Goal: Task Accomplishment & Management: Use online tool/utility

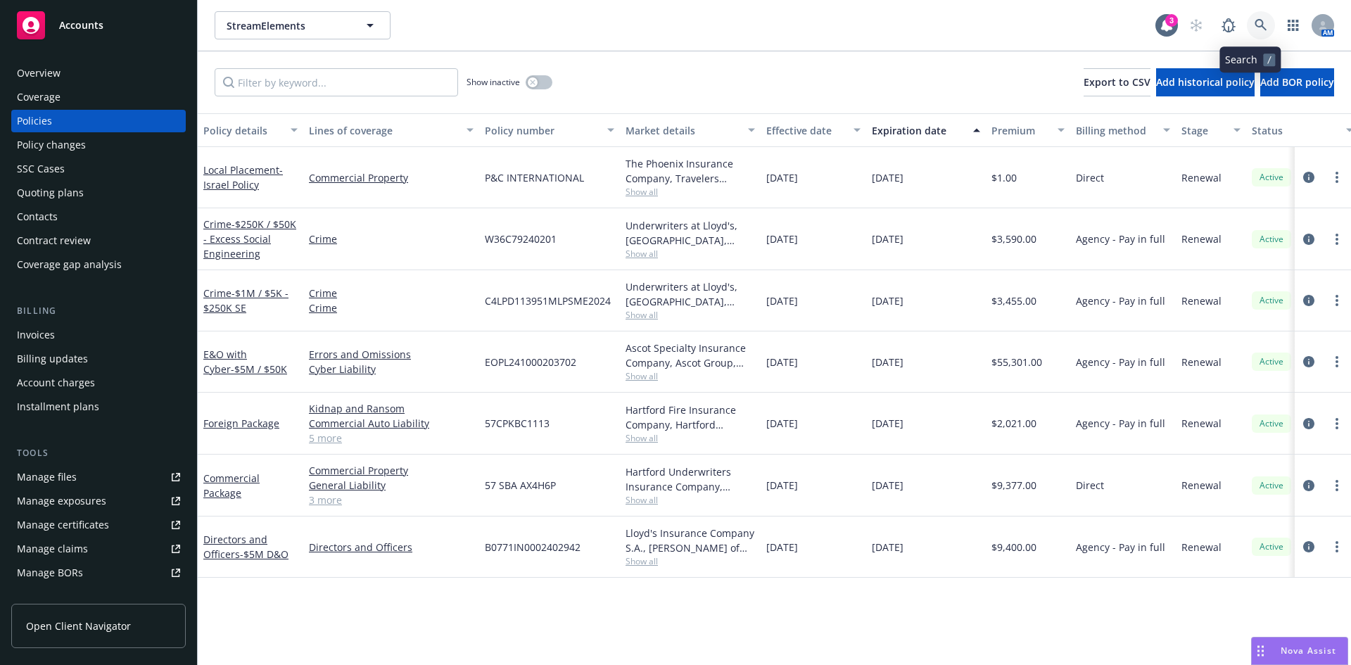
click at [1255, 20] on icon at bounding box center [1261, 25] width 12 height 12
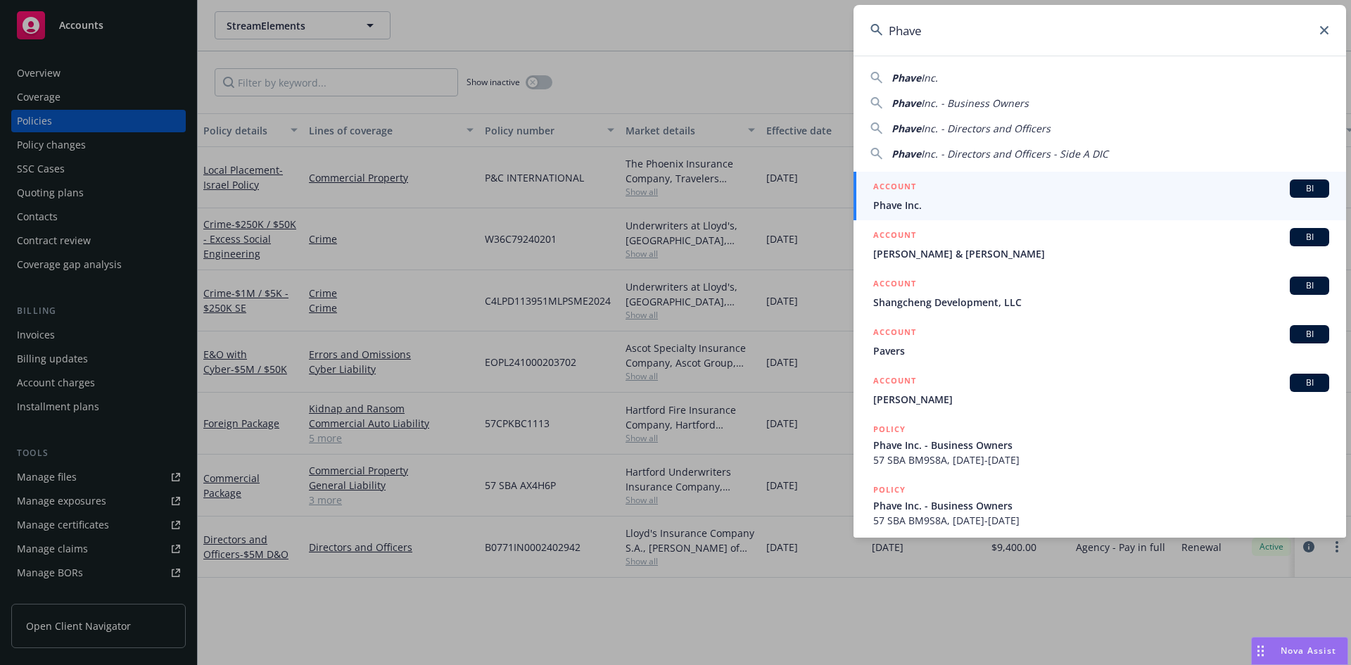
type input "Phave"
click at [949, 194] on div "ACCOUNT BI" at bounding box center [1101, 188] width 456 height 18
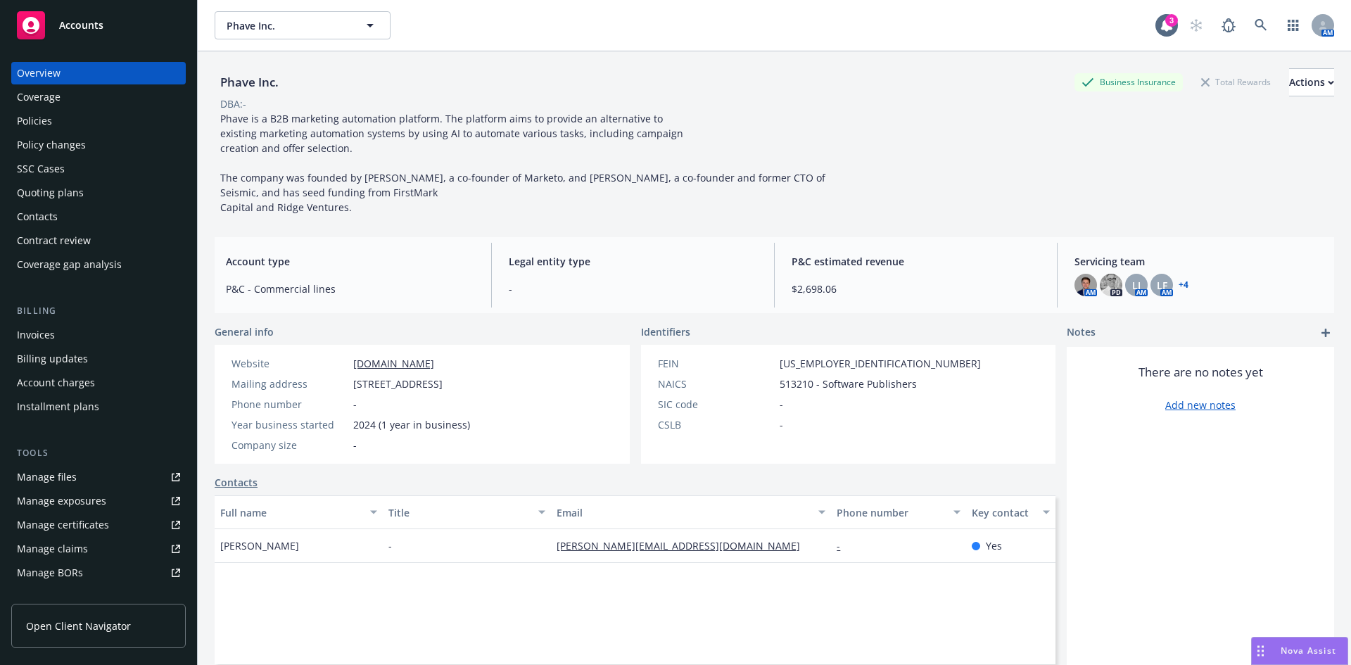
click at [23, 118] on div "Policies" at bounding box center [34, 121] width 35 height 23
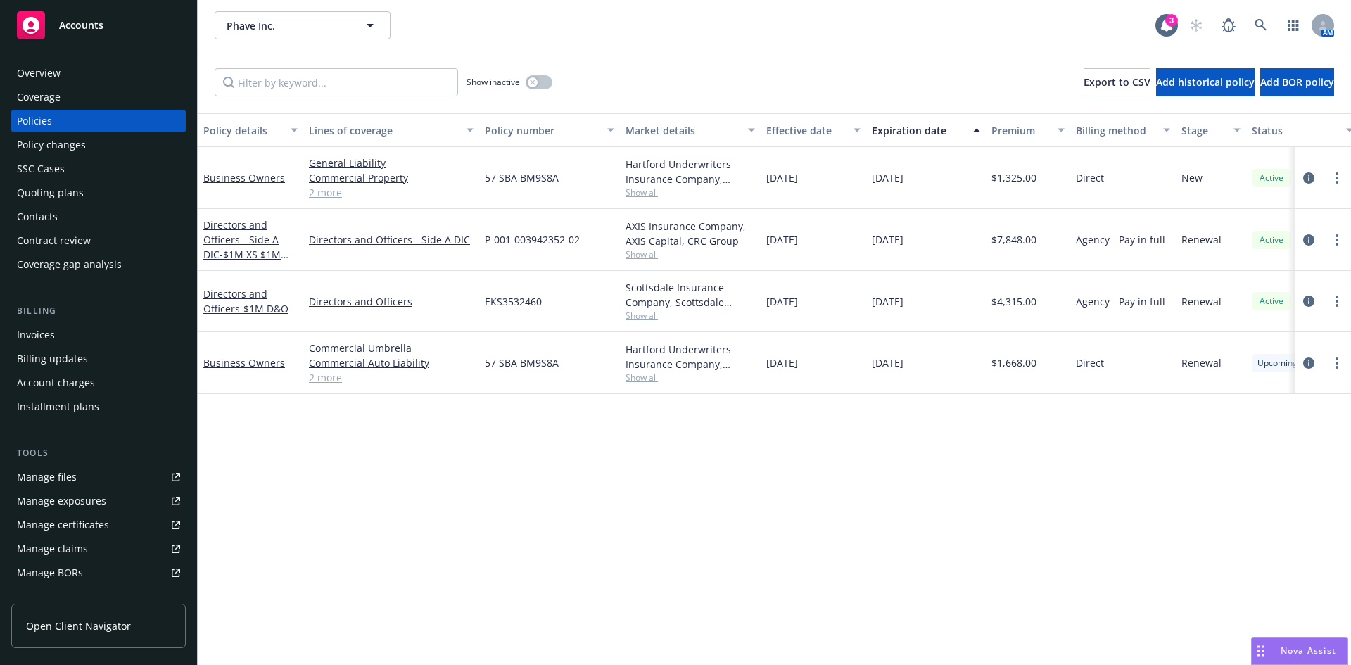
click at [343, 449] on div "Policy details Lines of coverage Policy number Market details Effective date Ex…" at bounding box center [774, 389] width 1153 height 552
click at [251, 304] on span "- $1M D&O" at bounding box center [264, 308] width 49 height 13
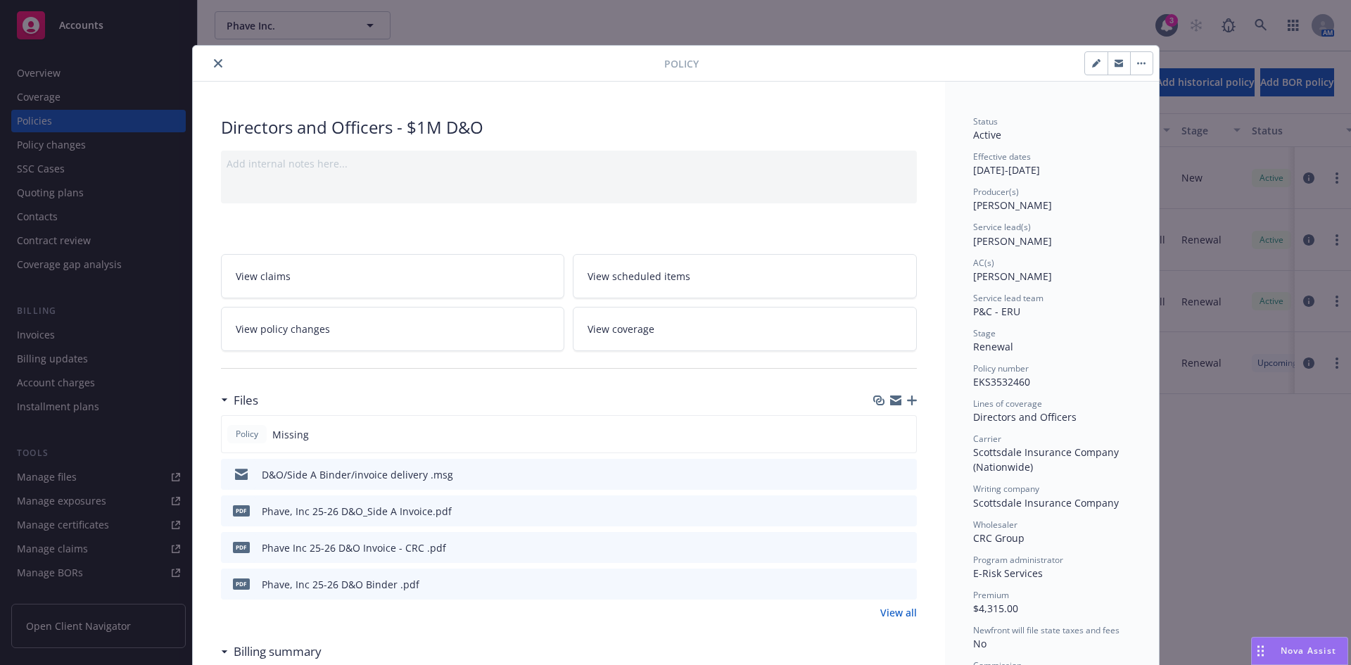
click at [899, 579] on icon "preview file" at bounding box center [903, 583] width 13 height 10
click at [1092, 61] on icon "button" at bounding box center [1096, 63] width 8 height 8
select select "RENEWAL"
select select "12"
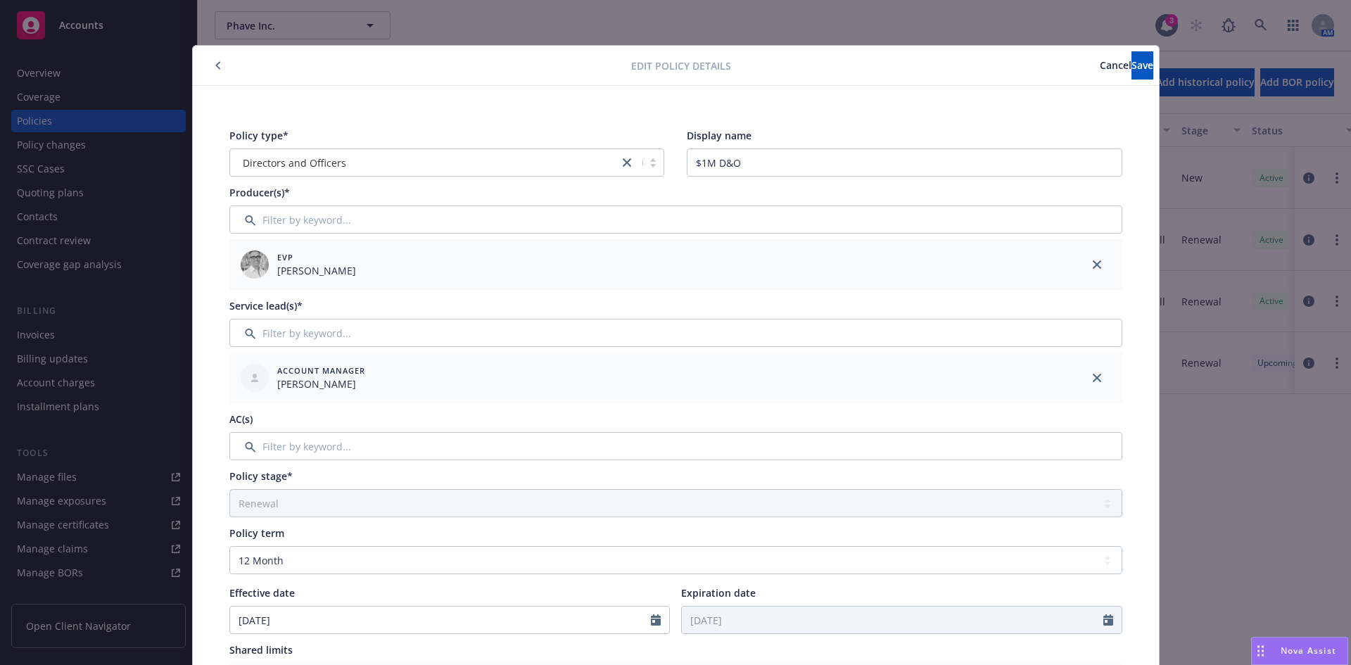
click at [1100, 68] on span "Cancel" at bounding box center [1116, 64] width 32 height 13
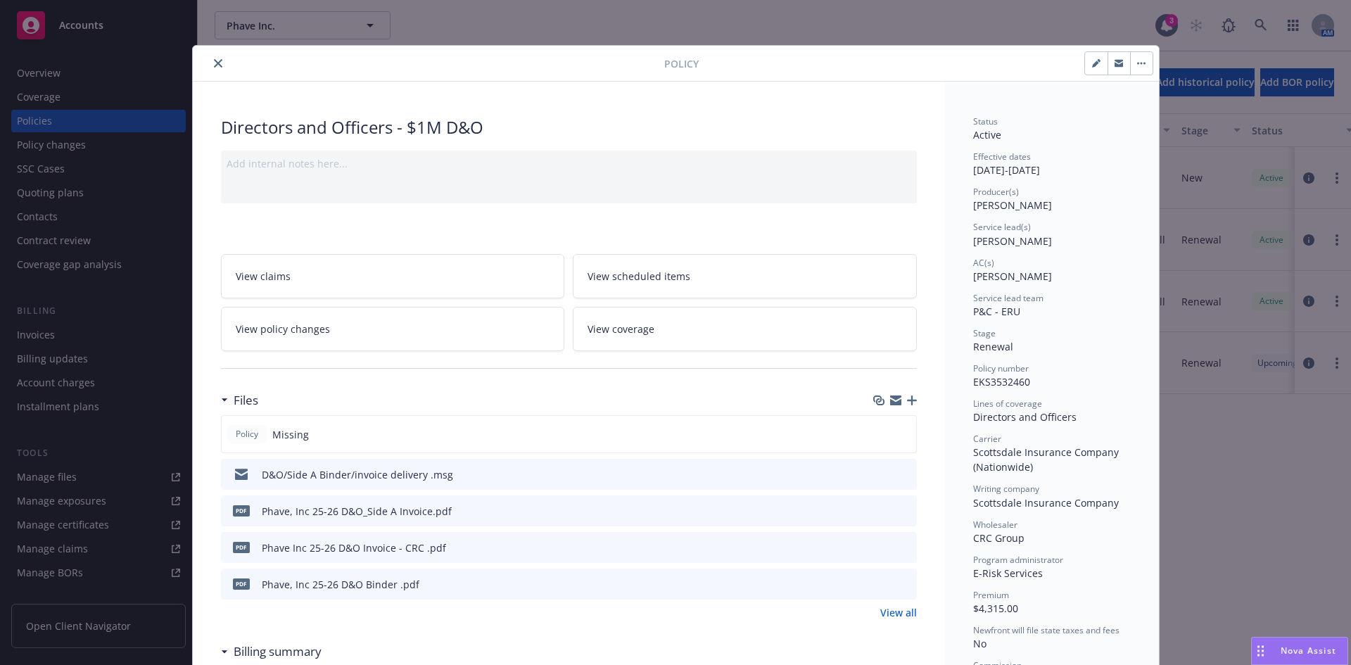
click at [214, 61] on icon "close" at bounding box center [218, 63] width 8 height 8
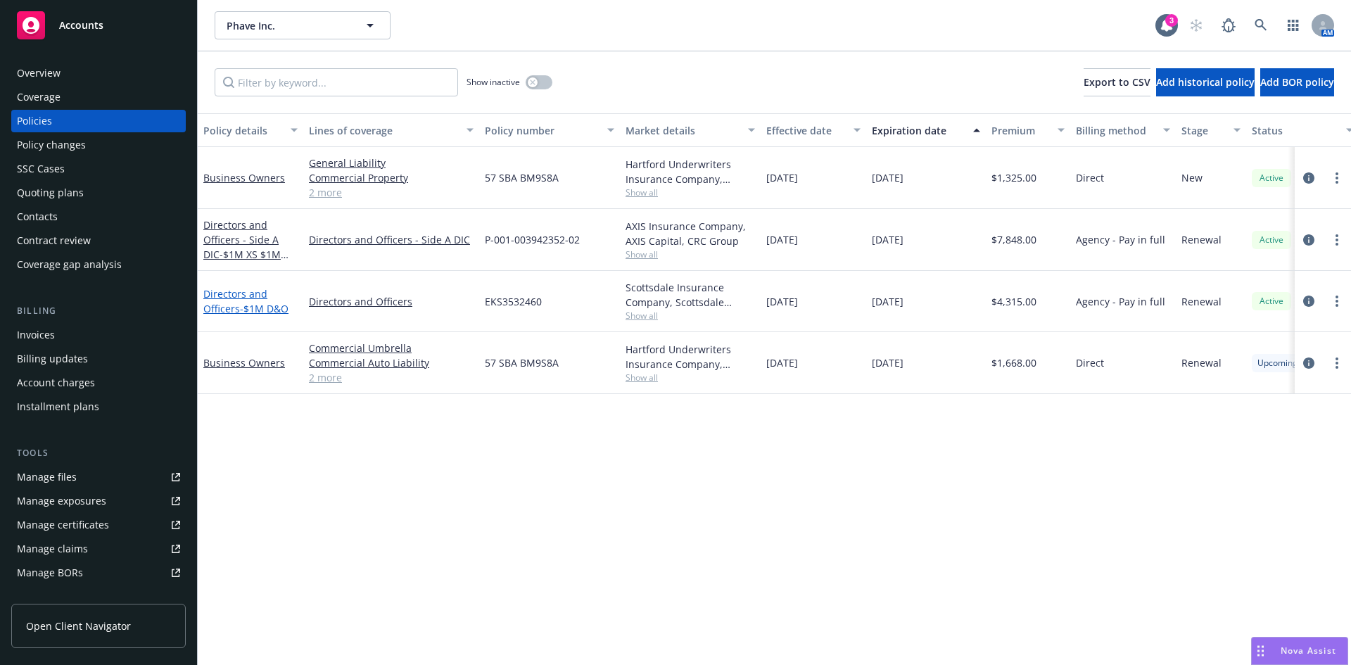
click at [240, 308] on span "- $1M D&O" at bounding box center [264, 308] width 49 height 13
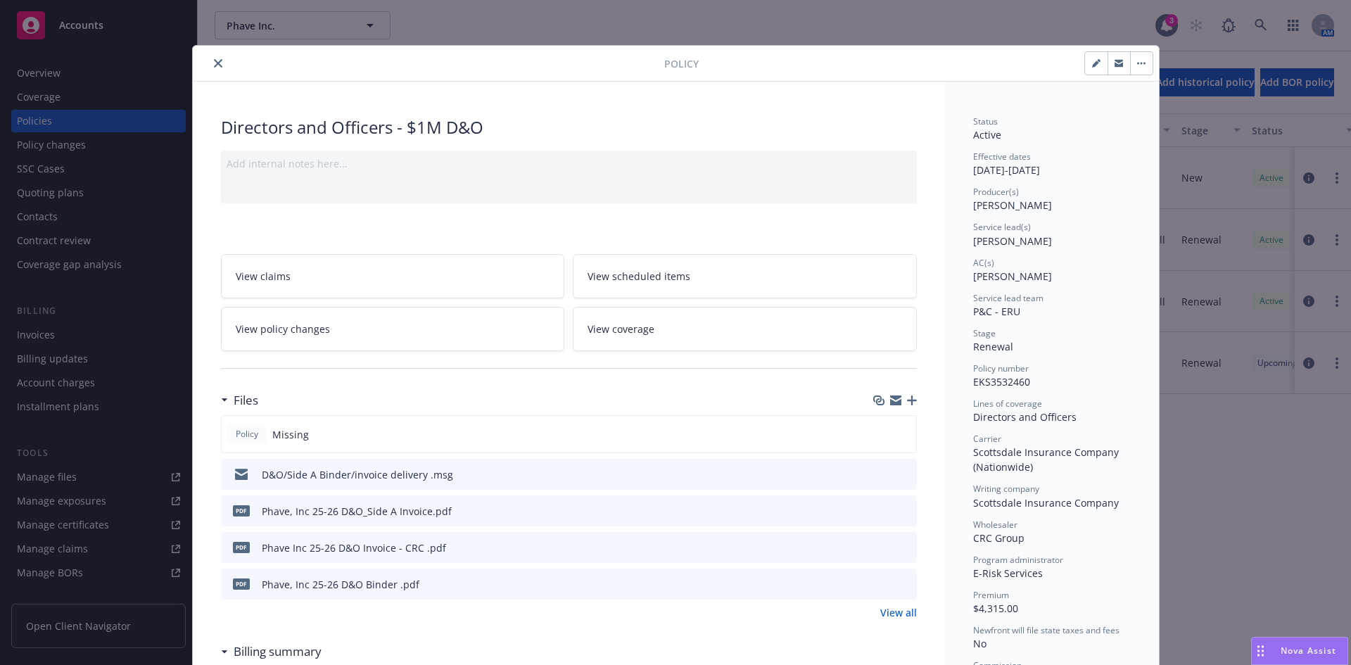
scroll to position [42, 0]
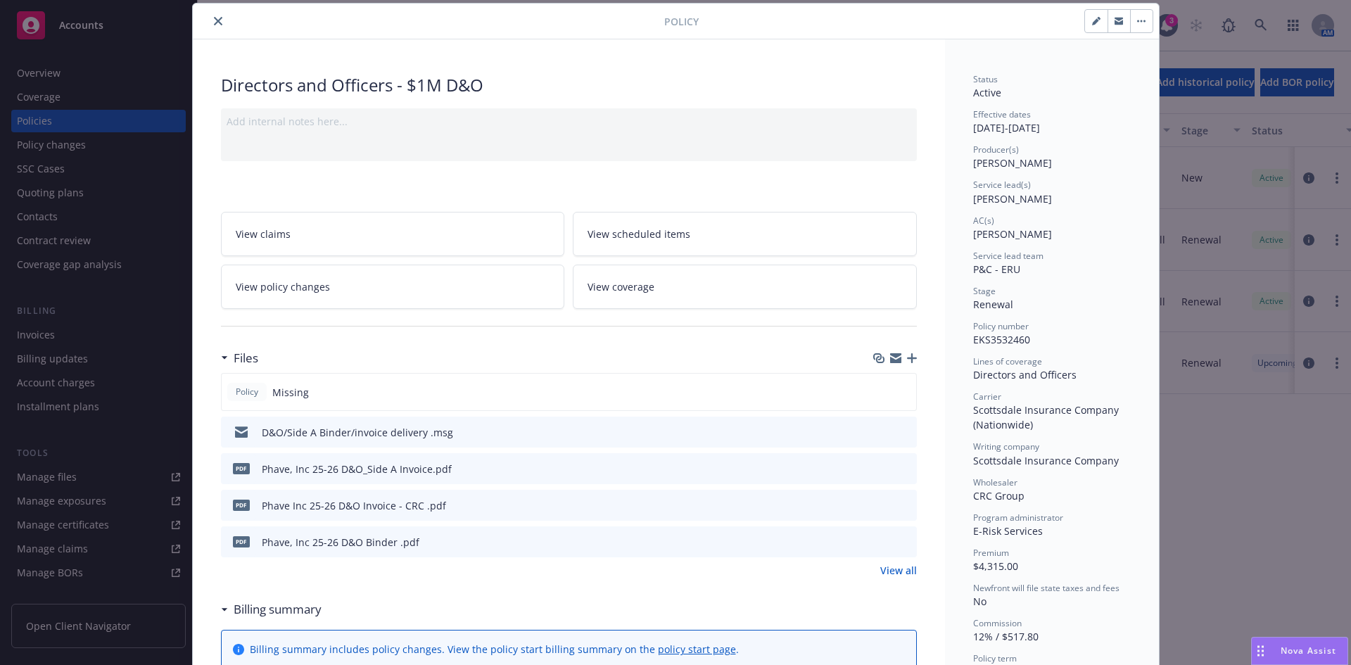
click at [1085, 15] on button "button" at bounding box center [1096, 21] width 23 height 23
select select "RENEWAL"
select select "12"
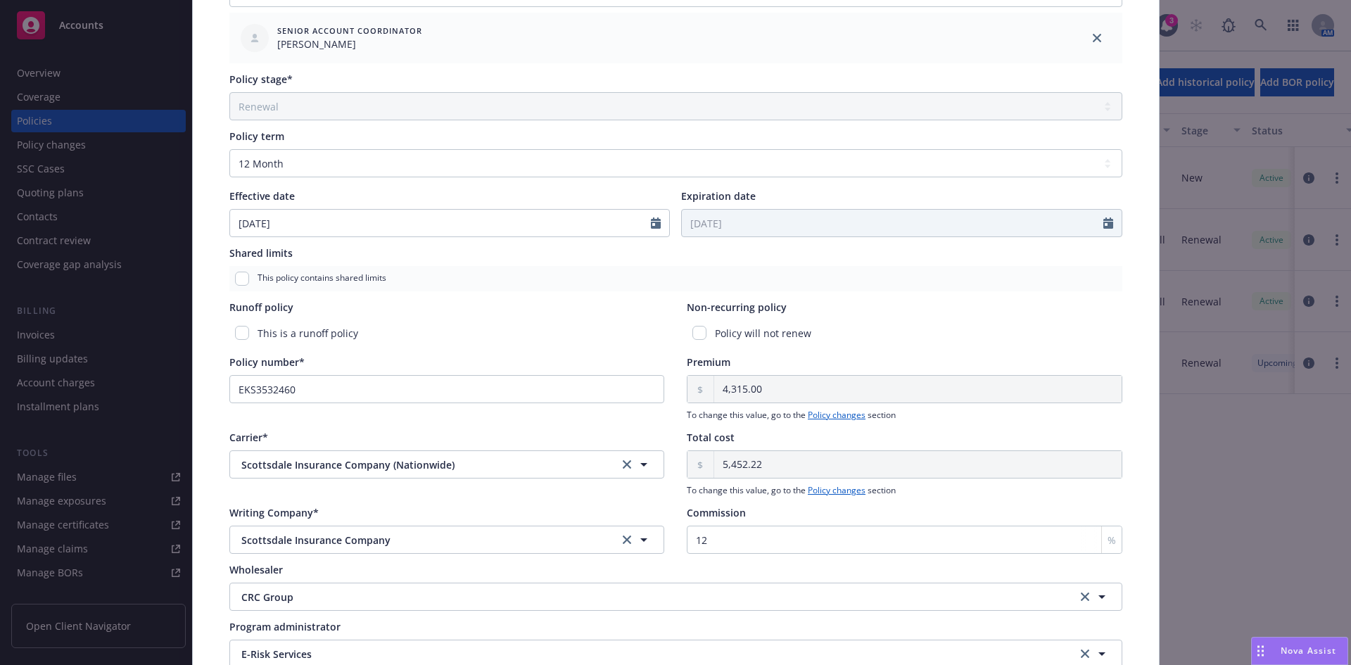
scroll to position [450, 0]
click at [310, 394] on input "EKS3532460" at bounding box center [447, 392] width 436 height 28
paste input "EKS3580194"
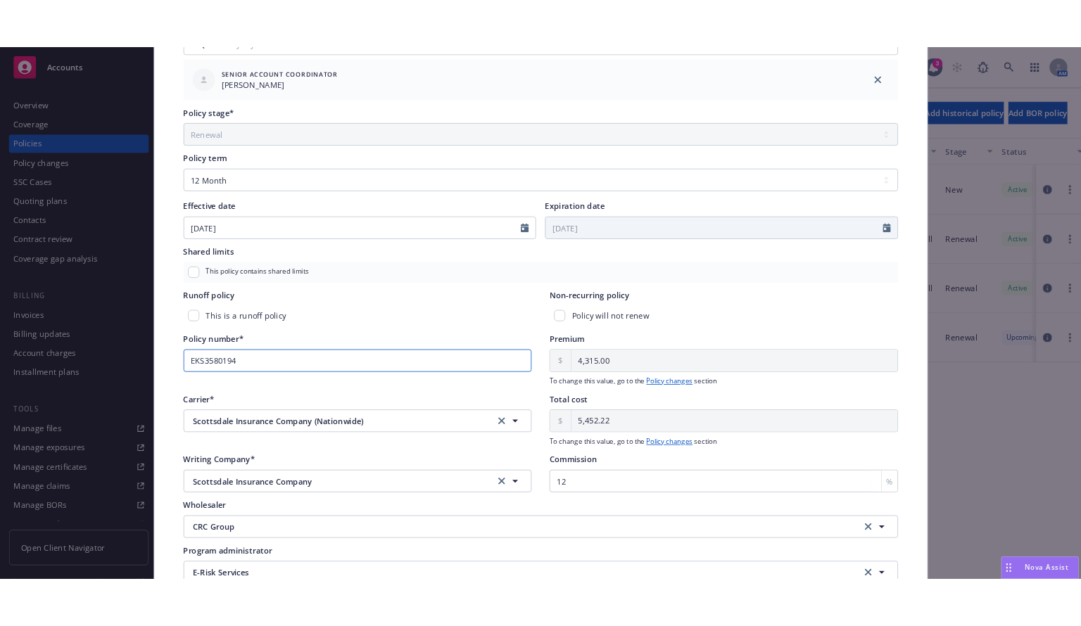
scroll to position [0, 0]
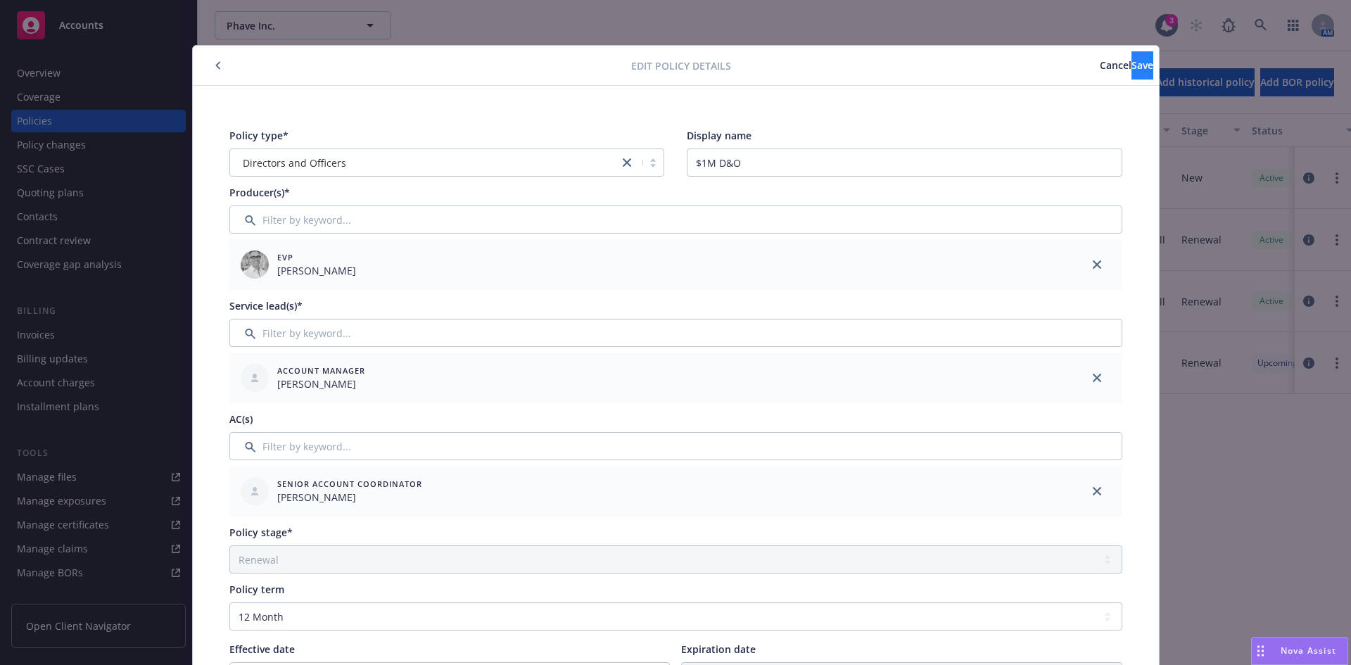
type input "EKS3580194"
click at [1137, 62] on button "Save" at bounding box center [1143, 65] width 22 height 28
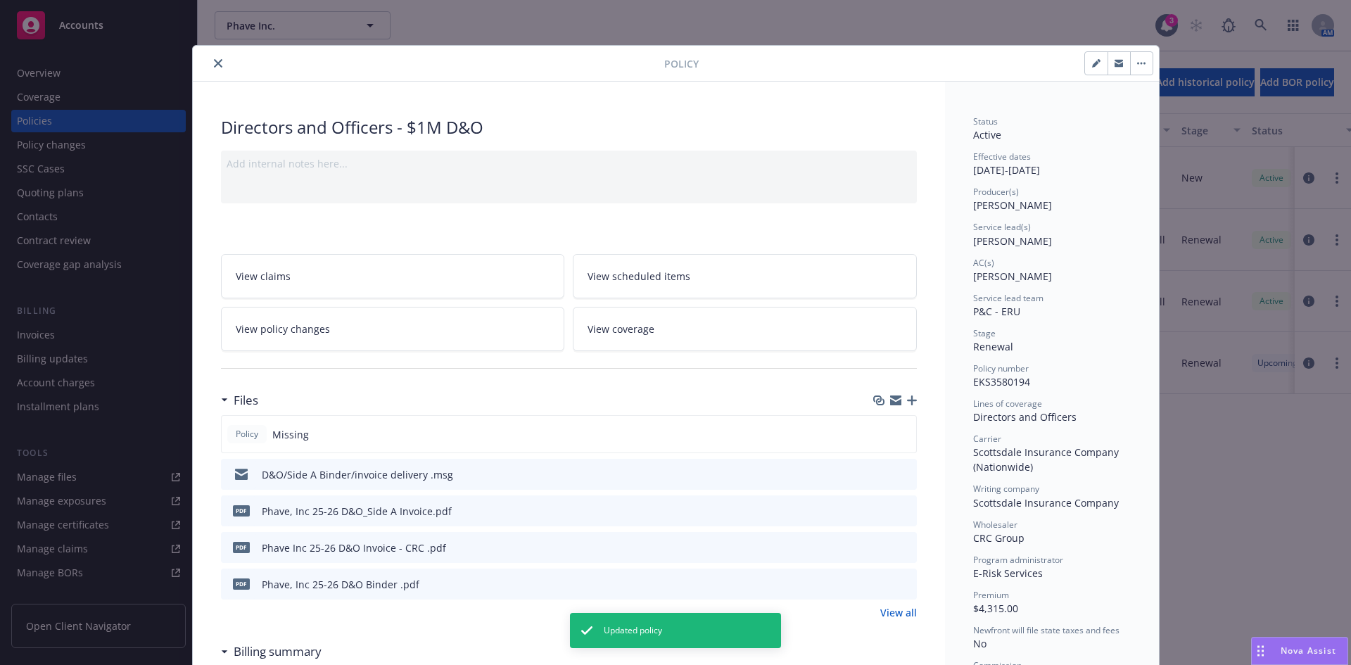
click at [907, 400] on icon "button" at bounding box center [912, 401] width 10 height 10
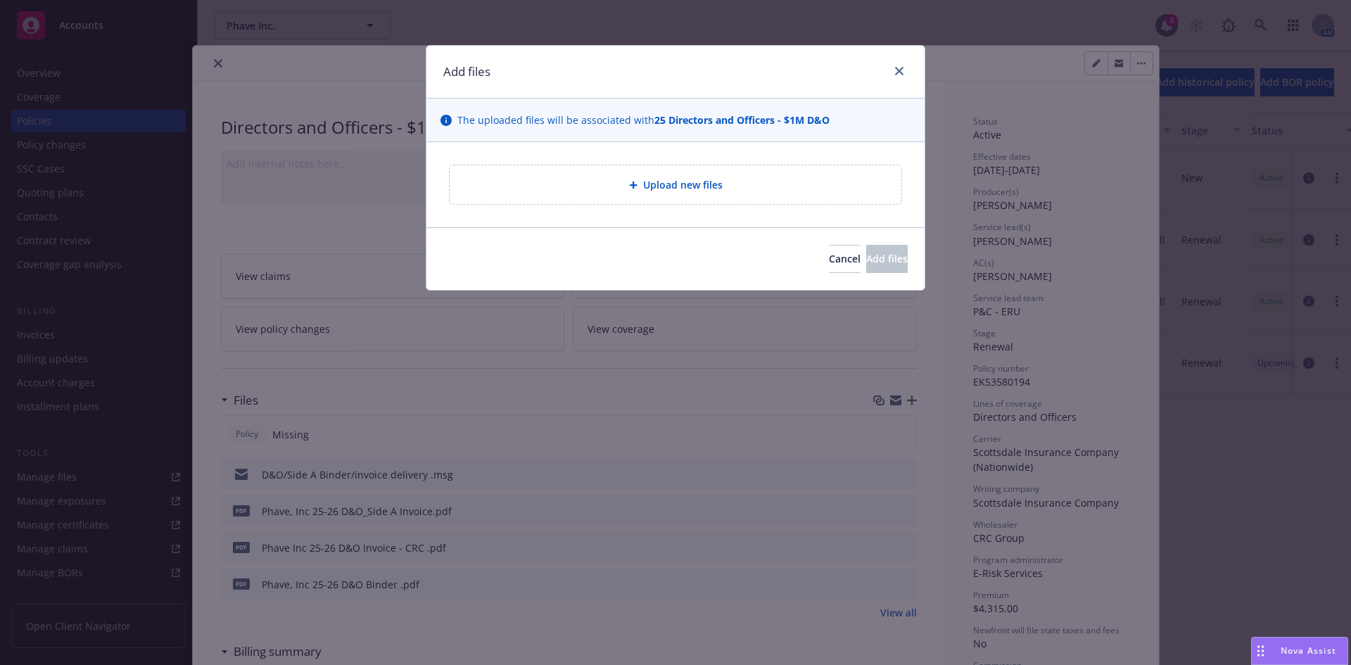
type textarea "x"
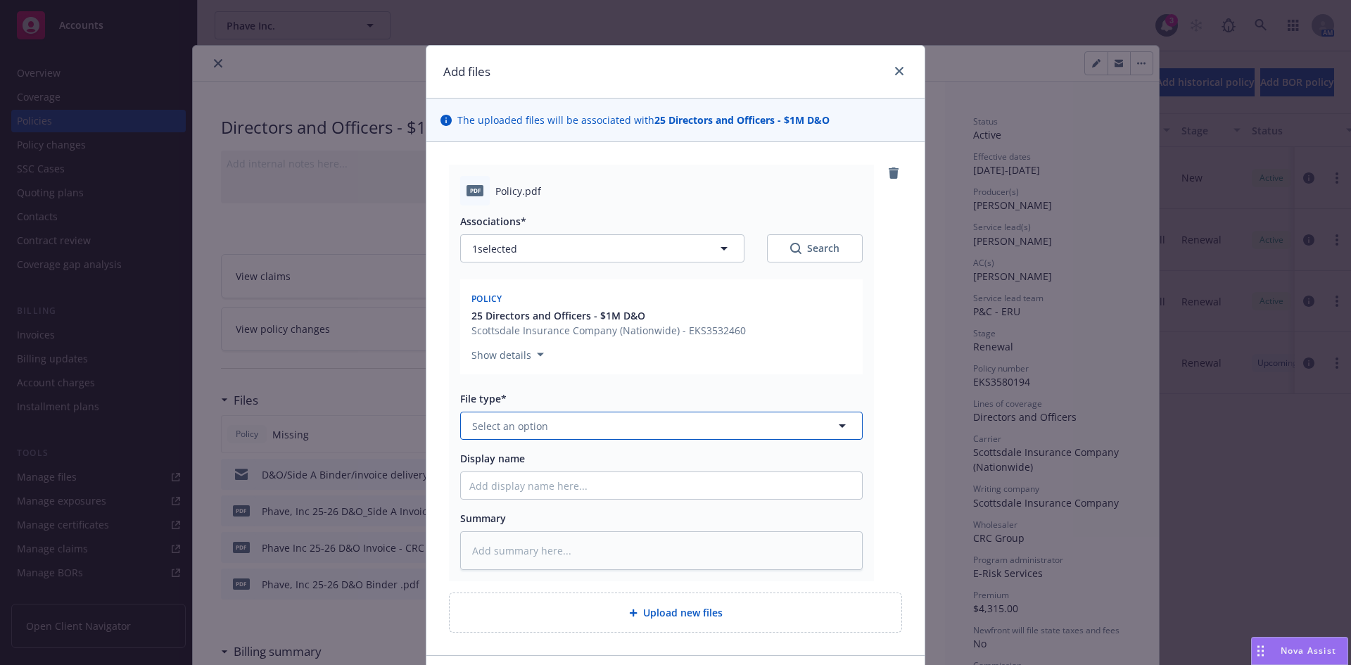
click at [485, 434] on button "Select an option" at bounding box center [661, 426] width 403 height 28
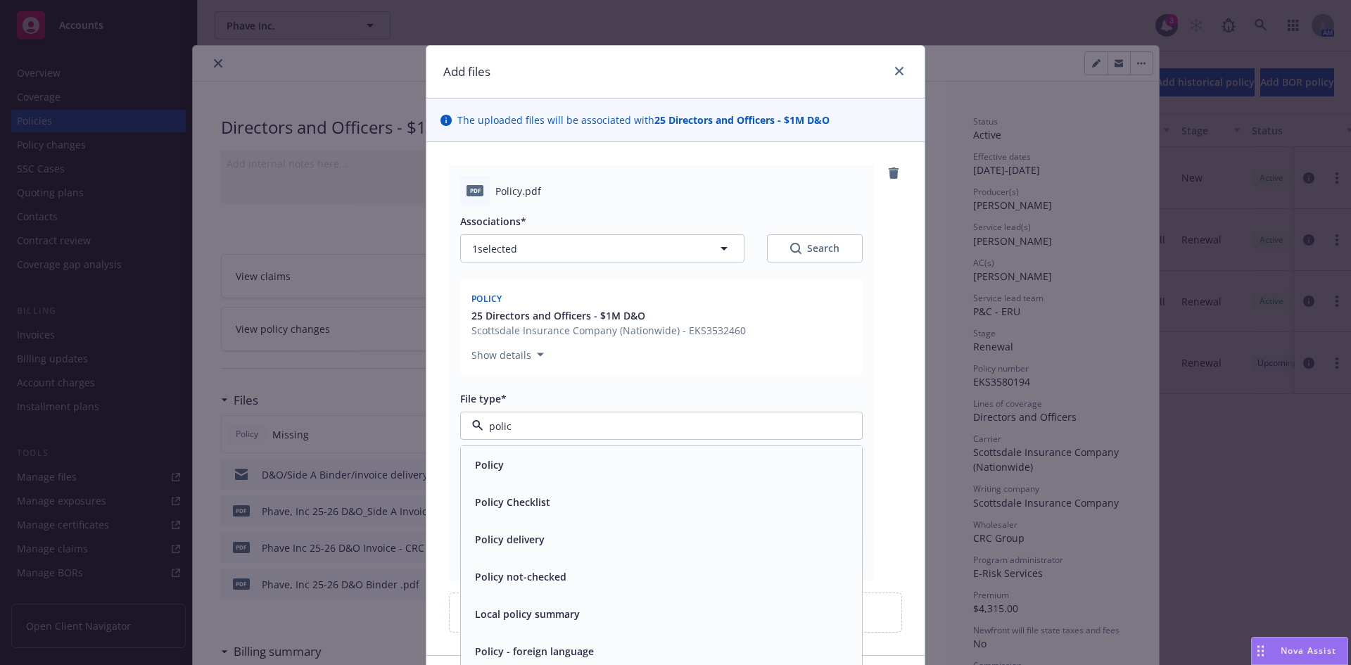
type input "policy"
click at [512, 465] on div "Policy" at bounding box center [661, 465] width 384 height 20
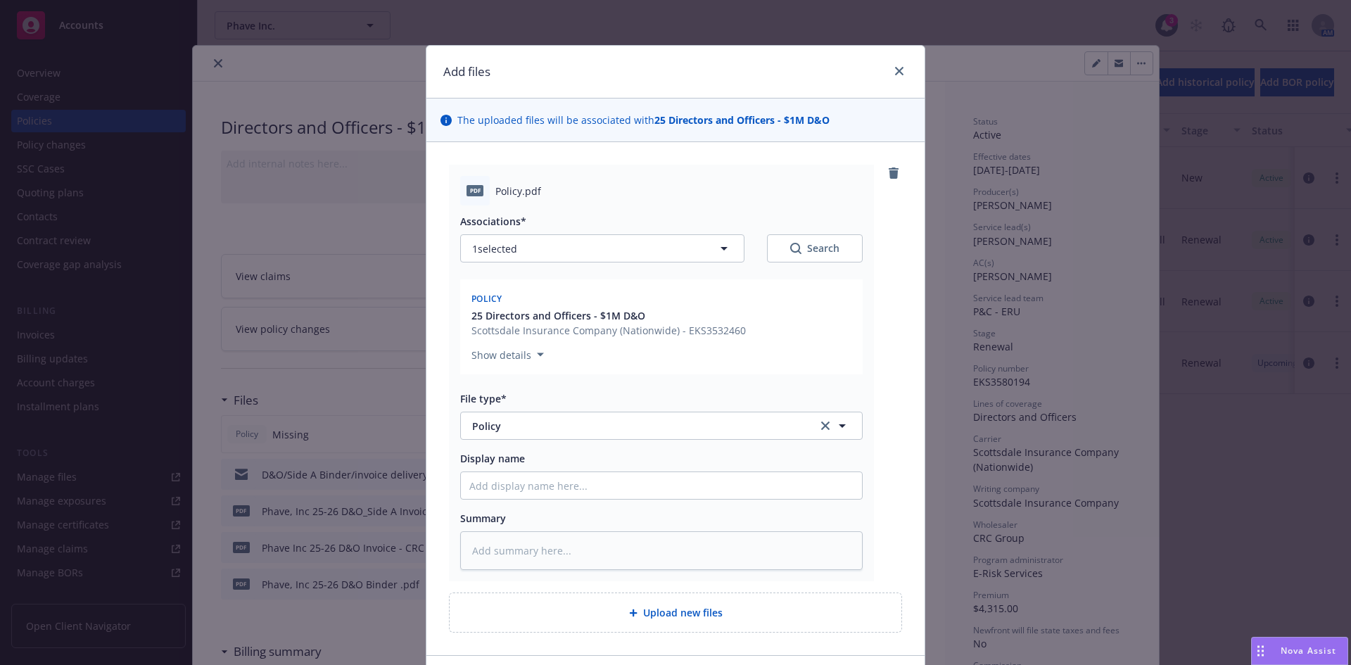
click at [526, 501] on div "Associations* 1 selected Search Policy 25 Directors and Officers - $1M D&O Scot…" at bounding box center [661, 387] width 403 height 365
click at [526, 488] on input "Display name" at bounding box center [661, 485] width 401 height 27
paste input "Phave Inc."
type textarea "x"
type input "Phave Inc."
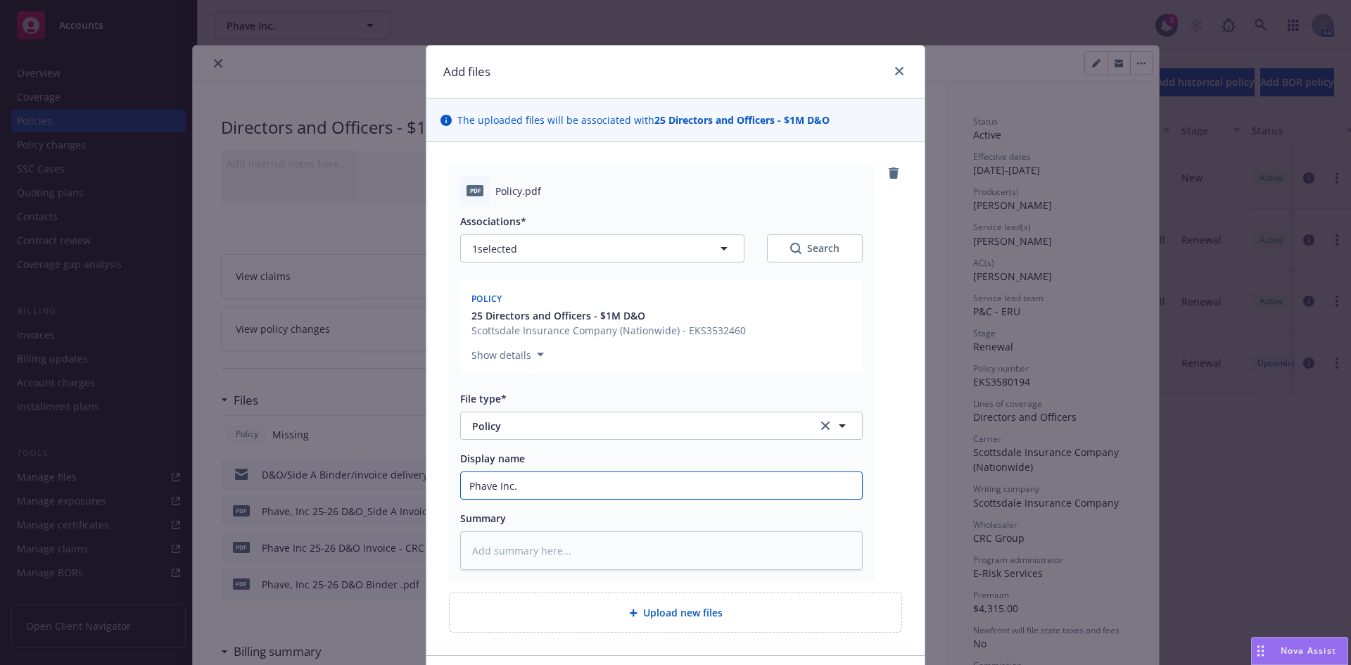
type textarea "x"
type input "Phave Inc."
type textarea "x"
type input "Phave Inc. c"
type textarea "x"
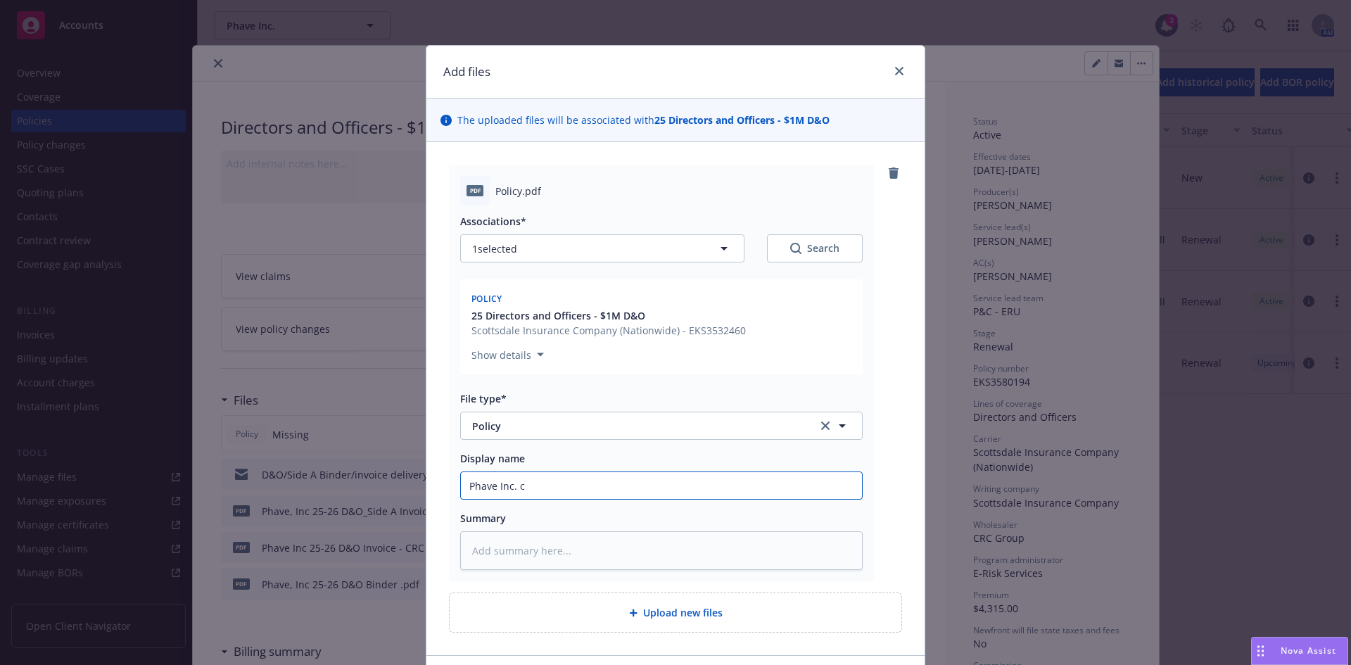
type input "Phave Inc. c2"
type textarea "x"
type input "Phave Inc. c25"
type textarea "x"
type input "Phave Inc. c2"
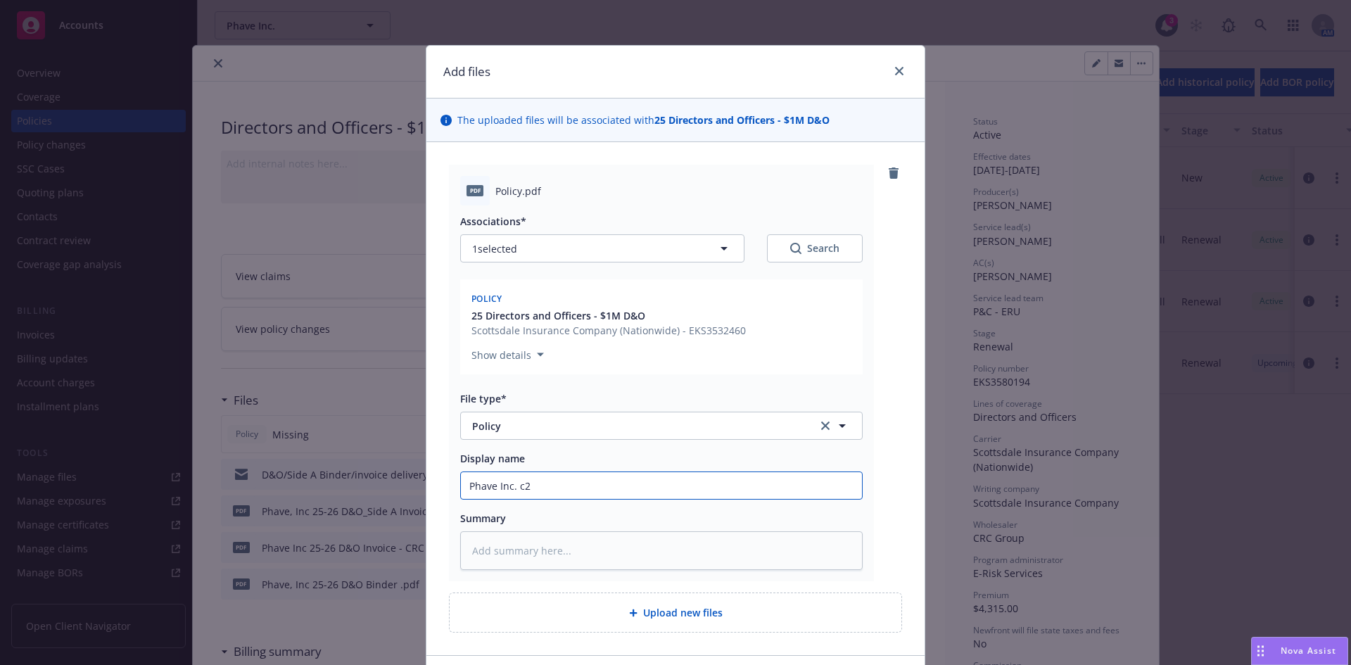
type textarea "x"
type input "Phave Inc. c"
type textarea "x"
type input "Phave Inc."
type textarea "x"
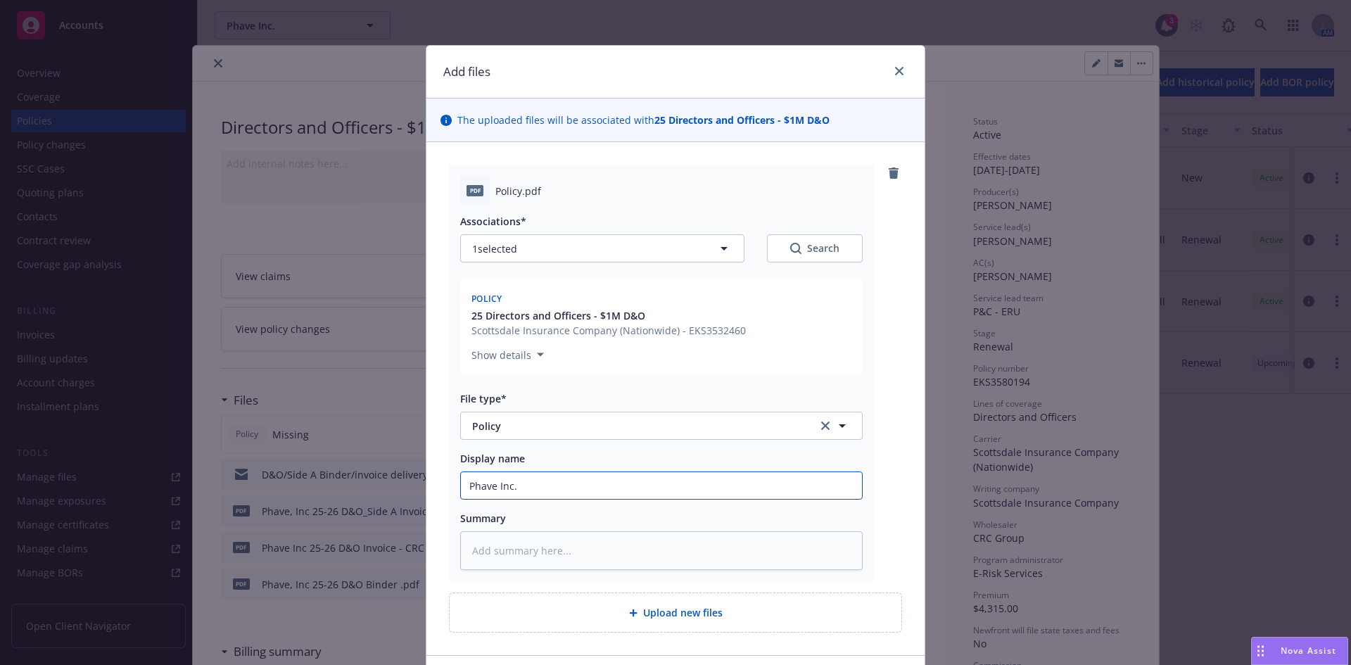
type input "Phave Inc. 2"
type textarea "x"
type input "Phave Inc. 25"
type textarea "x"
type input "Phave Inc. 25-"
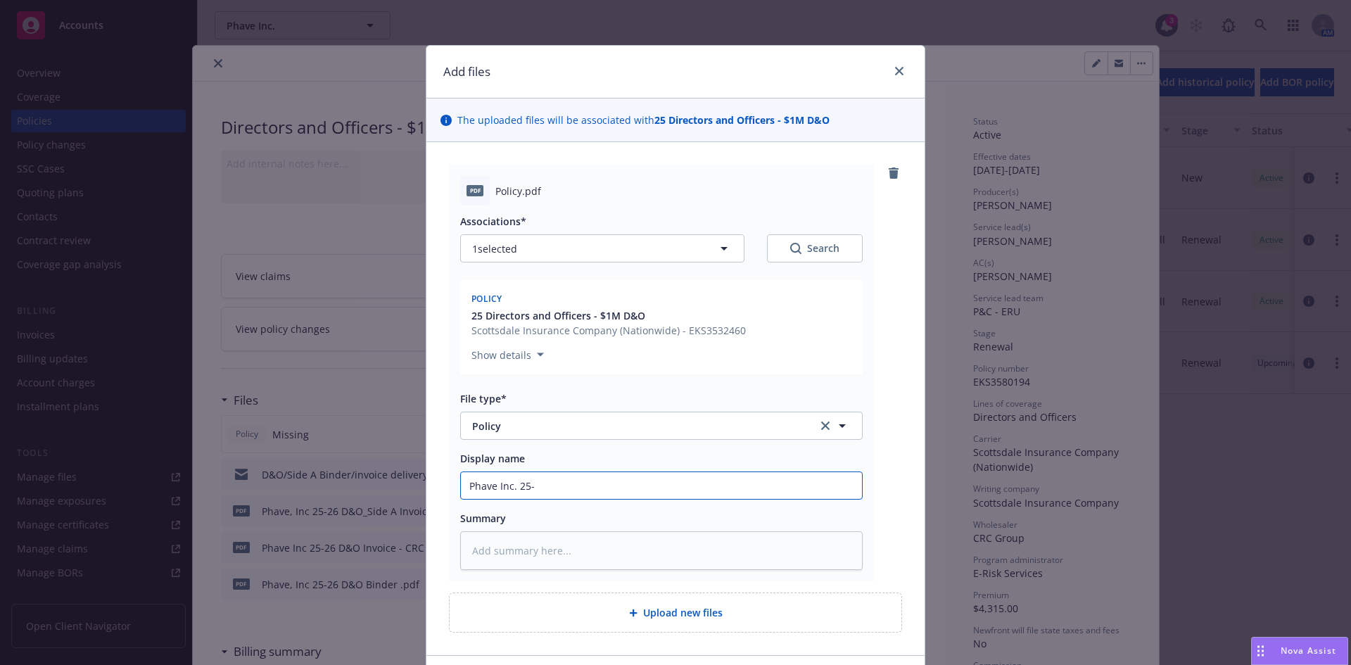
type textarea "x"
type input "Phave Inc. 25-2"
type textarea "x"
type input "Phave Inc. 25-26"
type textarea "x"
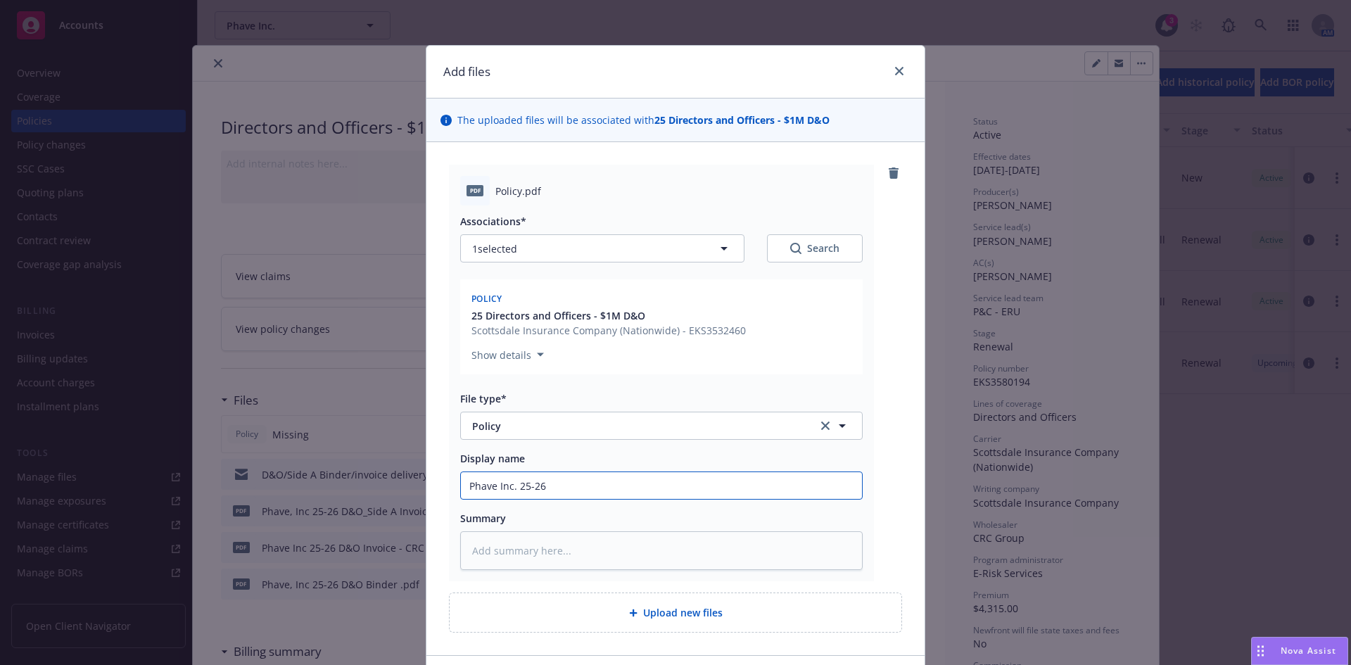
type input "Phave Inc. 25-26"
type textarea "x"
type input "Phave Inc. 25-26 D"
type textarea "x"
type input "Phave Inc. 25-26 D&O"
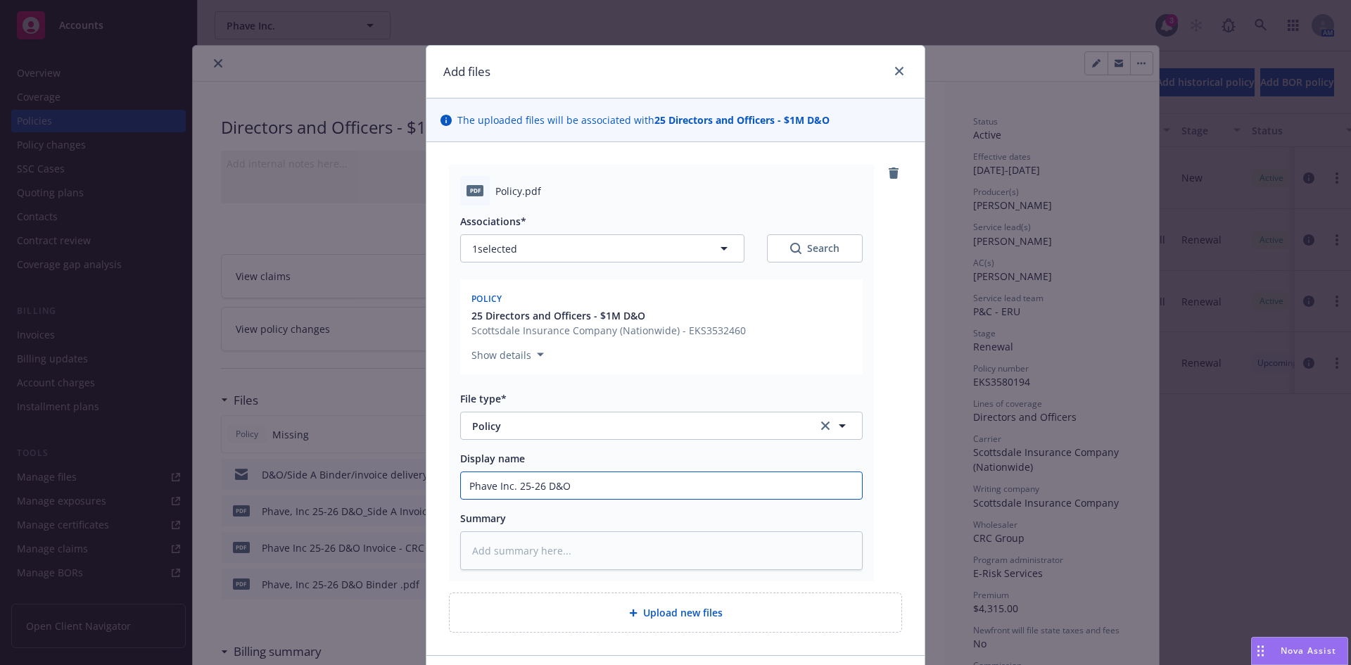
type textarea "x"
type input "Phave Inc. 25-26 D&O"
type textarea "x"
type input "Phave Inc. 25-26 D&O P"
type textarea "x"
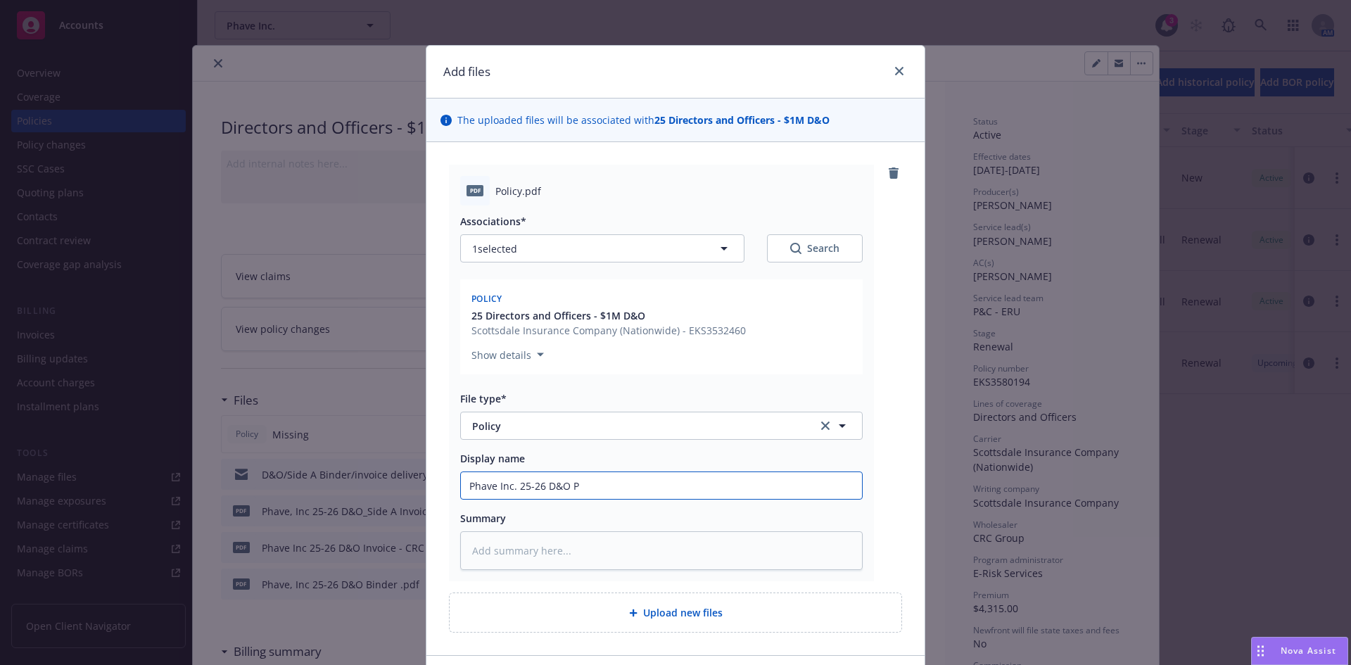
type input "Phave Inc. 25-26 D&O Po"
type textarea "x"
type input "Phave Inc. 25-26 D&O Pol"
type textarea "x"
type input "Phave Inc. 25-26 D&O Poli"
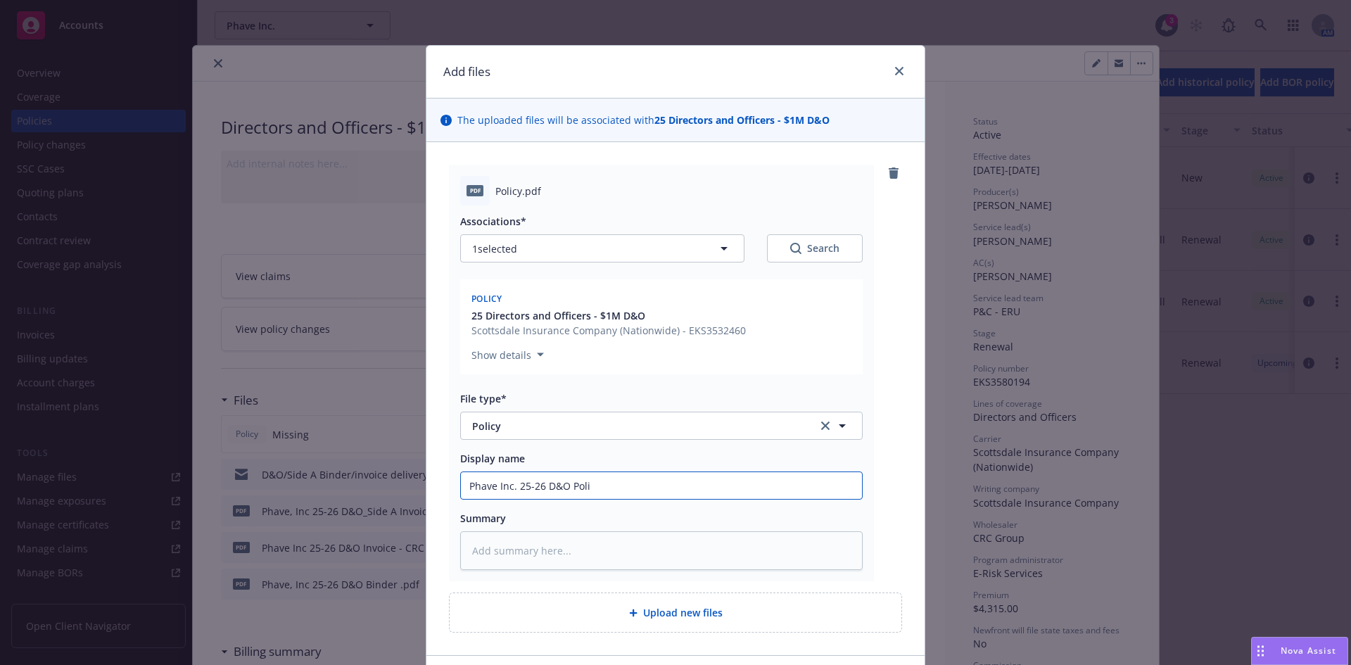
type textarea "x"
type input "Phave Inc. 25-26 D&O Polic"
type textarea "x"
type input "Phave Inc. 25-26 D&O Policy"
type textarea "x"
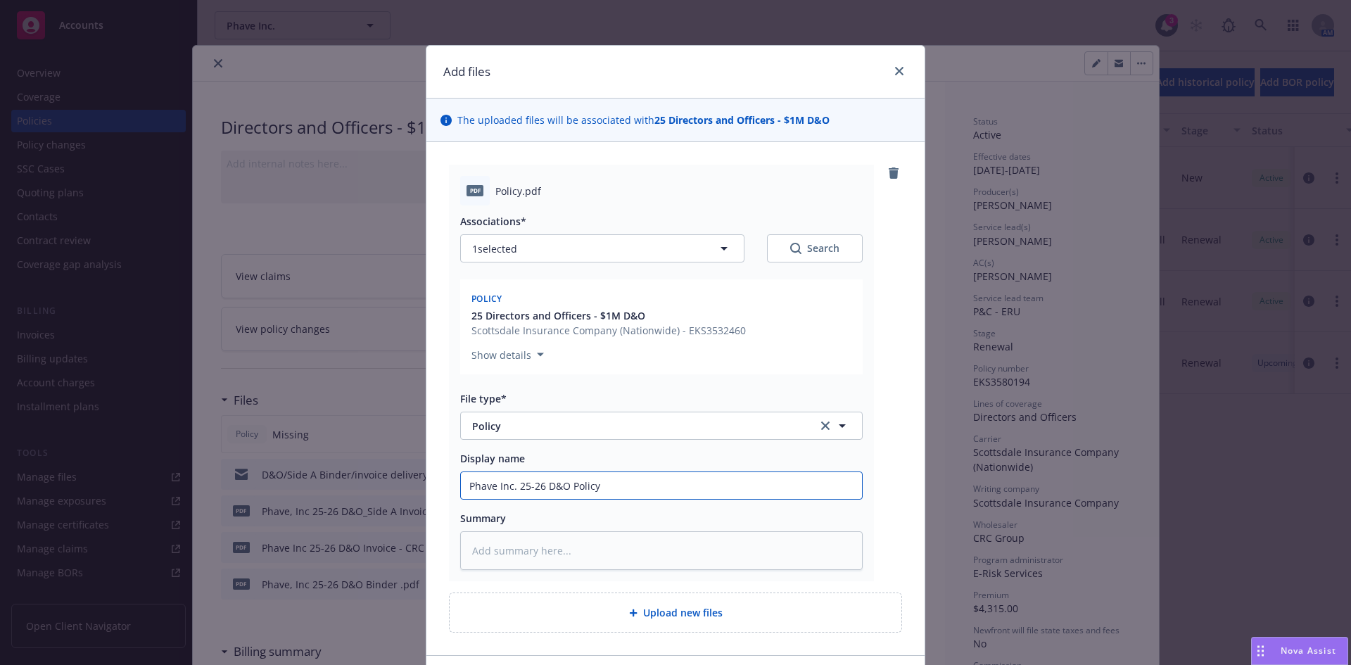
type input "Phave Inc. 25-26 D&O Policy"
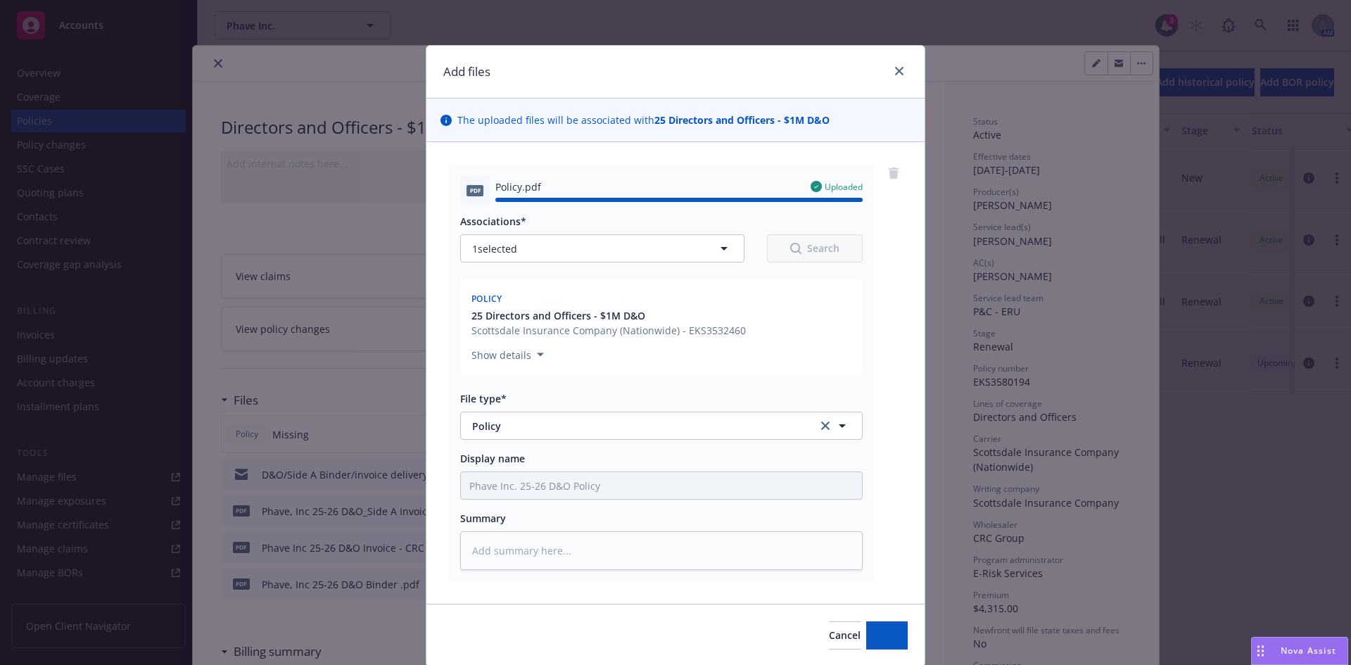
type textarea "x"
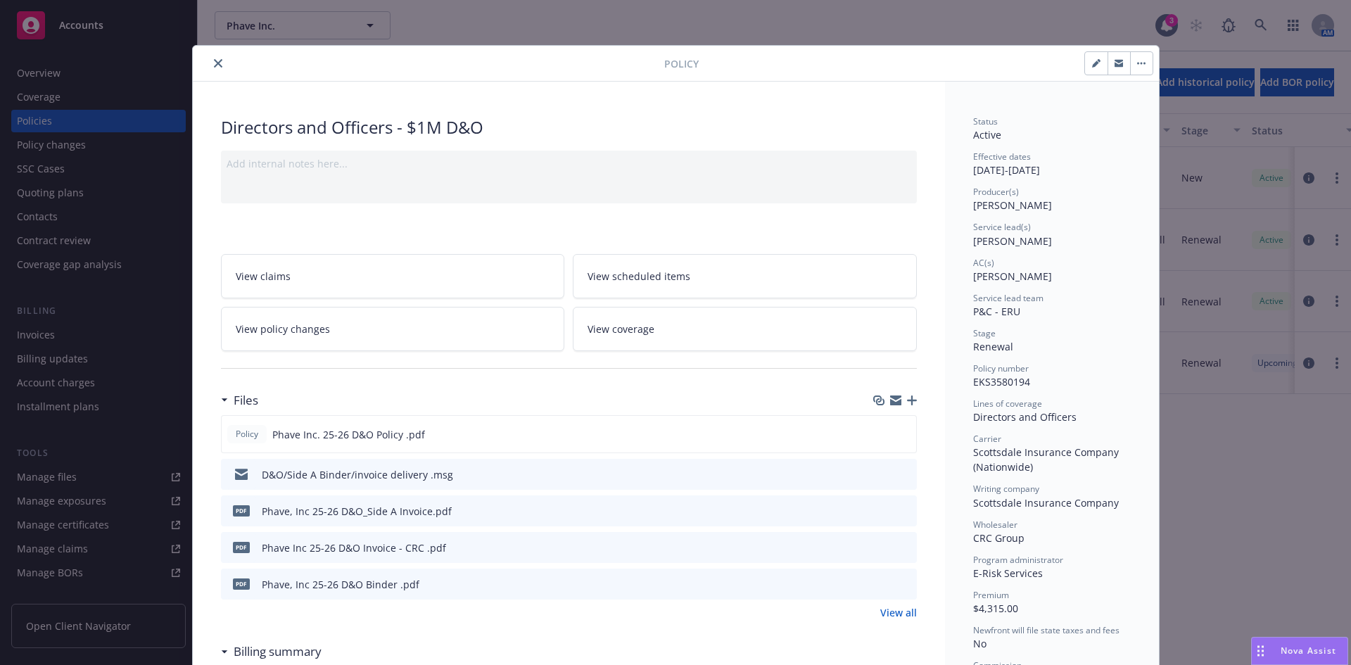
click at [760, 398] on div "Files" at bounding box center [569, 401] width 696 height 30
click at [558, 391] on div "Files" at bounding box center [569, 401] width 696 height 30
click at [419, 612] on div "View all" at bounding box center [569, 612] width 696 height 15
drag, startPoint x: 417, startPoint y: 657, endPoint x: 320, endPoint y: 631, distance: 99.9
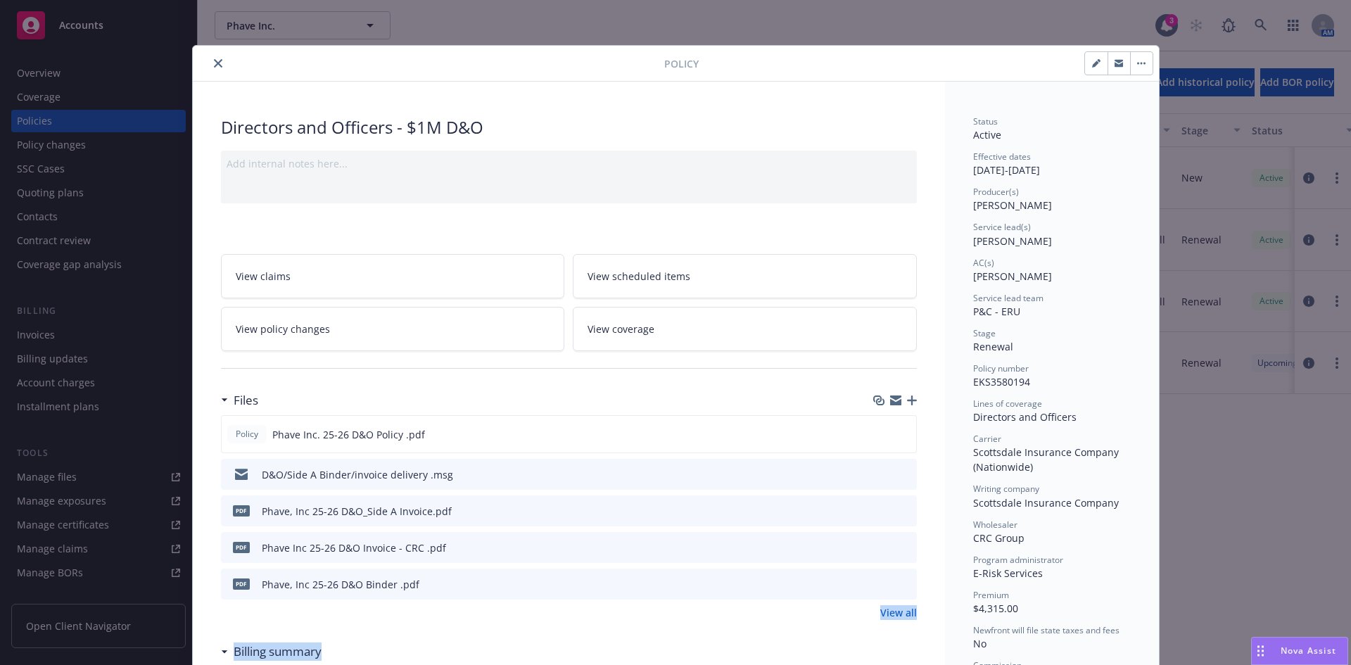
click at [372, 635] on div "Files Policy Phave Inc. 25-26 D&O Policy .pdf D&O/Side A Binder/invoice deliver…" at bounding box center [569, 511] width 696 height 251
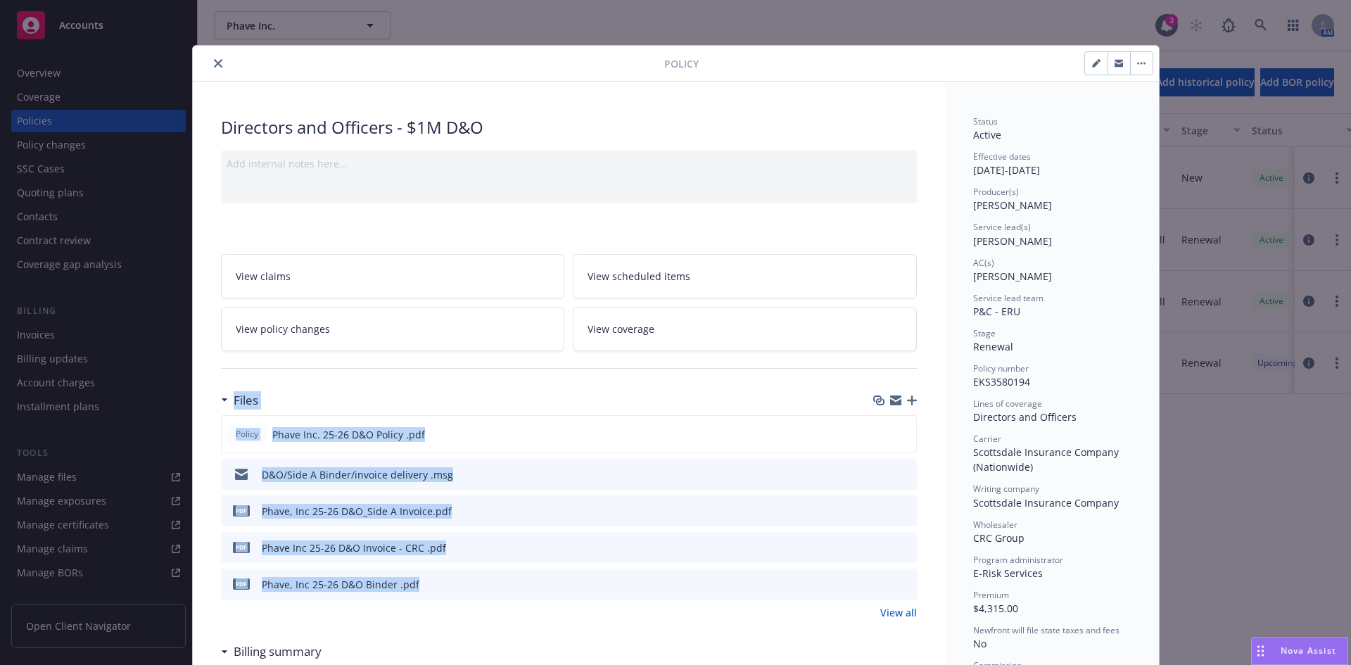
drag, startPoint x: 220, startPoint y: 380, endPoint x: 532, endPoint y: 617, distance: 392.3
click at [388, 392] on div "Files" at bounding box center [569, 401] width 696 height 30
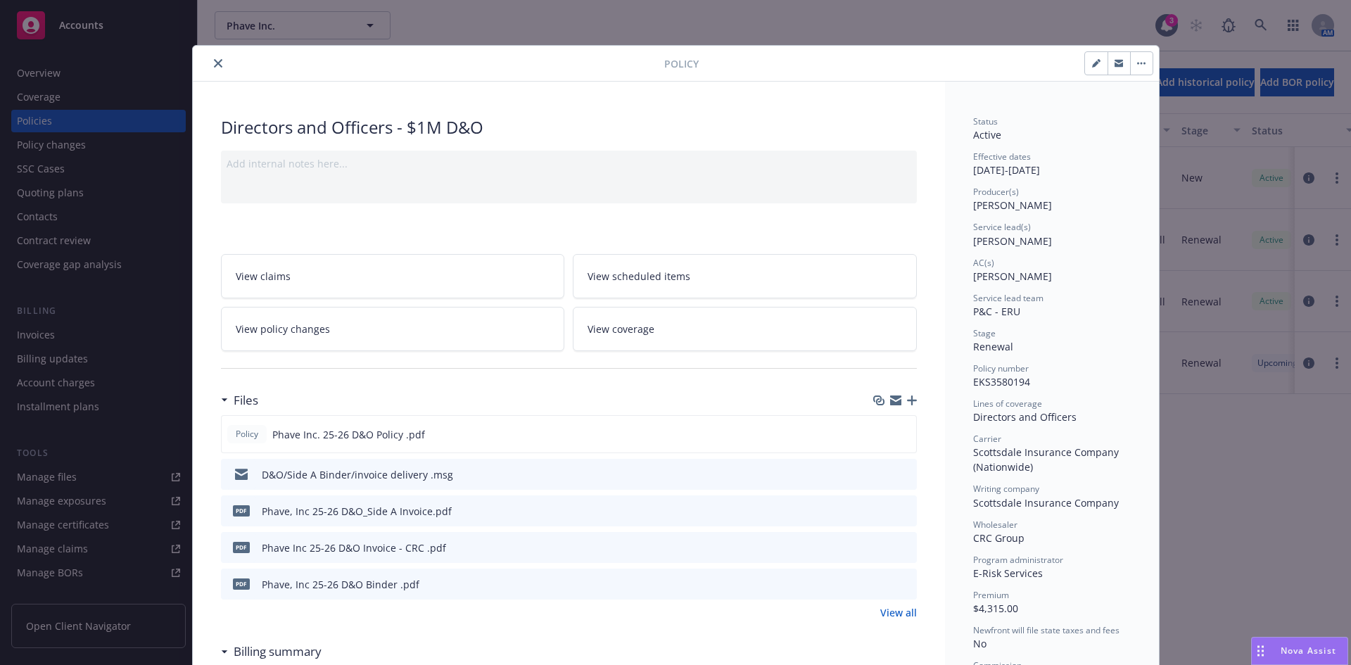
click at [336, 129] on div "Directors and Officers - $1M D&O" at bounding box center [569, 127] width 696 height 24
click at [617, 129] on div "Directors and Officers - $1M D&O" at bounding box center [569, 127] width 696 height 24
click at [523, 127] on div "Directors and Officers - $1M D&O" at bounding box center [569, 127] width 696 height 24
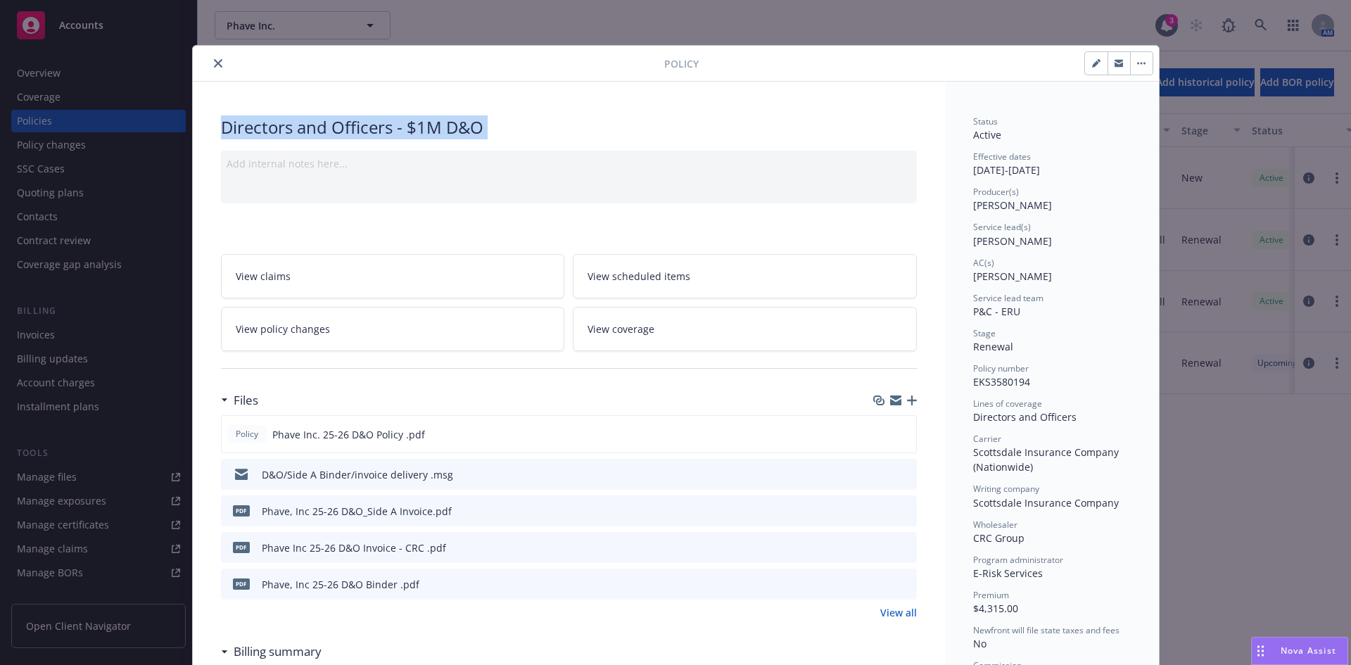
click at [424, 131] on div "Directors and Officers - $1M D&O" at bounding box center [569, 127] width 696 height 24
click at [329, 137] on div "Directors and Officers - $1M D&O" at bounding box center [569, 127] width 696 height 24
click at [336, 122] on div "Directors and Officers - $1M D&O" at bounding box center [569, 127] width 696 height 24
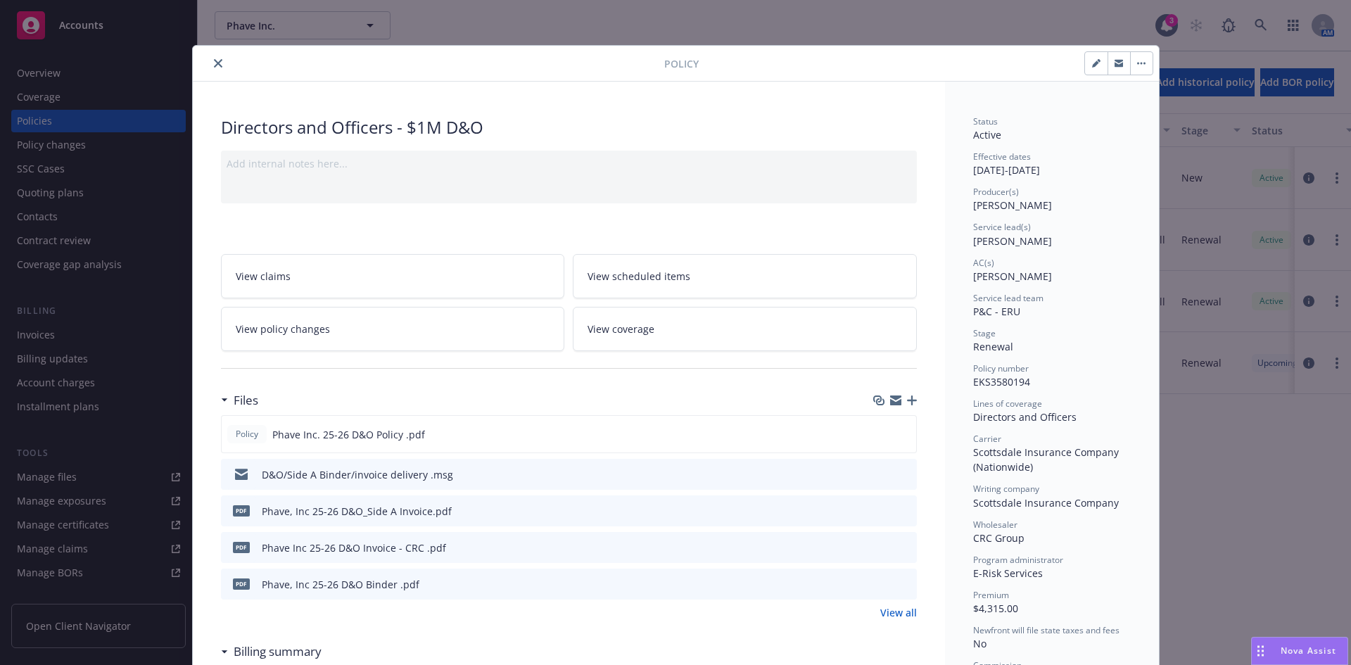
click at [329, 122] on div "Directors and Officers - $1M D&O" at bounding box center [569, 127] width 696 height 24
click at [568, 124] on div "Directors and Officers - $1M D&O" at bounding box center [569, 127] width 696 height 24
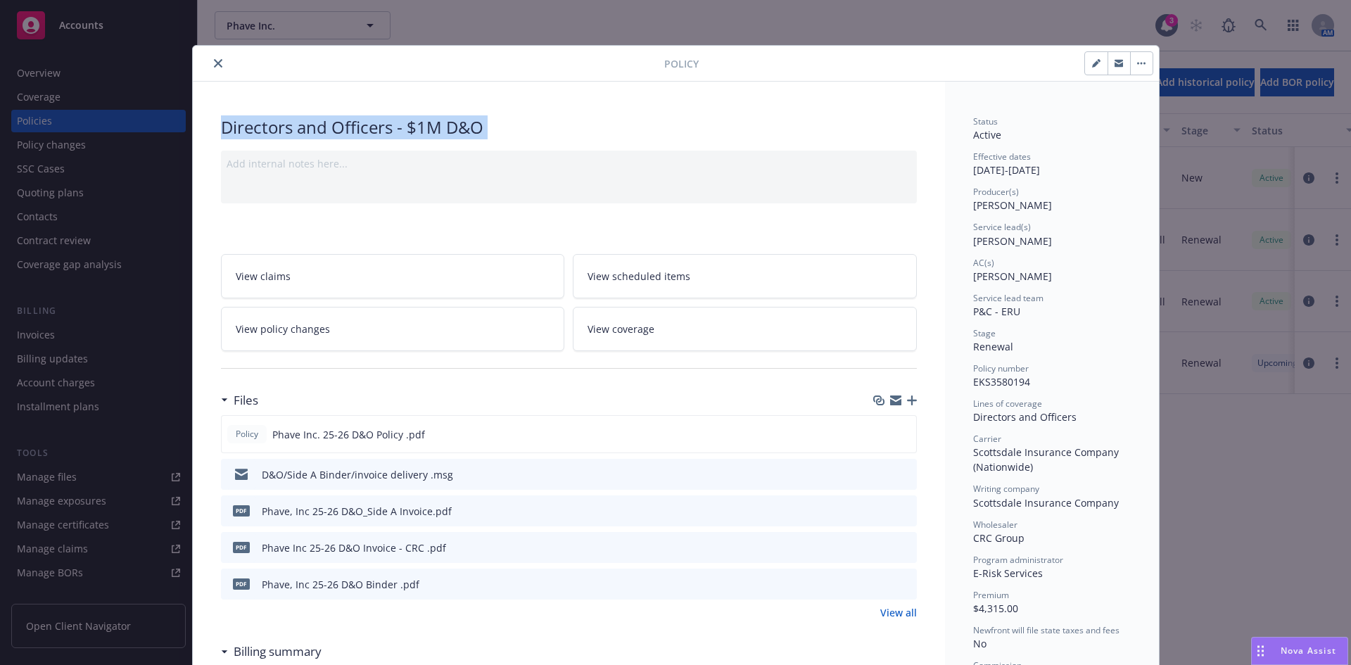
click at [486, 125] on div "Directors and Officers - $1M D&O" at bounding box center [569, 127] width 696 height 24
click at [377, 126] on div "Directors and Officers - $1M D&O" at bounding box center [569, 127] width 696 height 24
click at [536, 131] on div "Directors and Officers - $1M D&O" at bounding box center [569, 127] width 696 height 24
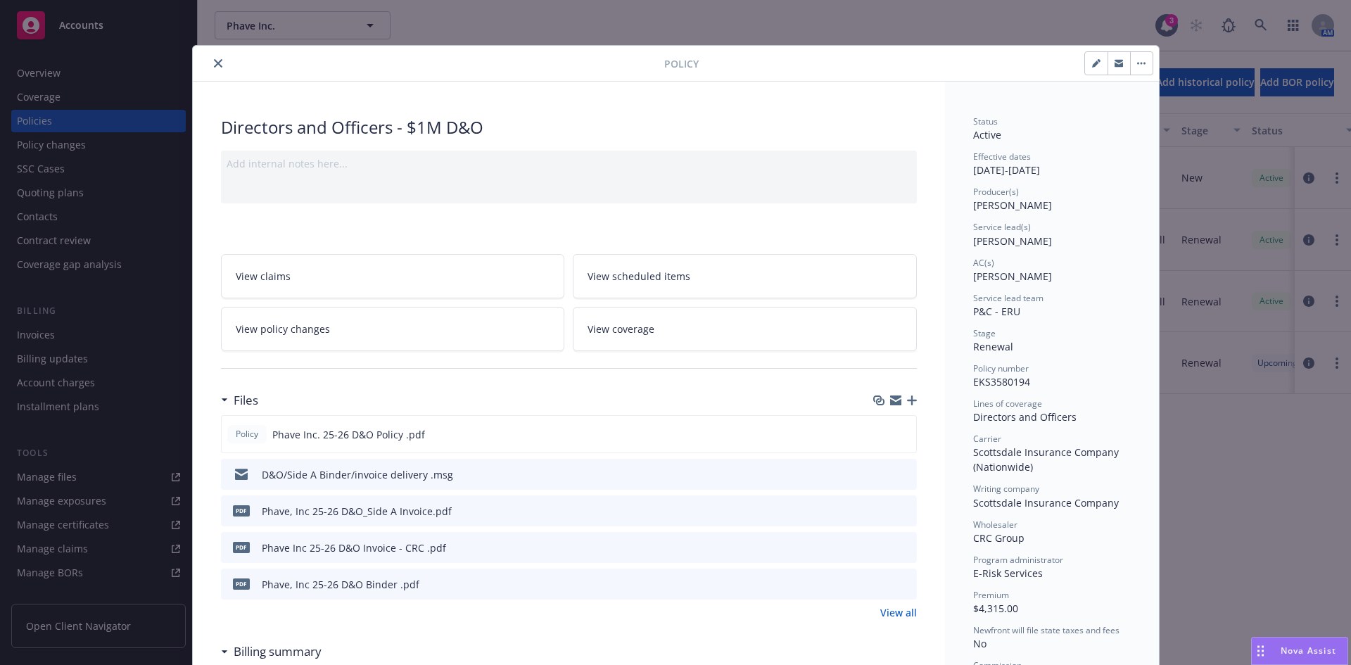
click at [203, 56] on div at bounding box center [431, 63] width 466 height 17
click at [215, 64] on icon "close" at bounding box center [218, 63] width 8 height 8
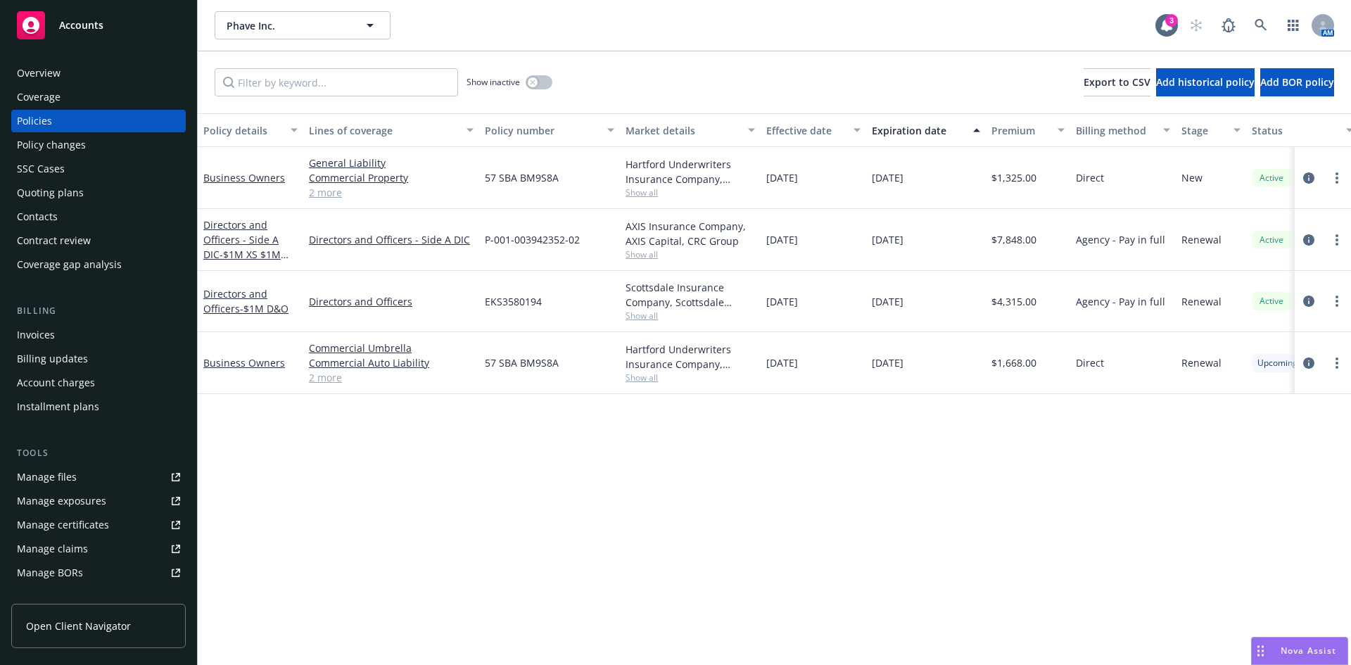
click at [255, 246] on div "Directors and Officers - Side A DIC - $1M XS $1M Side A" at bounding box center [250, 239] width 94 height 44
click at [256, 251] on span "- $1M XS $1M Side A" at bounding box center [245, 262] width 85 height 28
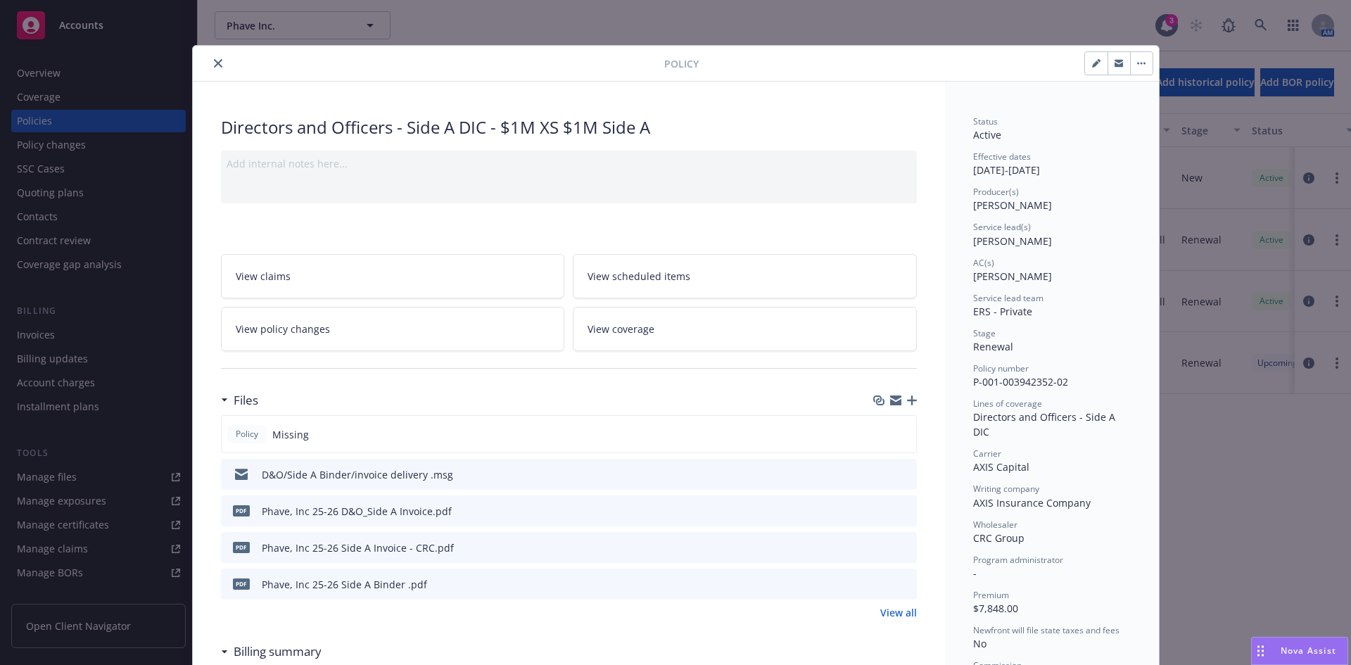
click at [216, 61] on icon "close" at bounding box center [218, 63] width 8 height 8
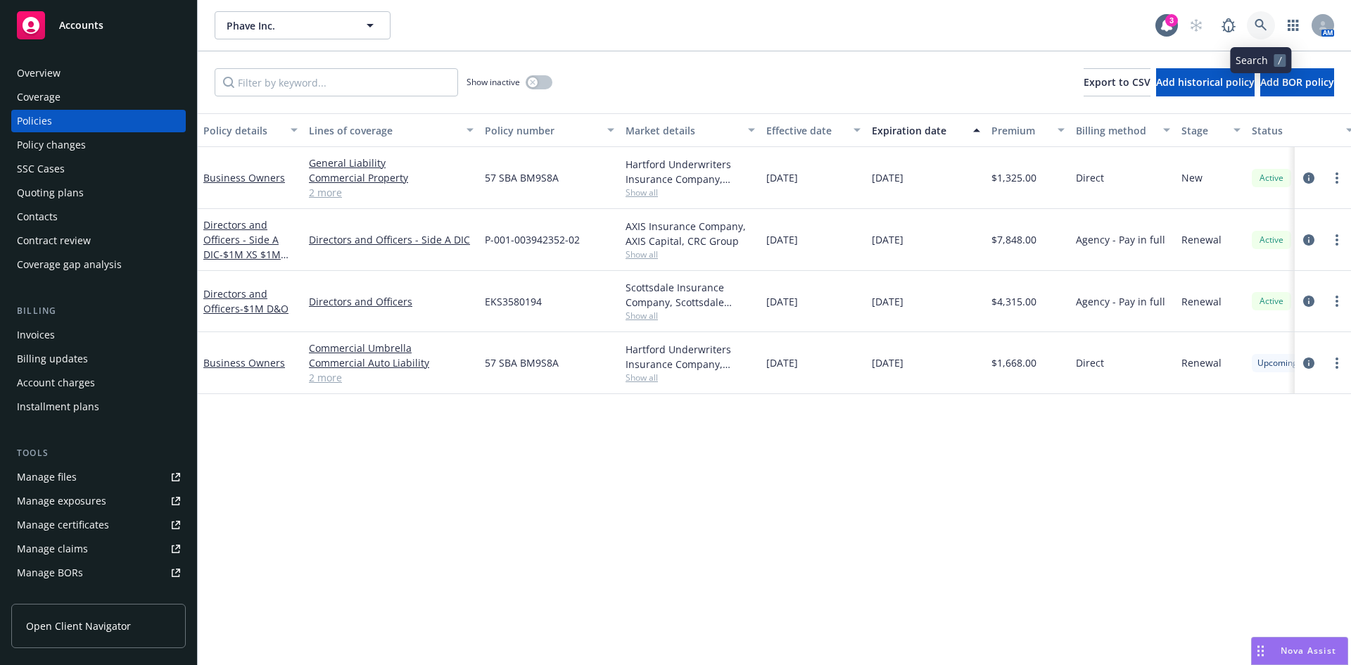
click at [1258, 24] on icon at bounding box center [1261, 25] width 13 height 13
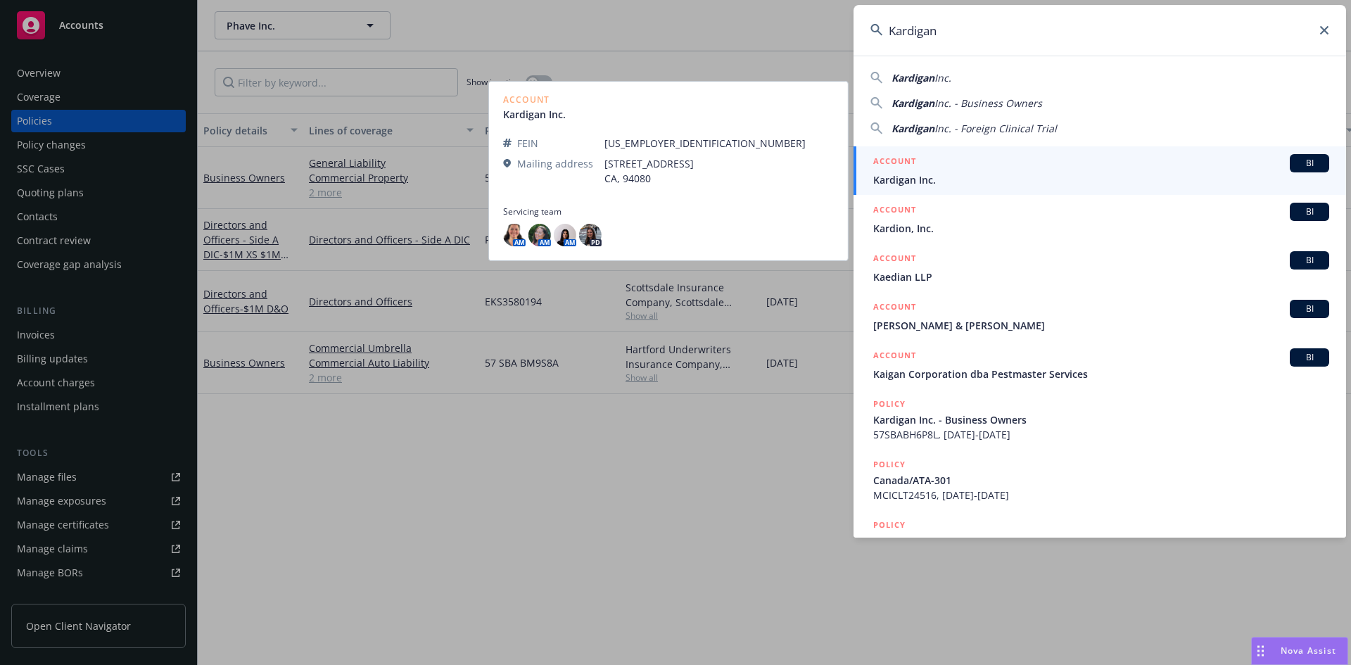
type input "Kardigan"
click at [935, 184] on span "Kardigan Inc." at bounding box center [1101, 179] width 456 height 15
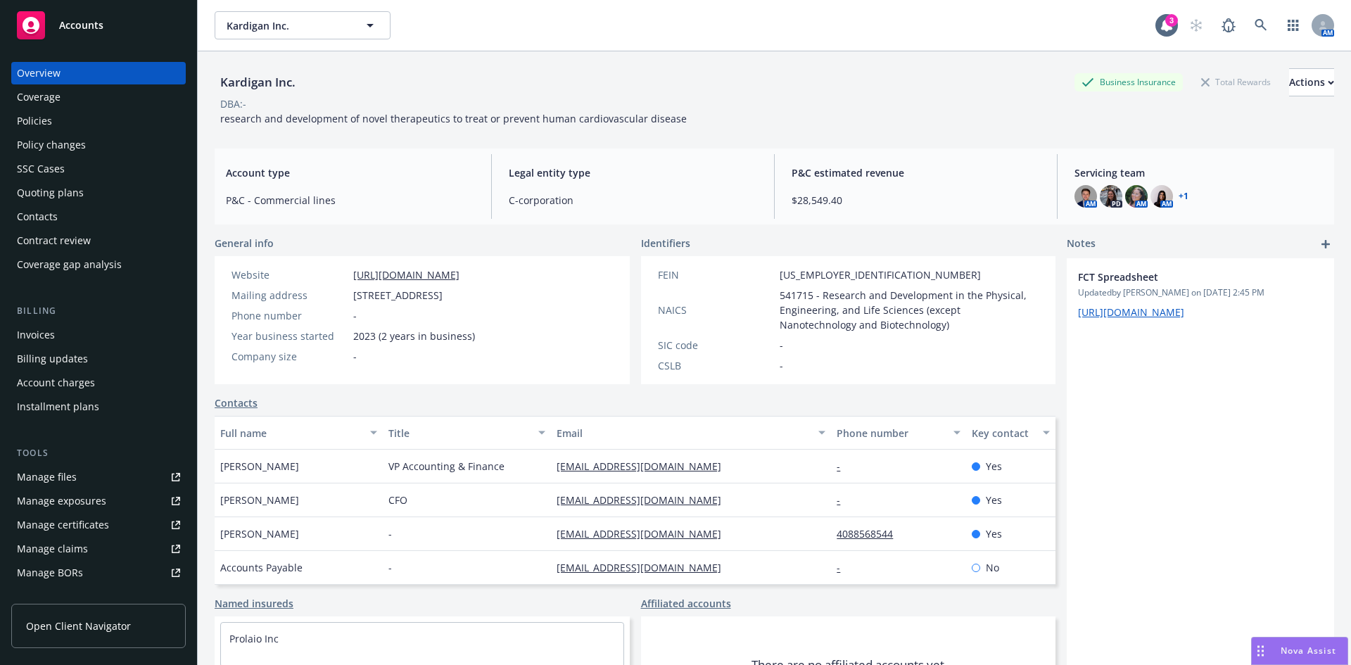
click at [39, 116] on div "Policies" at bounding box center [34, 121] width 35 height 23
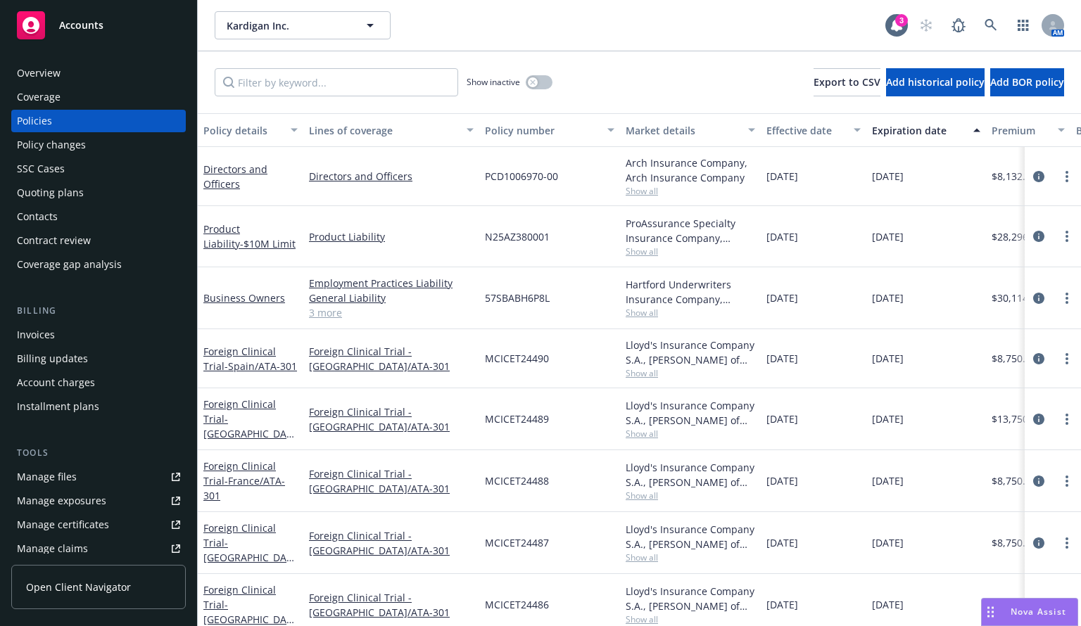
click at [52, 137] on div "Policy changes" at bounding box center [51, 145] width 69 height 23
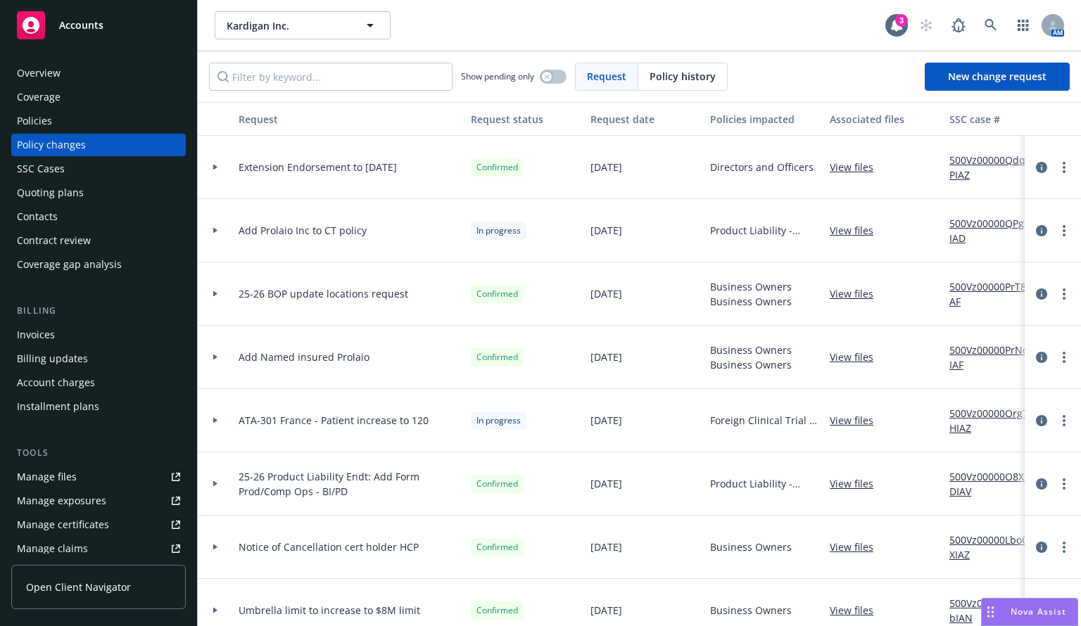
click at [371, 170] on span "Extension Endorsement to 8/31/25" at bounding box center [318, 167] width 158 height 15
click at [211, 167] on div at bounding box center [215, 167] width 24 height 5
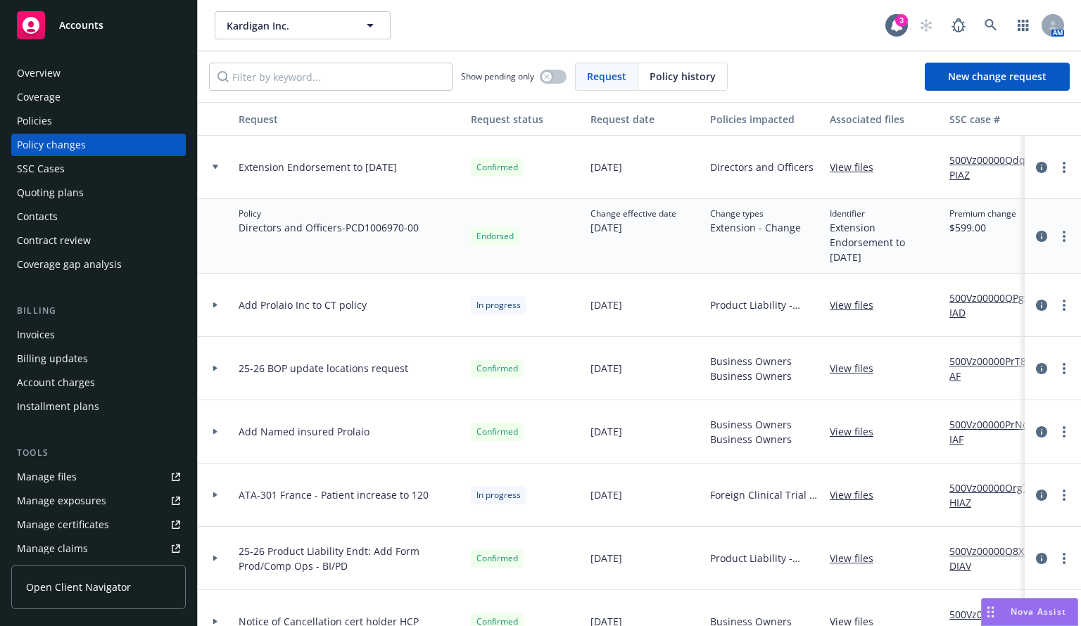
click at [213, 165] on icon at bounding box center [216, 167] width 6 height 5
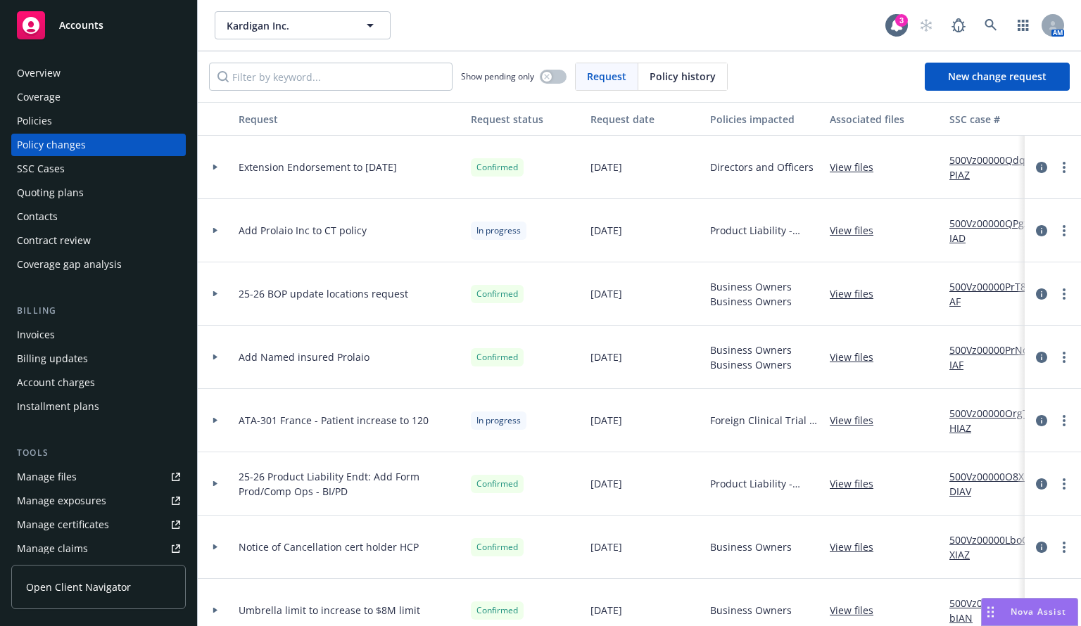
click at [40, 119] on div "Policies" at bounding box center [34, 121] width 35 height 23
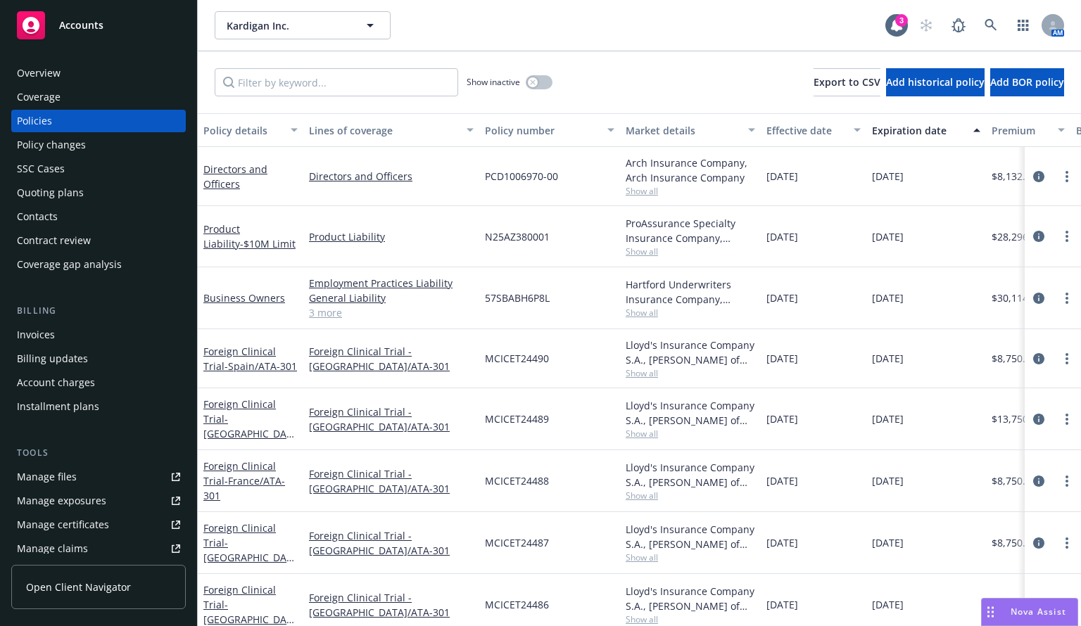
click at [88, 341] on div "Invoices" at bounding box center [98, 335] width 163 height 23
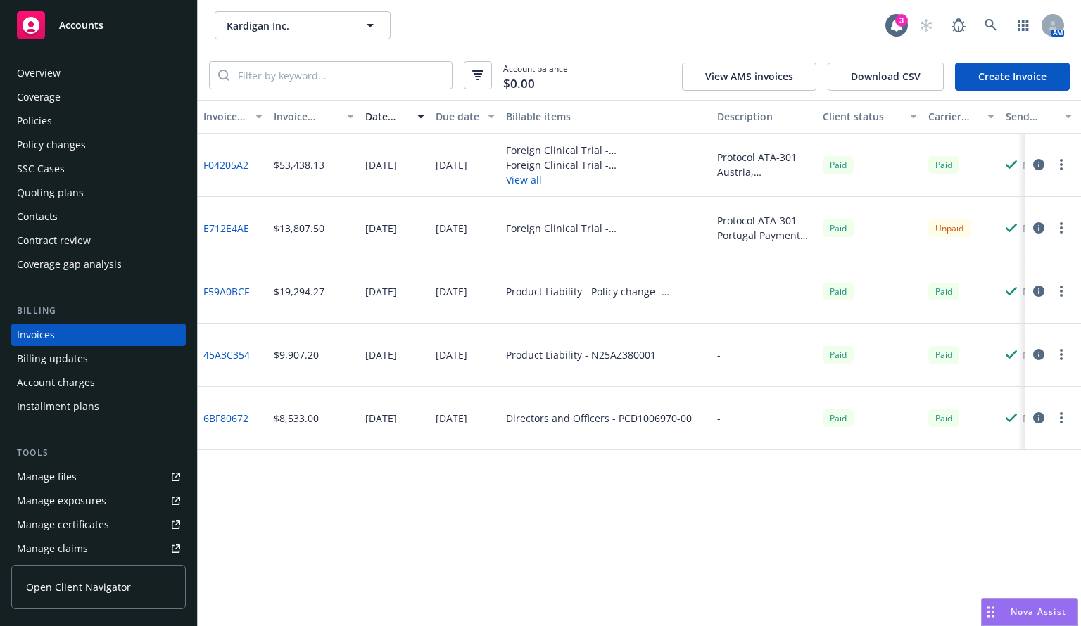
click at [1036, 72] on link "Create Invoice" at bounding box center [1012, 77] width 115 height 28
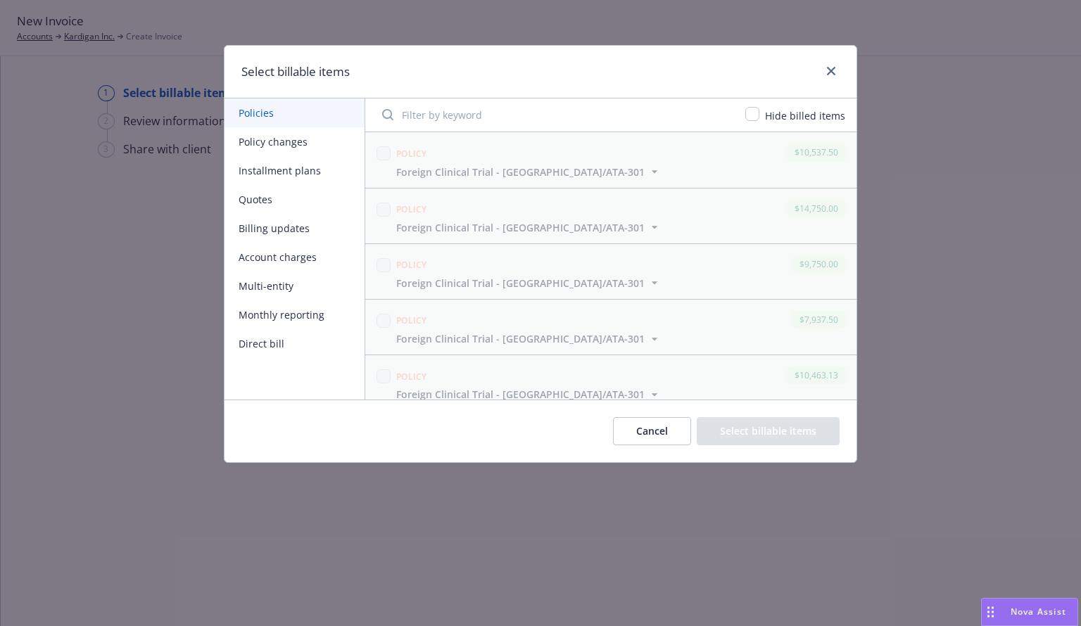
click at [254, 146] on button "Policy changes" at bounding box center [294, 141] width 140 height 29
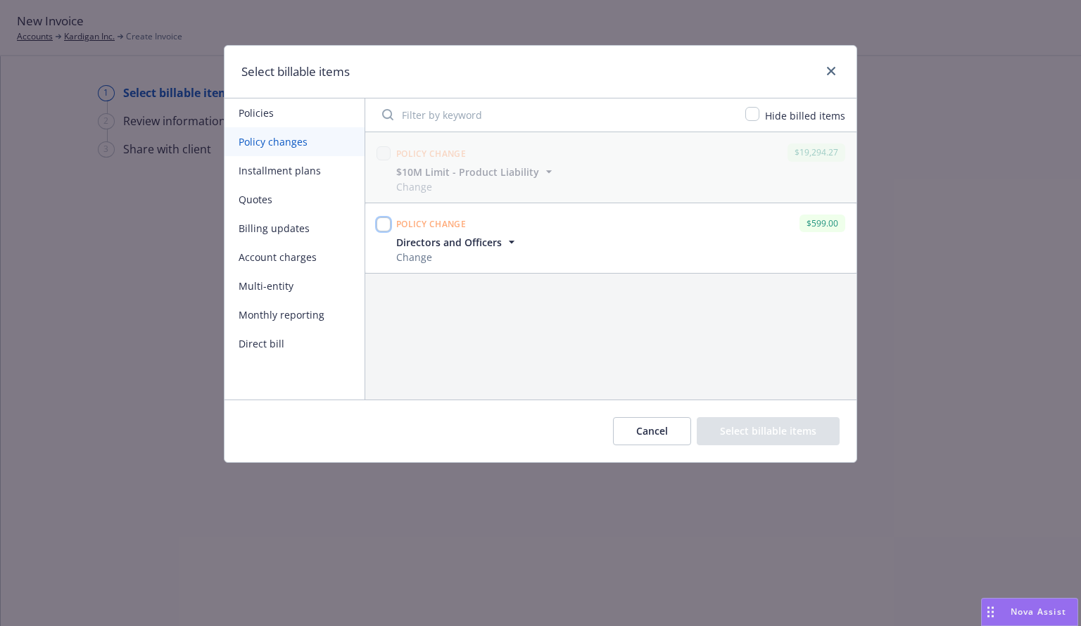
click at [381, 222] on input "checkbox" at bounding box center [384, 224] width 14 height 14
checkbox input "true"
click at [799, 440] on button "Select billable items" at bounding box center [768, 431] width 143 height 28
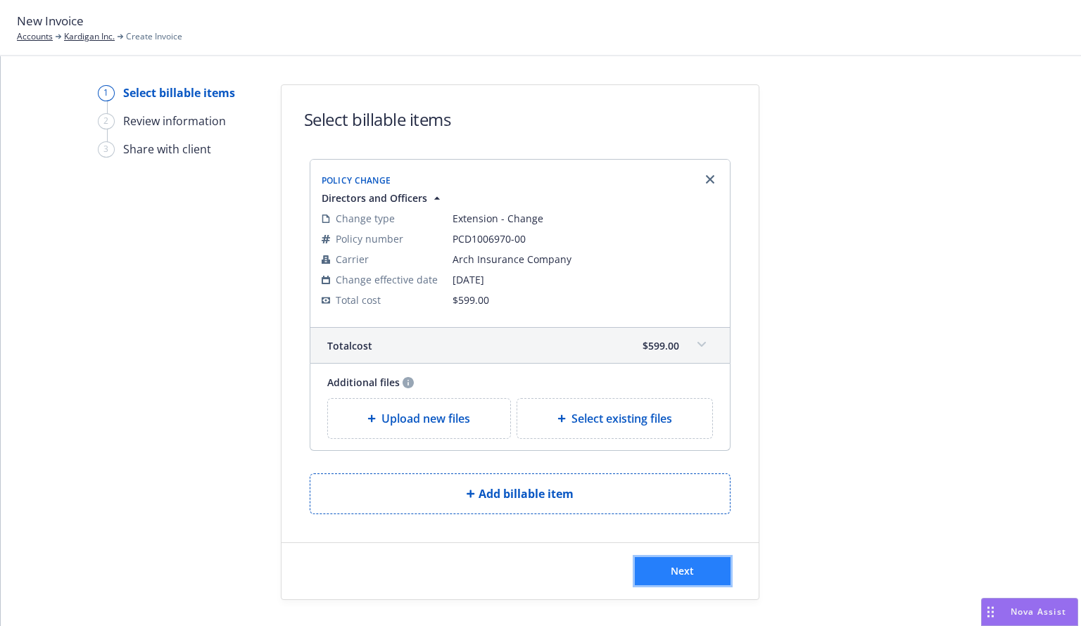
click at [706, 579] on button "Next" at bounding box center [683, 571] width 96 height 28
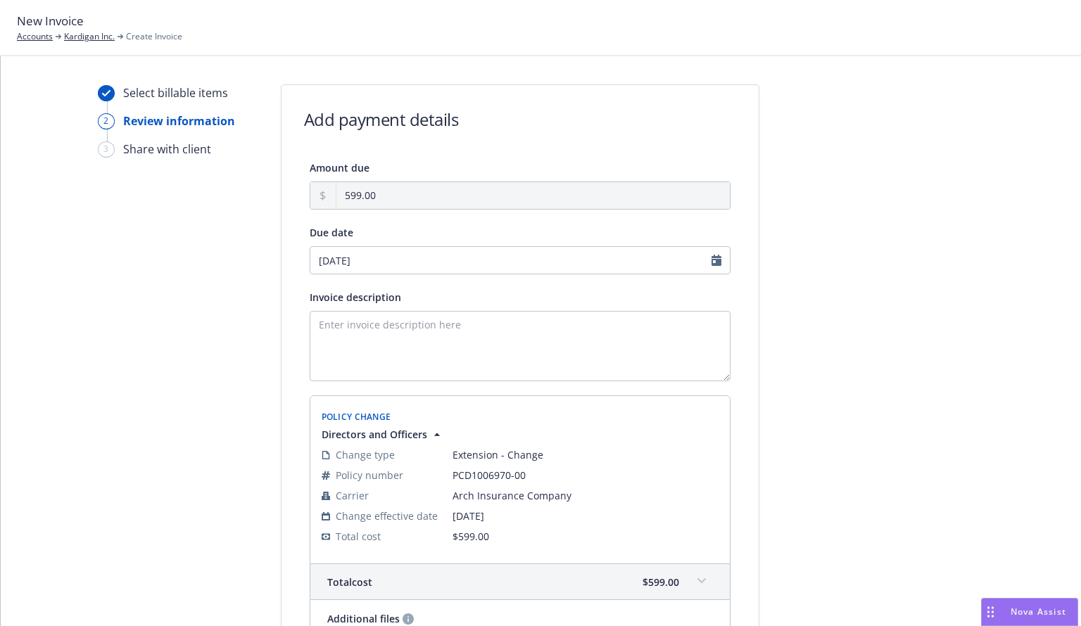
scroll to position [174, 0]
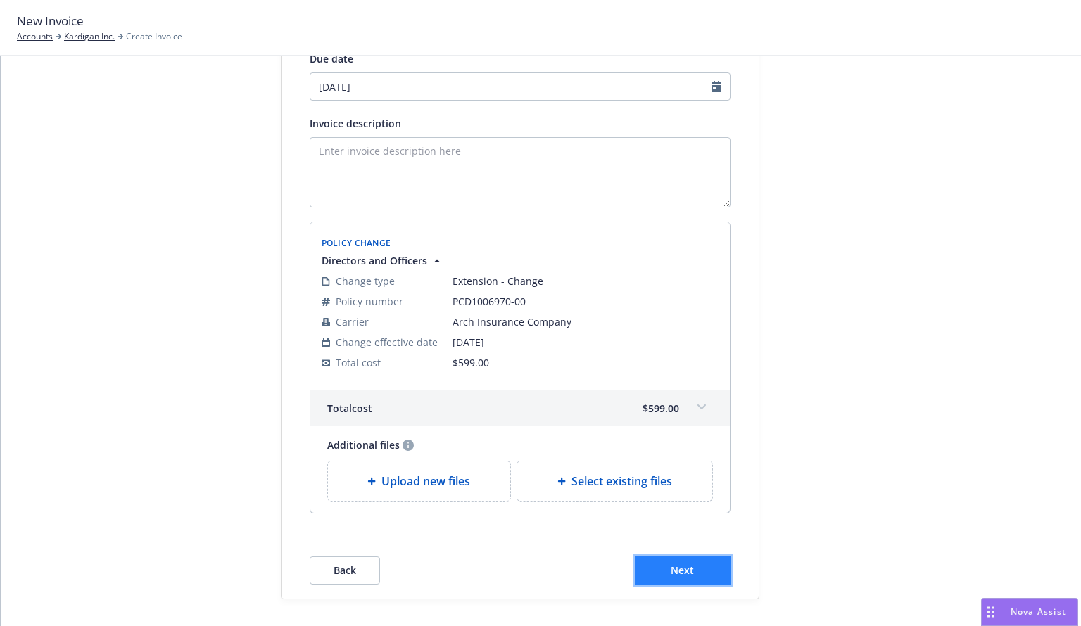
click at [695, 574] on button "Next" at bounding box center [683, 571] width 96 height 28
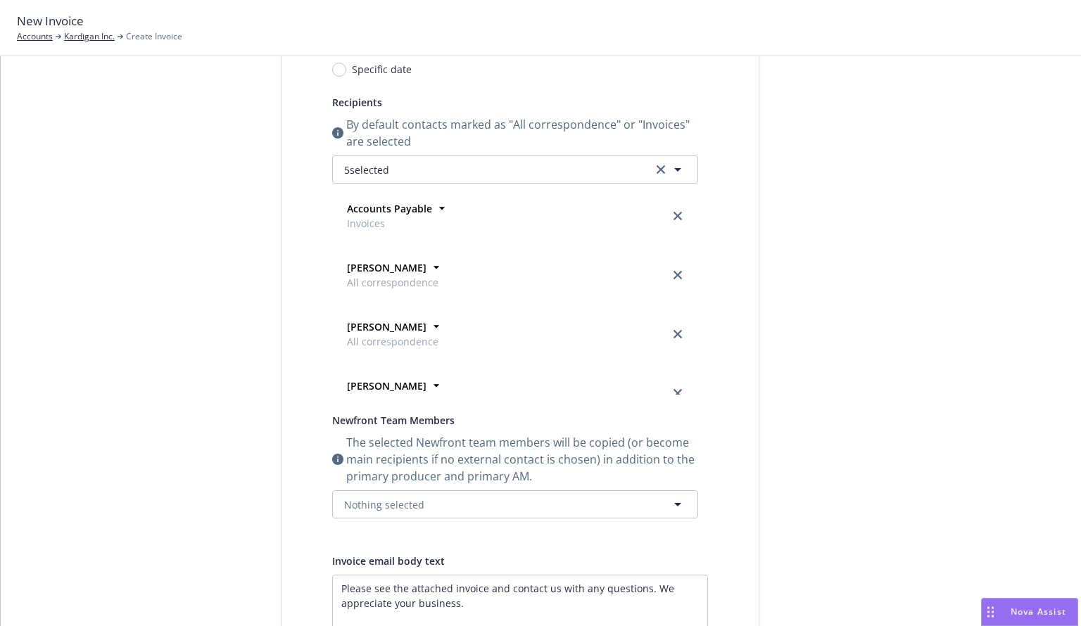
scroll to position [0, 0]
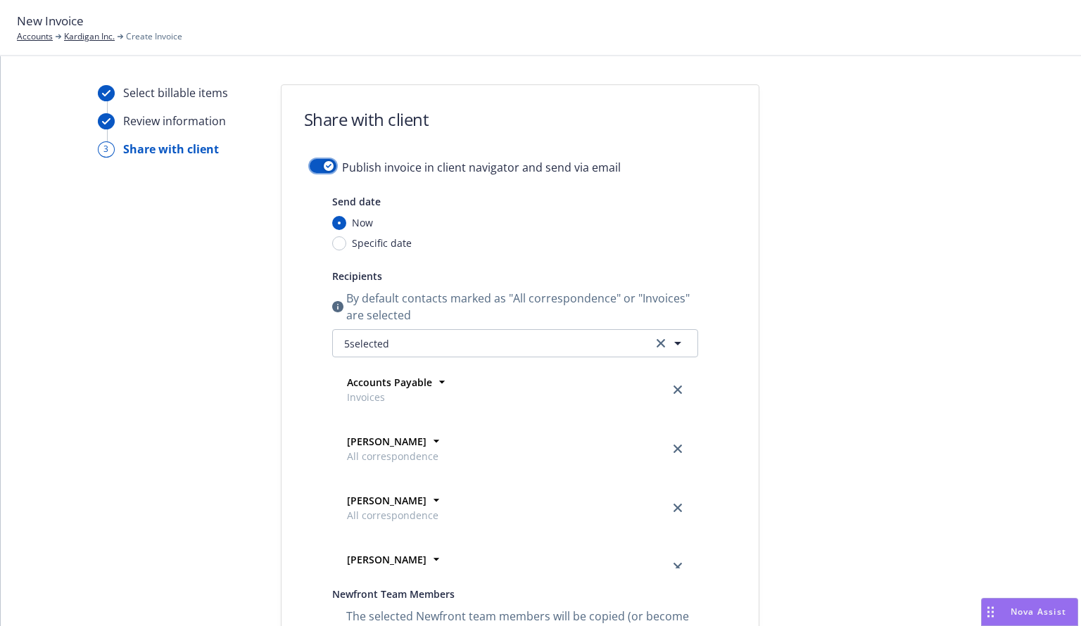
click at [324, 170] on div "button" at bounding box center [329, 166] width 10 height 10
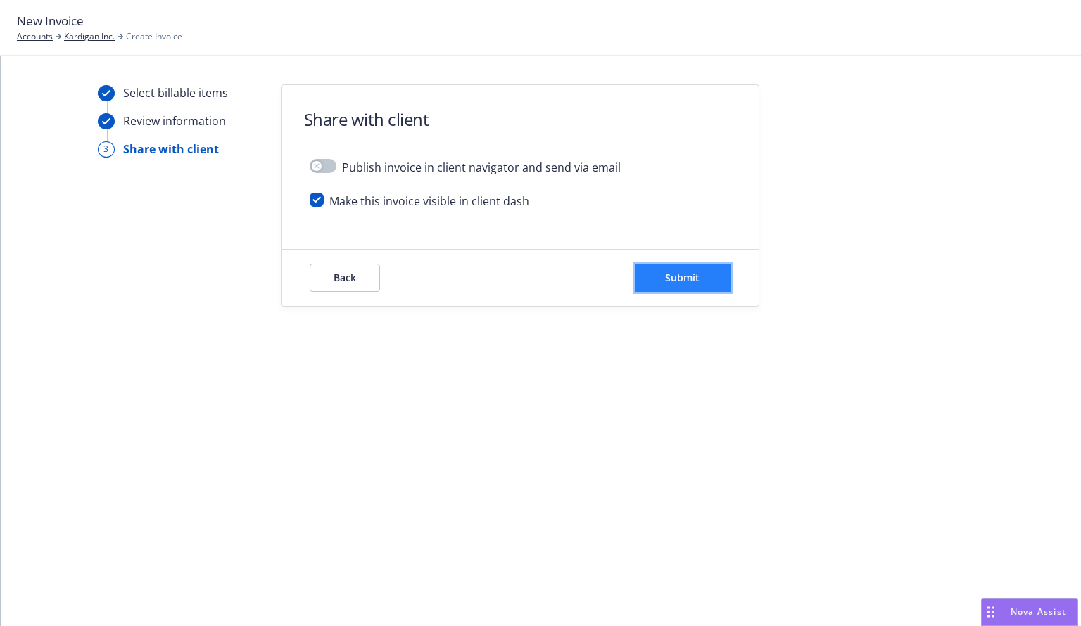
click at [673, 285] on button "Submit" at bounding box center [683, 278] width 96 height 28
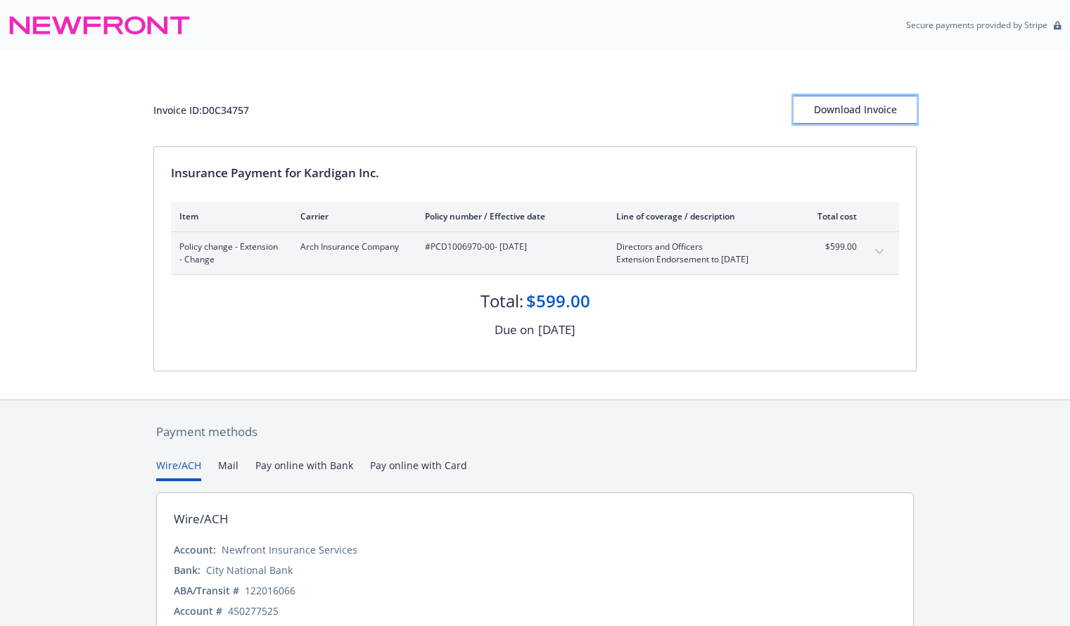
click at [833, 100] on div "Download Invoice" at bounding box center [855, 109] width 123 height 27
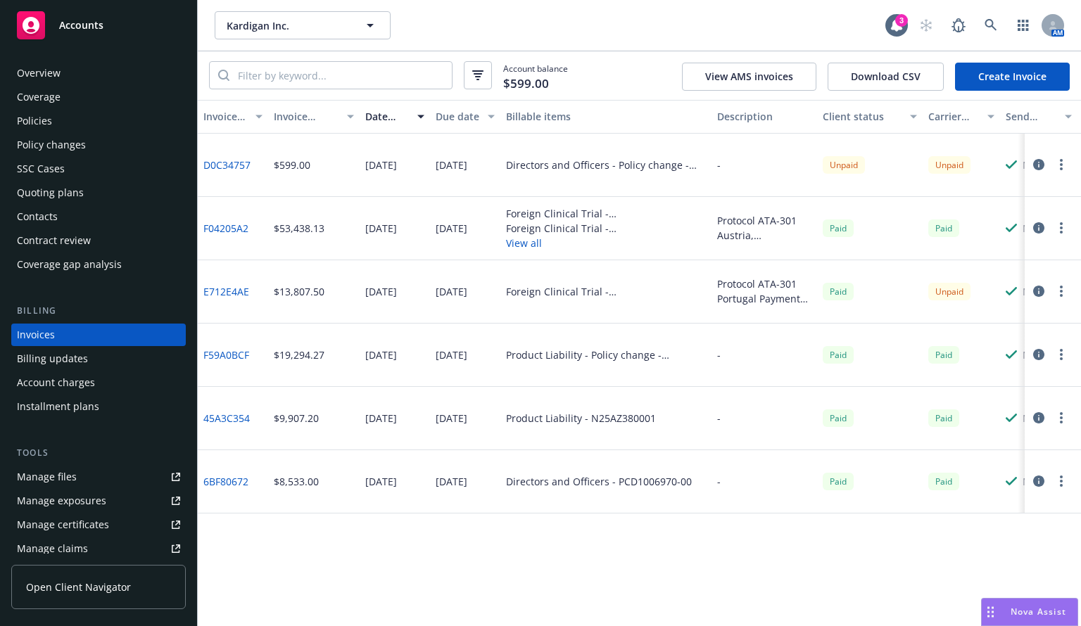
click at [46, 119] on div "Policies" at bounding box center [34, 121] width 35 height 23
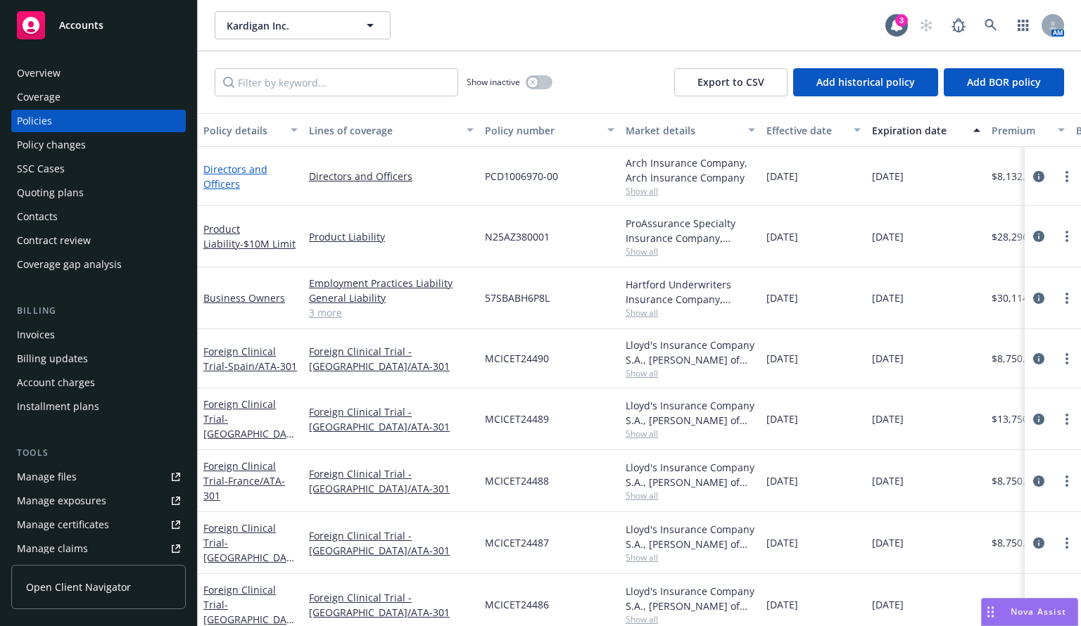
click at [244, 172] on link "Directors and Officers" at bounding box center [235, 177] width 64 height 28
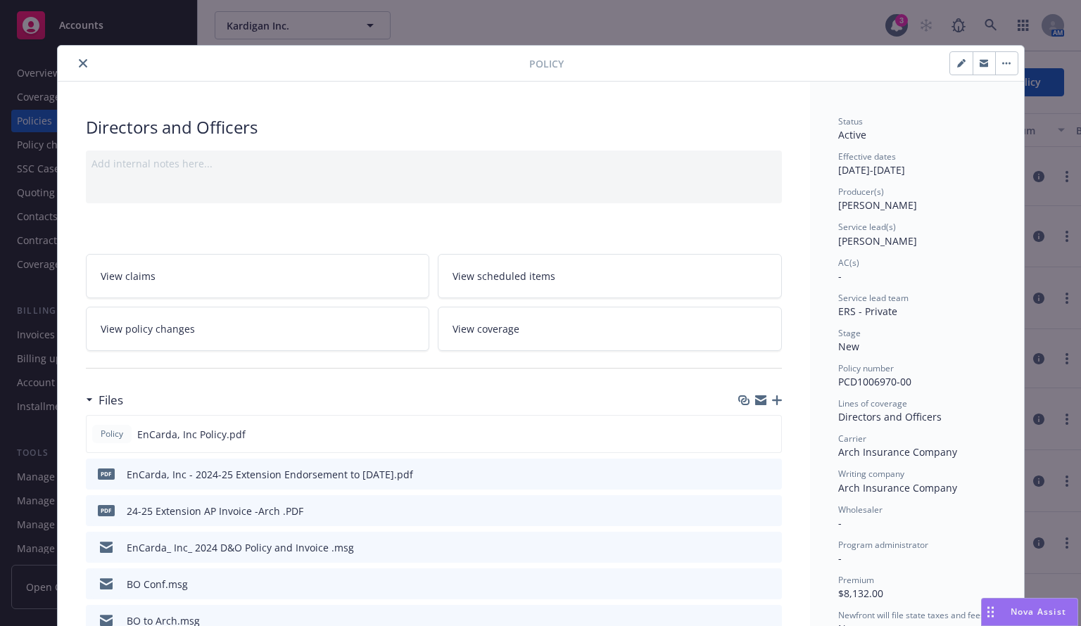
click at [740, 472] on icon "download file" at bounding box center [744, 472] width 9 height 8
click at [772, 398] on icon "button" at bounding box center [777, 401] width 10 height 10
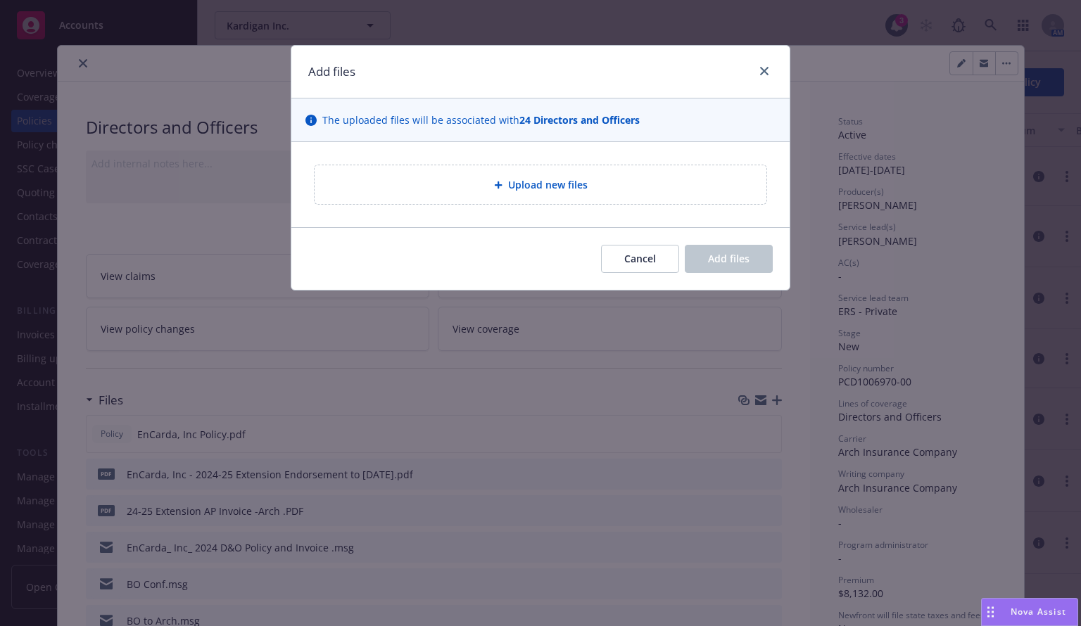
click at [526, 194] on div "Upload new files" at bounding box center [541, 184] width 452 height 39
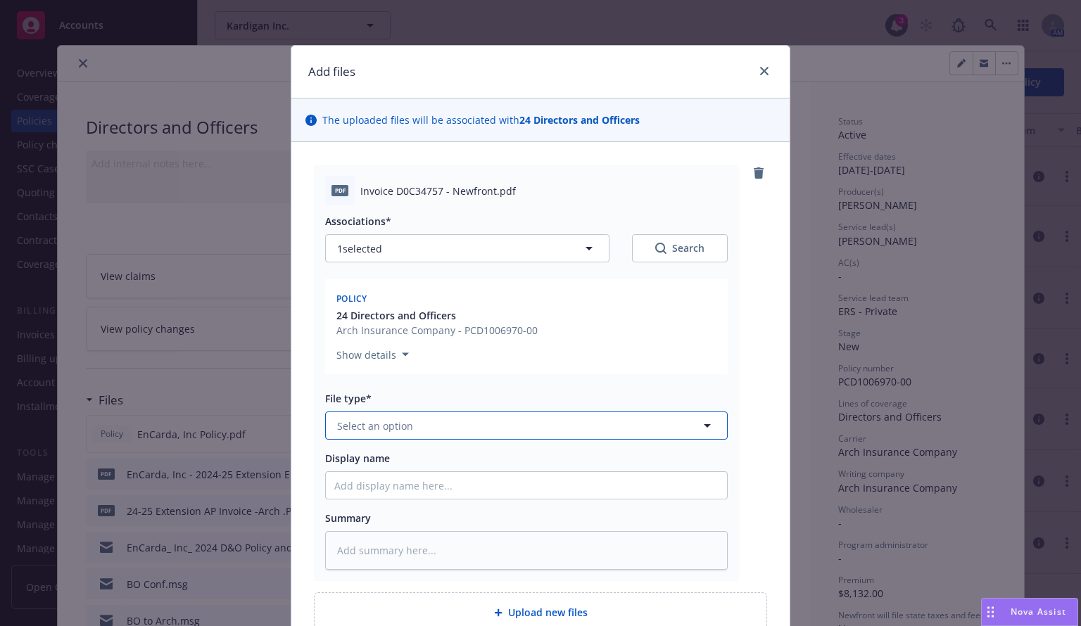
click at [379, 437] on button "Select an option" at bounding box center [526, 426] width 403 height 28
type input "invoi"
click at [403, 507] on span "Invoice - Third Party" at bounding box center [388, 502] width 97 height 15
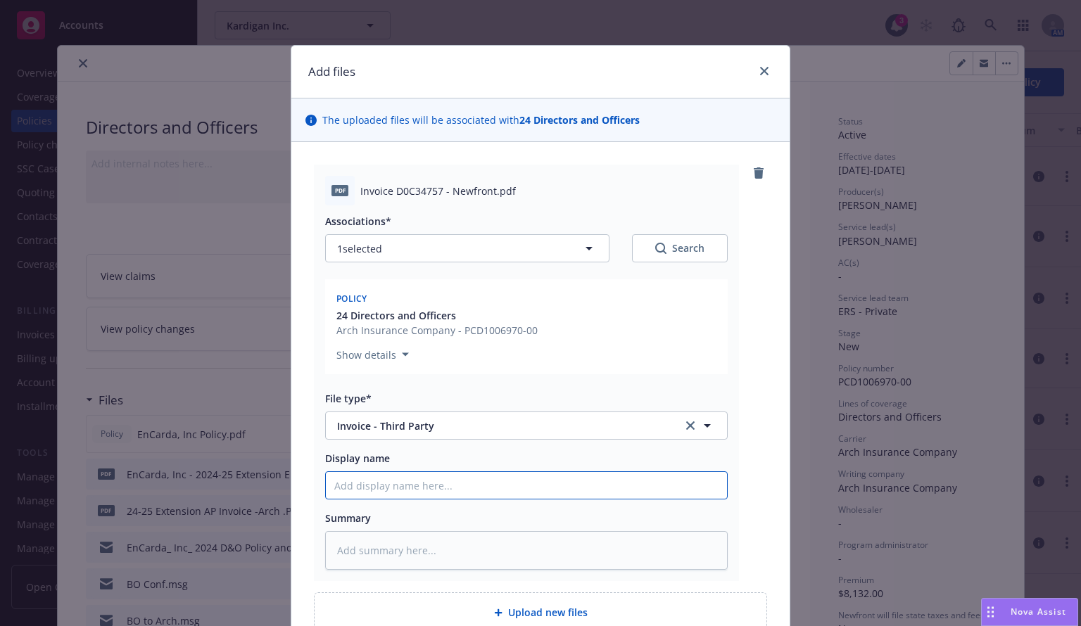
click at [387, 487] on input "Display name" at bounding box center [526, 485] width 401 height 27
click at [686, 427] on icon "clear selection" at bounding box center [690, 426] width 8 height 8
type textarea "x"
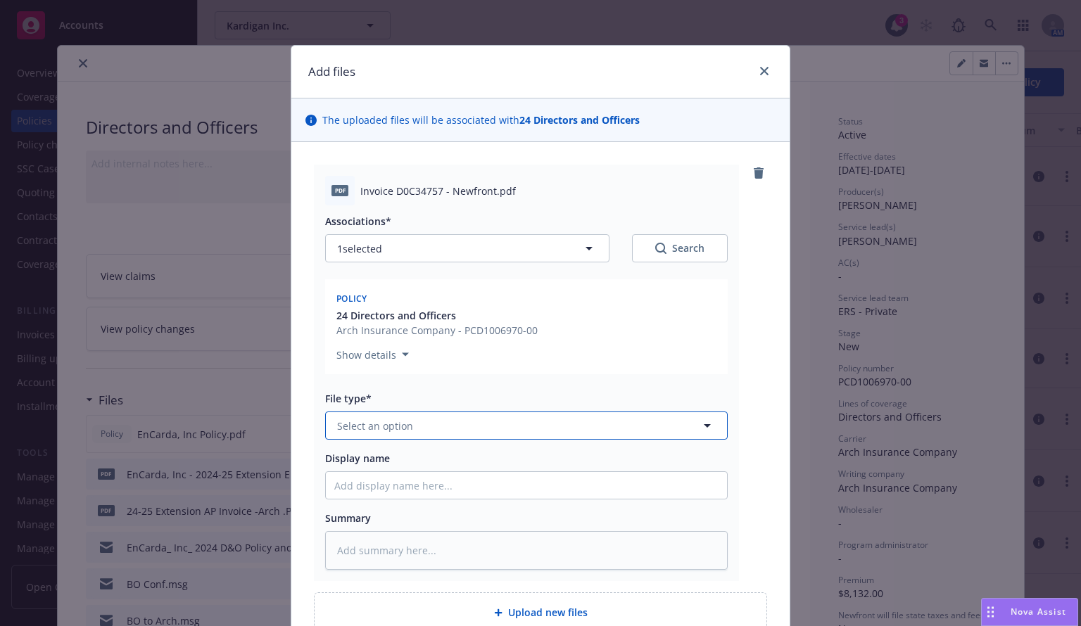
click at [545, 426] on button "Select an option" at bounding box center [526, 426] width 403 height 28
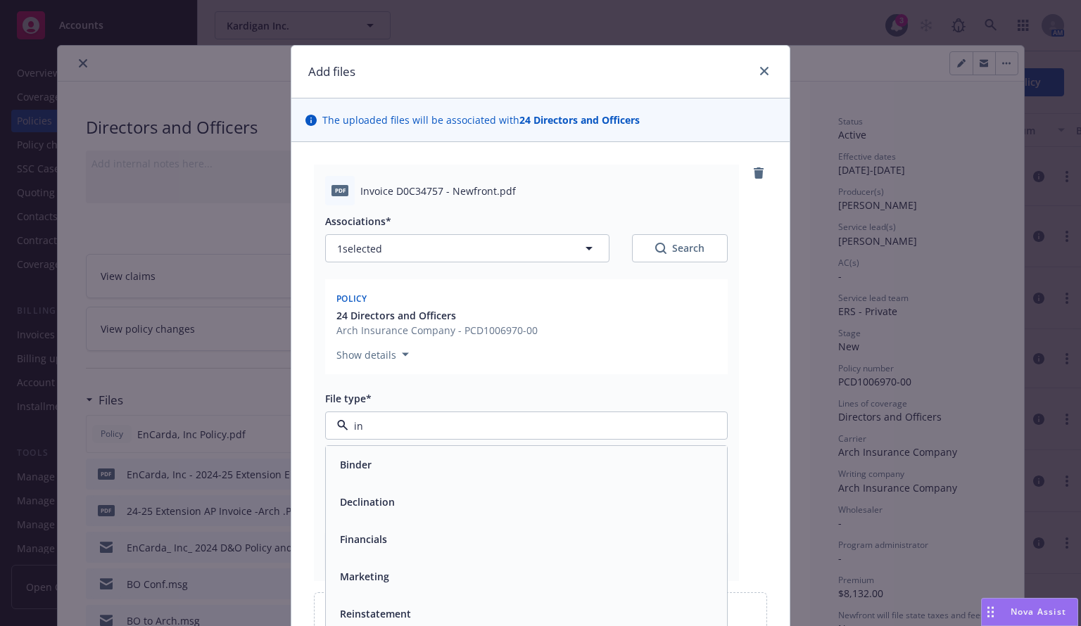
type input "inv"
drag, startPoint x: 413, startPoint y: 466, endPoint x: 393, endPoint y: 475, distance: 21.7
click at [413, 465] on span "Invoice - Newfront" at bounding box center [384, 464] width 89 height 15
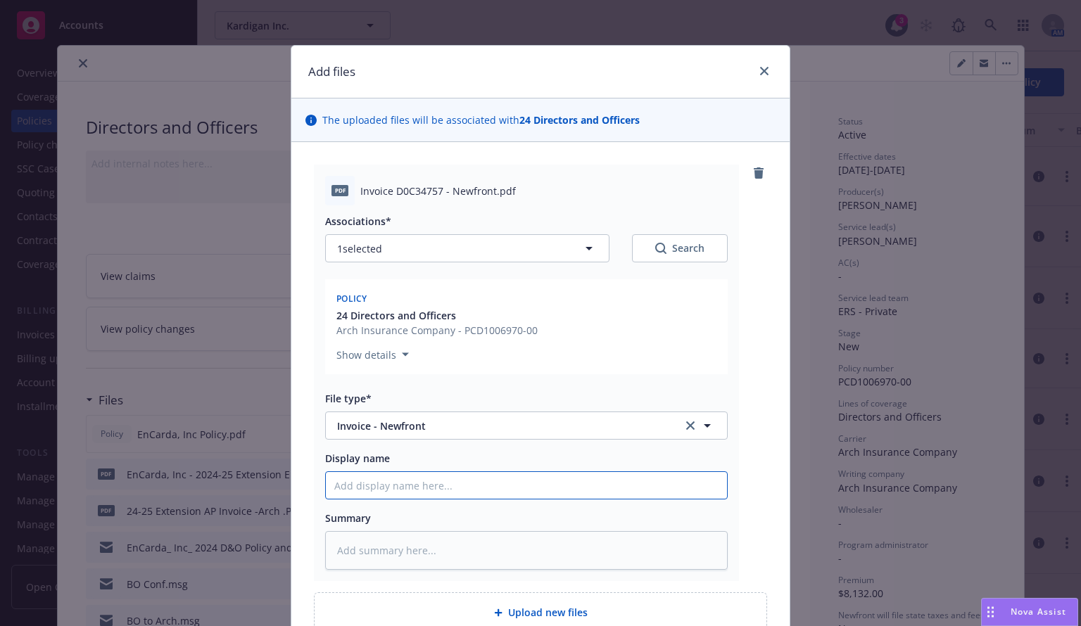
click at [369, 485] on input "Display name" at bounding box center [526, 485] width 401 height 27
paste input "EnCarda"
type textarea "x"
type input "EnCarda"
type textarea "x"
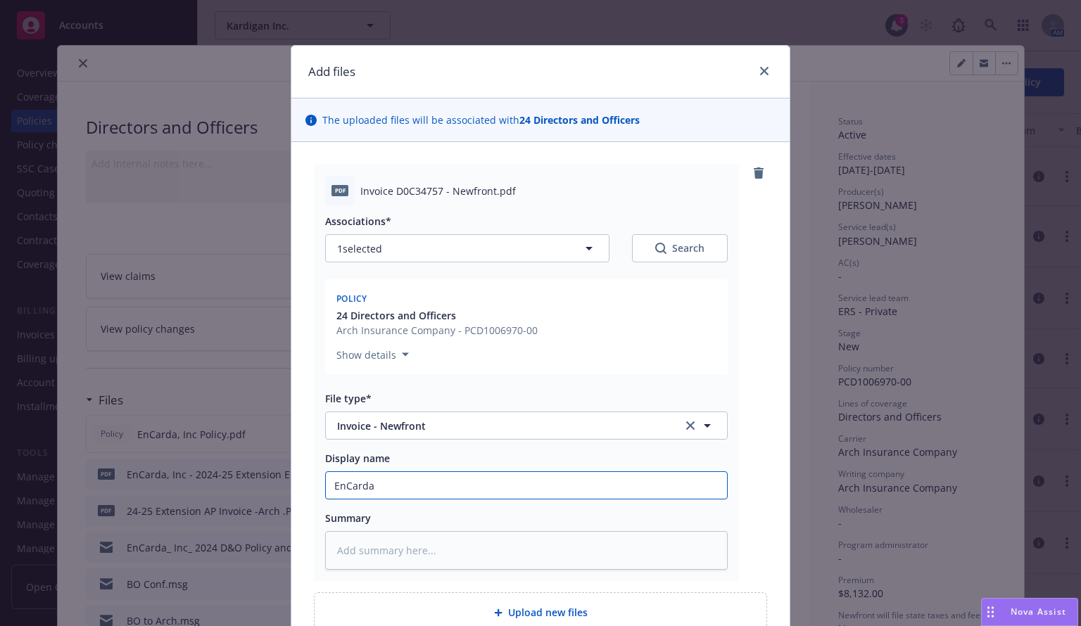
type input "EnCarda,"
type textarea "x"
type input "EnCarda,"
type textarea "x"
type input "EnCarda, I"
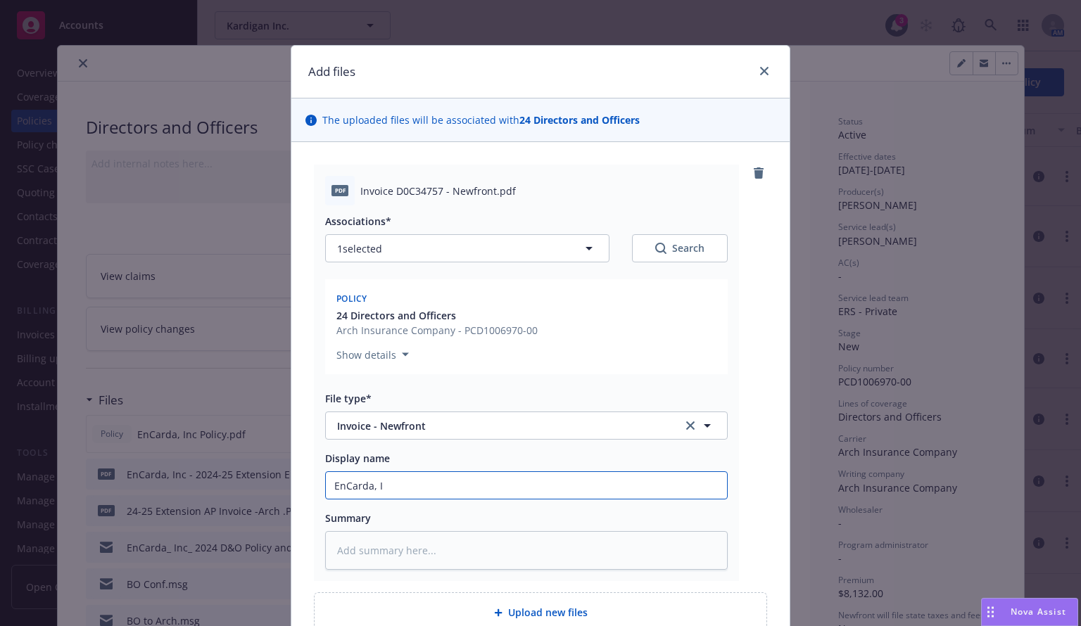
type textarea "x"
type input "EnCarda, In"
type textarea "x"
type input "EnCarda, Inc"
type textarea "x"
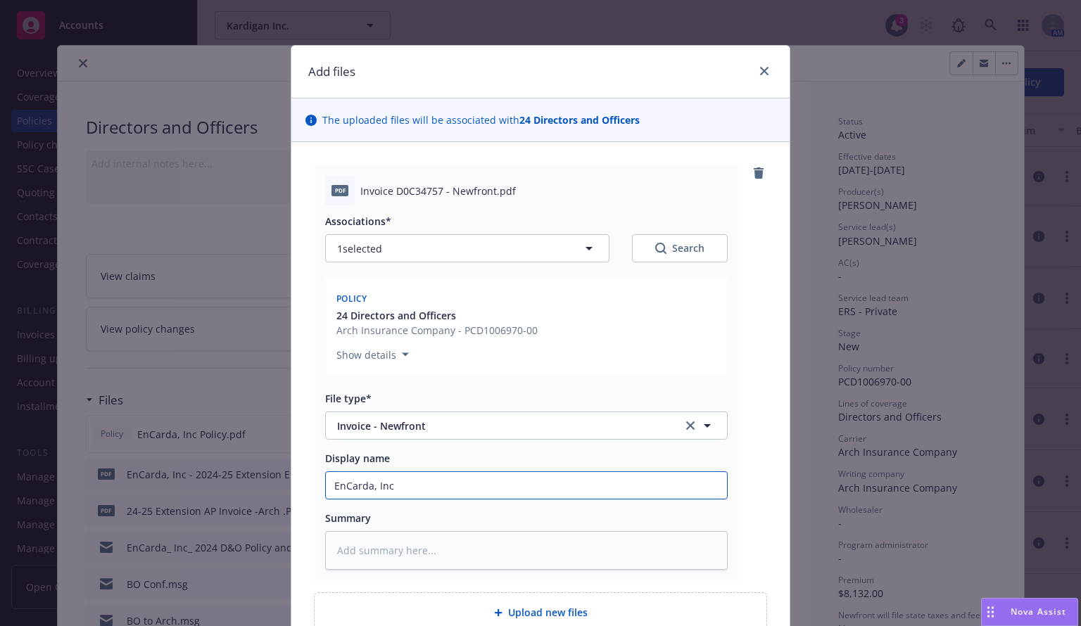
type input "EnCarda, Inc-"
type textarea "x"
type input "EnCarda, Inc-"
type textarea "x"
type input "EnCarda, Inc-"
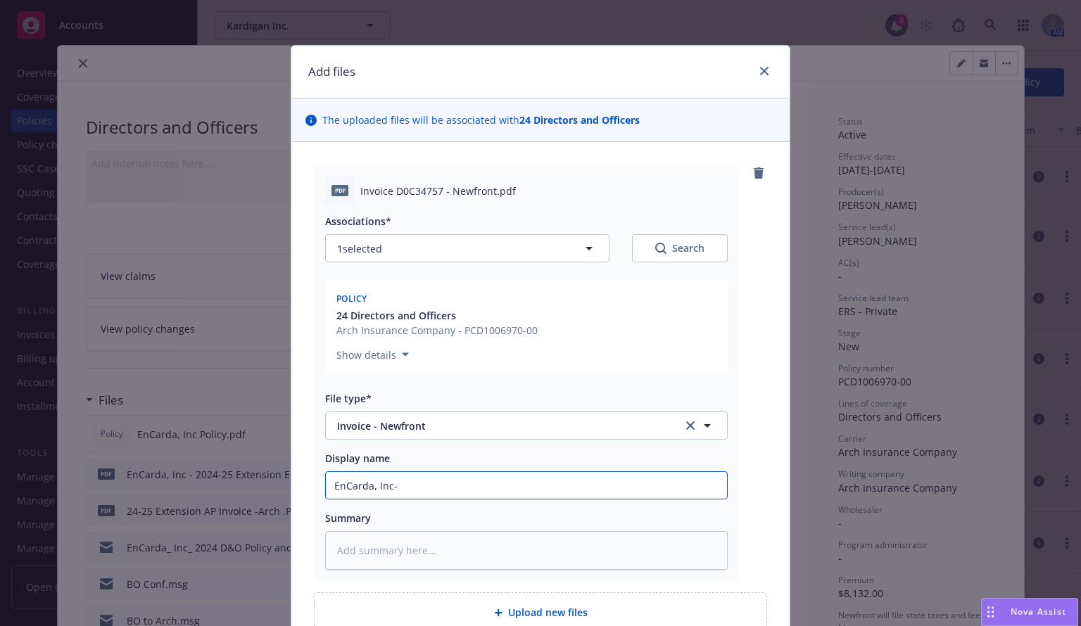
type textarea "x"
type input "EnCarda, Inc"
type textarea "x"
type input "EnCarda, Inc - 2024-25 Extension Endorsement to [DATE]"
type textarea "x"
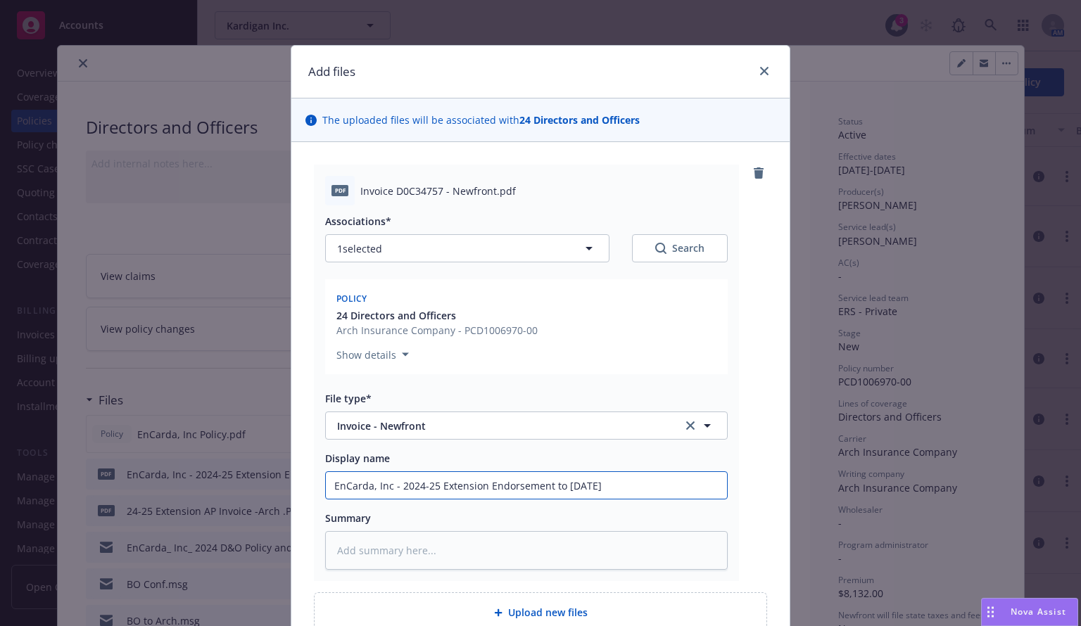
type input "EnCarda, Inc - 2024-25 Extension Endorsement to 8/31/2"
type textarea "x"
type input "EnCarda, Inc - 2024-25 Extension Endorsement to 8/31/"
type textarea "x"
type input "EnCarda, Inc - 2024-25 Extension Endorsement to 8/31"
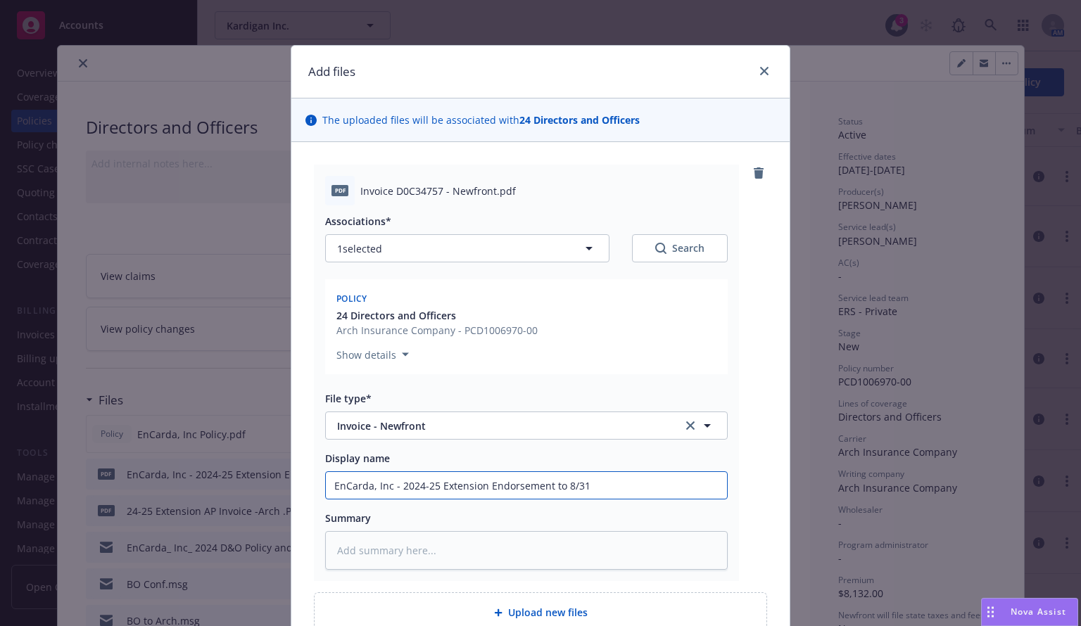
type textarea "x"
type input "EnCarda, Inc - 2024-25 Extension Endorsement to 8/3"
type textarea "x"
type input "EnCarda, Inc - 2024-25 Extension Endorsement to 8/"
type textarea "x"
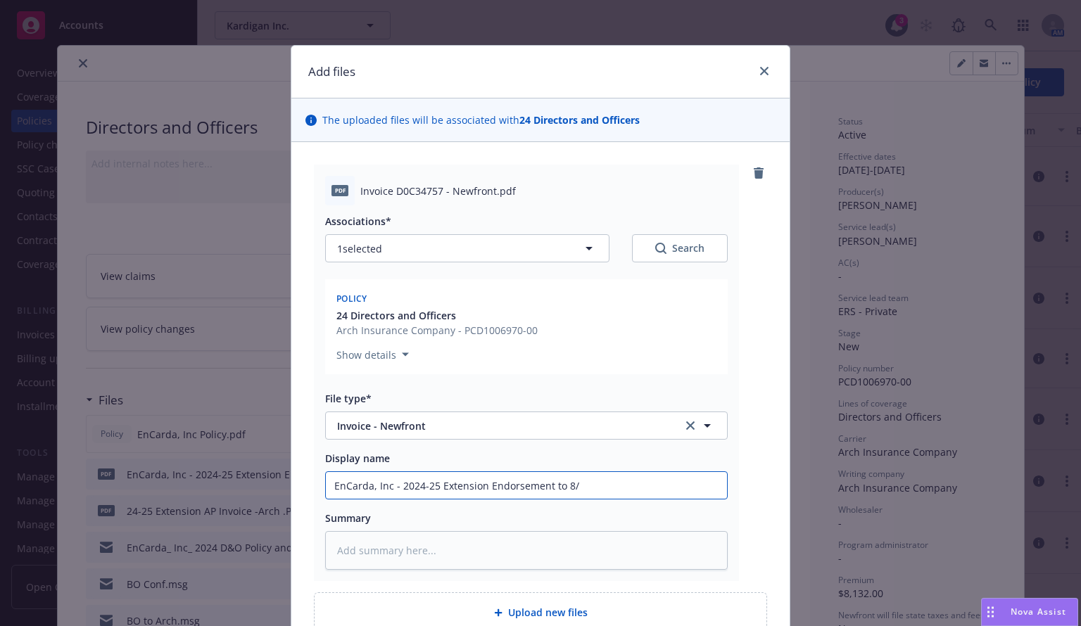
type input "EnCarda, Inc - 2024-25 Extension Endorsement to 8"
type textarea "x"
type input "EnCarda, Inc - 2024-25 Extension Endorsement to"
type textarea "x"
type input "EnCarda, Inc - 2024-25 Extension Endorsement to"
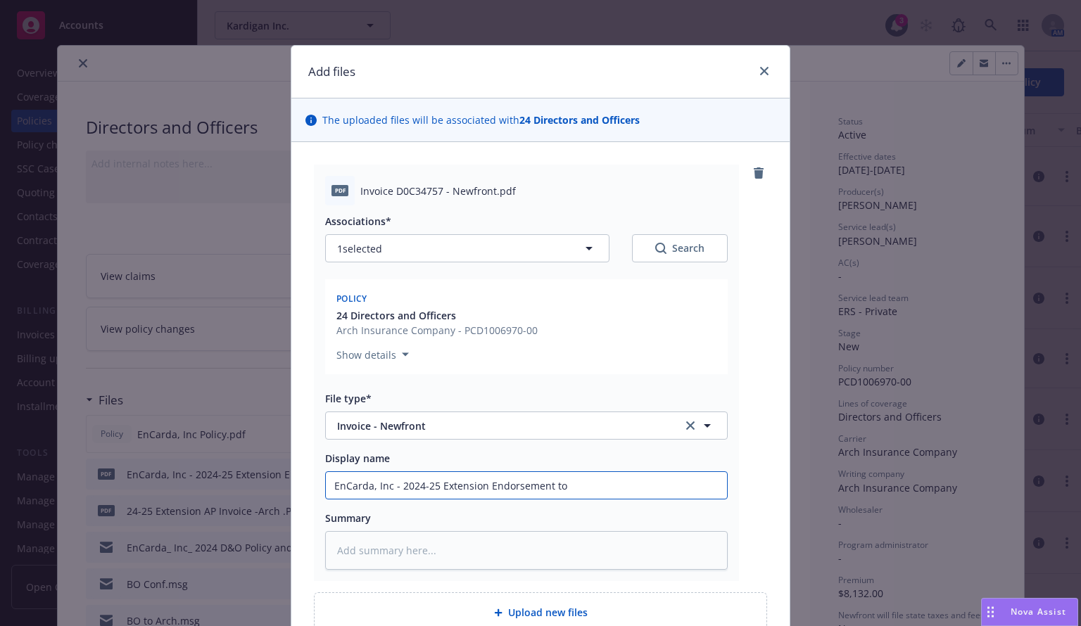
type textarea "x"
type input "EnCarda, Inc - 2024-25 Extension Endorsement"
type textarea "x"
type input "EnCarda, Inc - 2024-25 Extension Endorsemen"
type textarea "x"
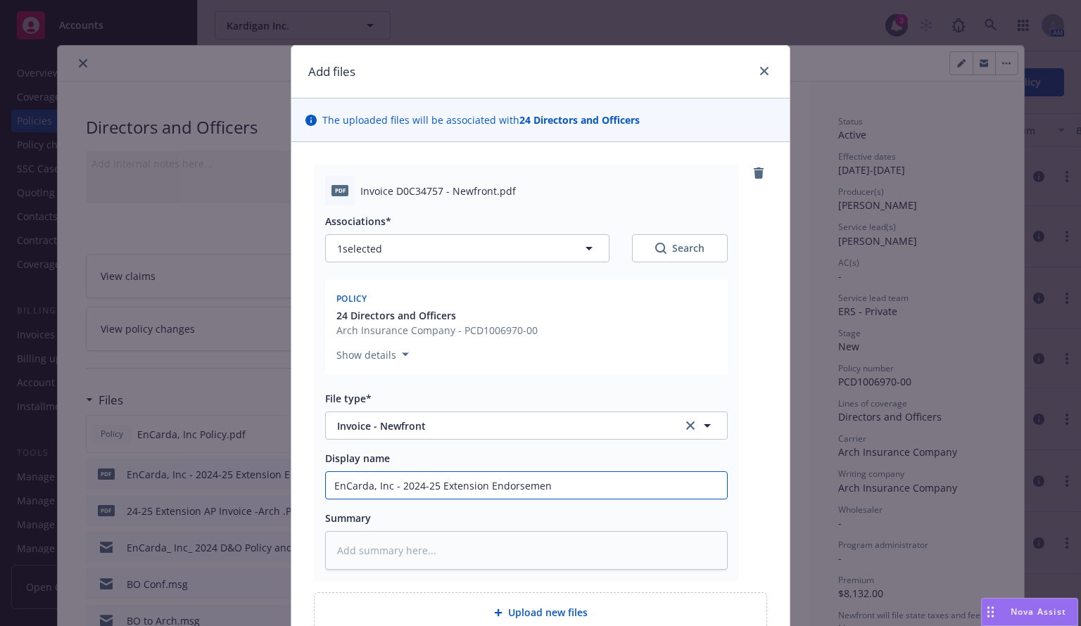
type input "EnCarda, Inc - 2024-25 Extension Endorseme"
type textarea "x"
type input "EnCarda, Inc - 2024-25 Extension Endorsem"
type textarea "x"
type input "EnCarda, Inc - 2024-25 Extension End"
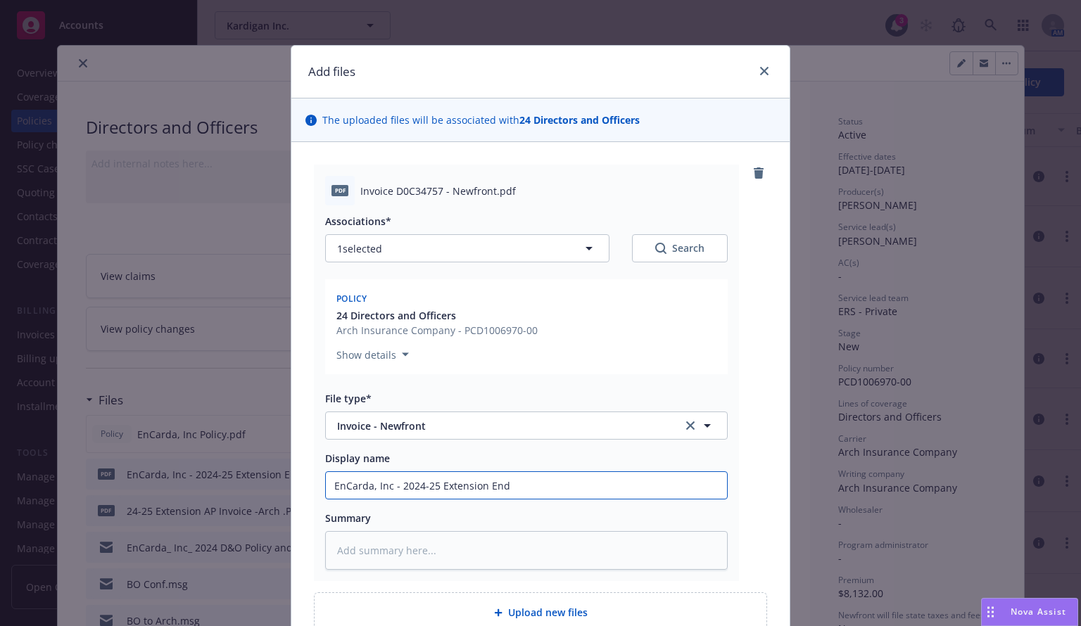
type textarea "x"
type input "EnCarda, Inc - 2024-25 Extension"
type textarea "x"
type input "EnCarda, Inc - 2024-25 Extension"
type textarea "x"
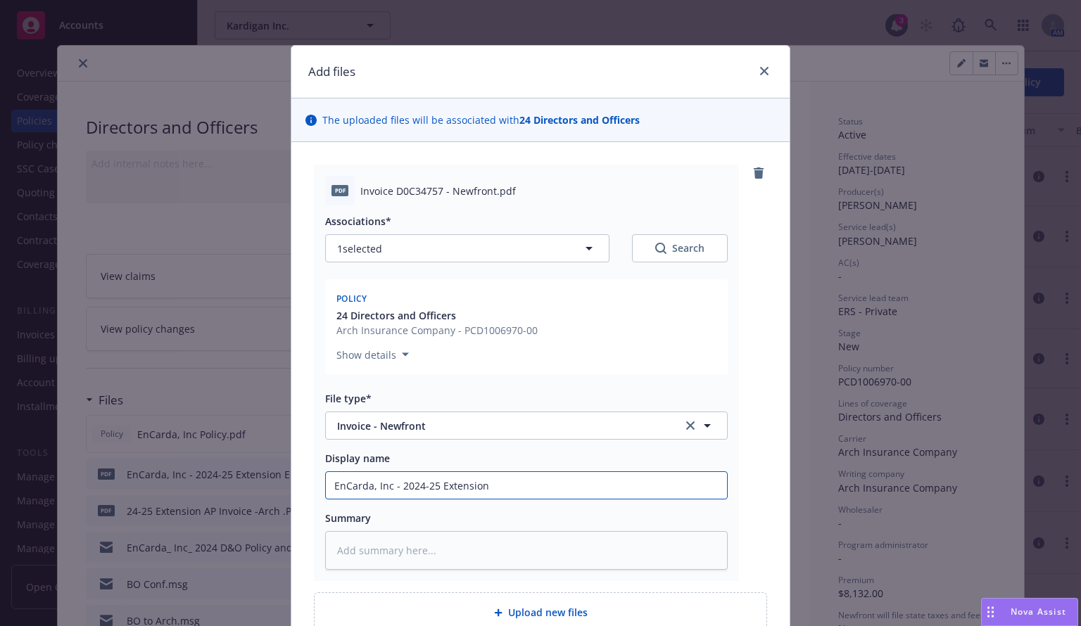
type input "EnCarda, Inc - 2024-25 Extensio"
type textarea "x"
type input "EnCarda, Inc - 2024-25 Extensiom"
type textarea "x"
type input "EnCarda, Inc - 2024-25 Extensio"
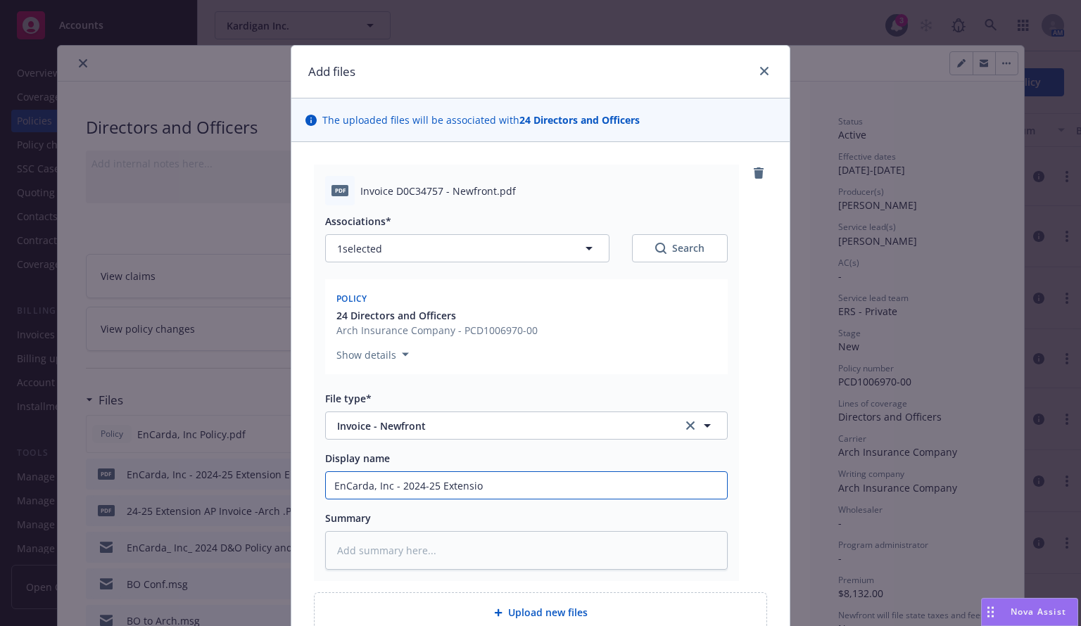
type textarea "x"
type input "EnCarda, Inc - 2024-25 Extensi"
type textarea "x"
type input "EnCarda, Inc - 2024-25 Extens"
type textarea "x"
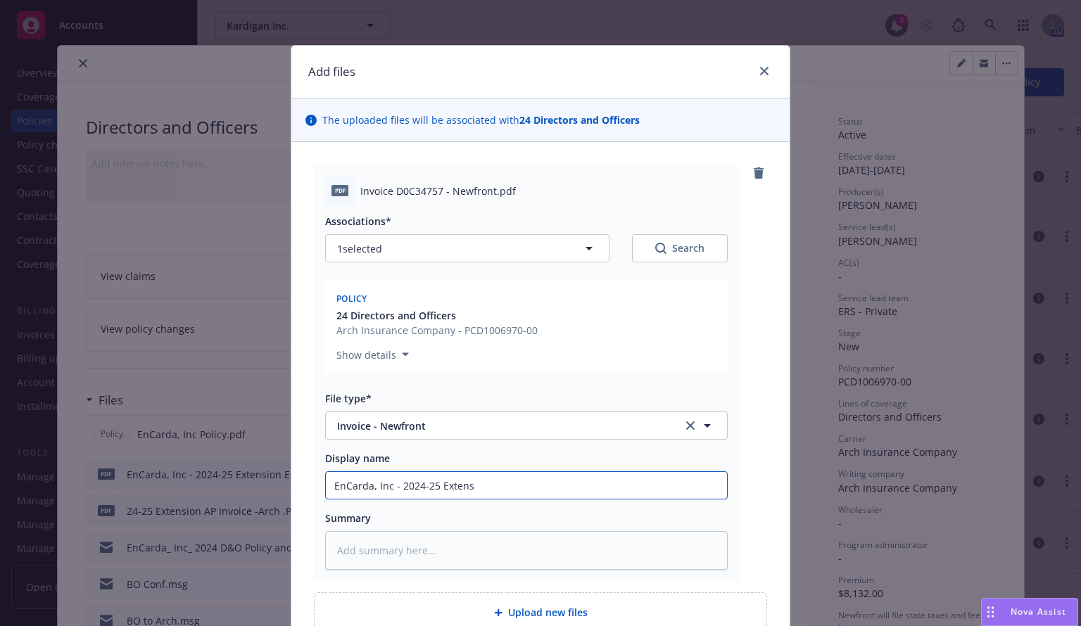
type input "EnCarda, Inc - 2024-25 Exten"
type textarea "x"
type input "EnCarda, Inc - 2024-25 Exte"
type textarea "x"
type input "EnCarda, Inc - 2024-25 Ext"
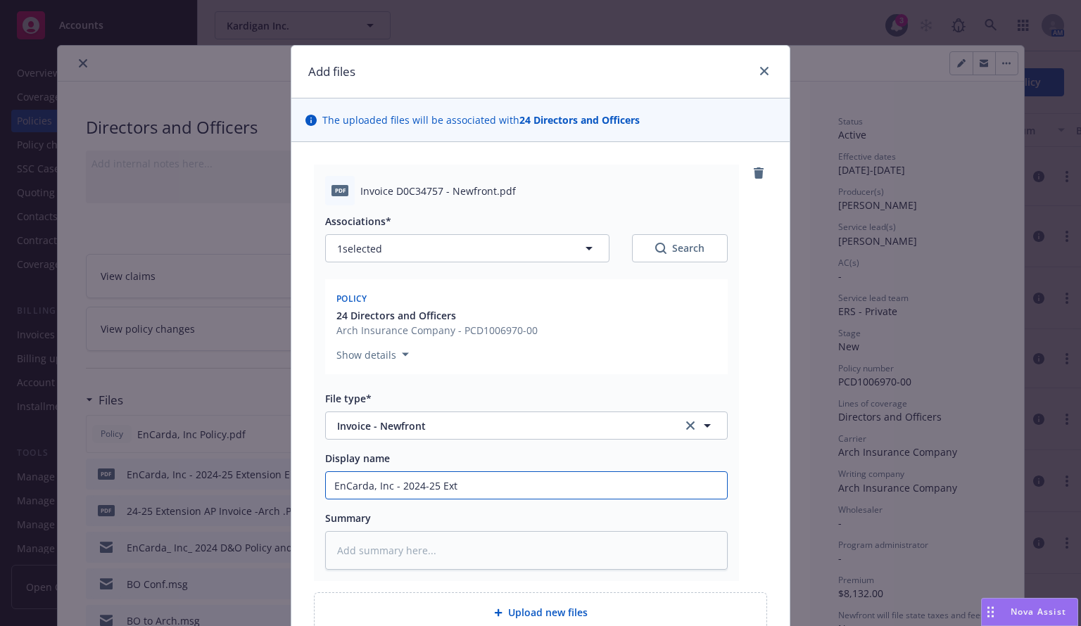
type textarea "x"
type input "EnCarda, Inc - 2024-25 Ex"
type textarea "x"
type input "EnCarda, Inc - 2024-25 E"
type textarea "x"
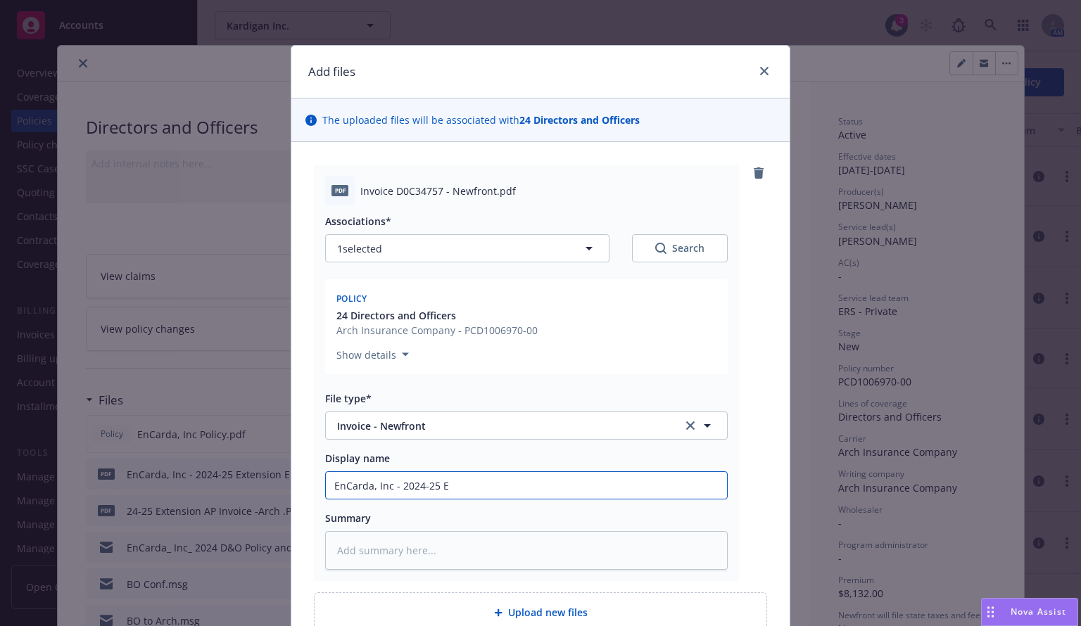
type input "EnCarda, Inc - 2024-25"
type textarea "x"
type input "EnCarda, Inc - 2024-25 D"
type textarea "x"
type input "EnCarda, Inc - 2024-25 D&O"
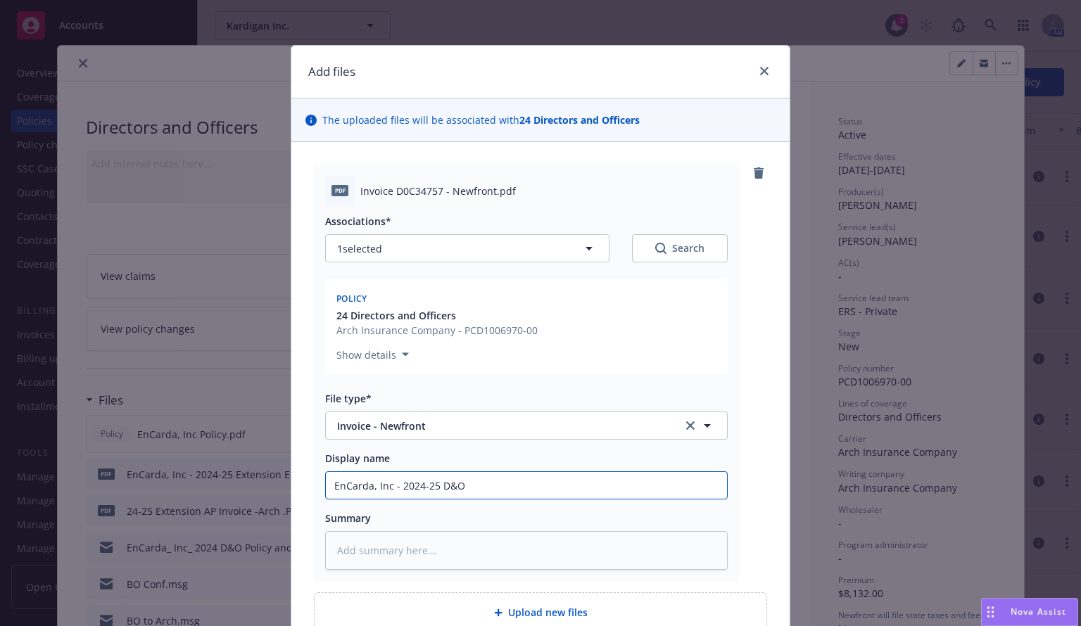
type textarea "x"
type input "EnCarda, Inc - 2024-25 D&O"
type textarea "x"
type input "EnCarda, Inc - 2024-25 D&O E"
type textarea "x"
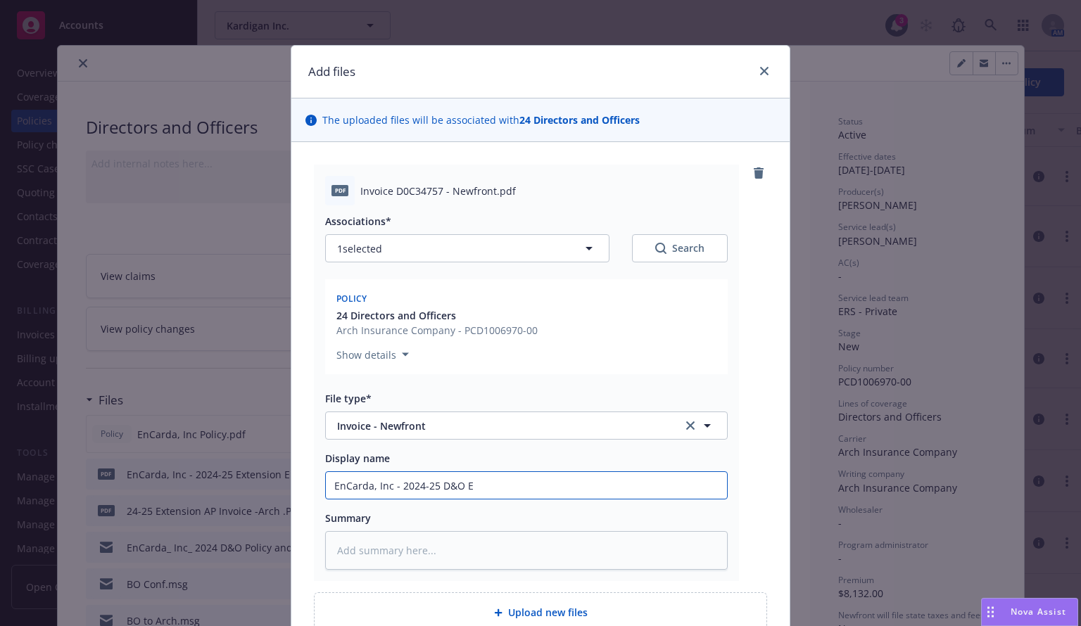
type input "EnCarda, Inc - 2024-25 D&O Ex"
type textarea "x"
type input "EnCarda, Inc - 2024-25 D&O Ext"
type textarea "x"
type input "EnCarda, Inc - 2024-25 D&O Exte"
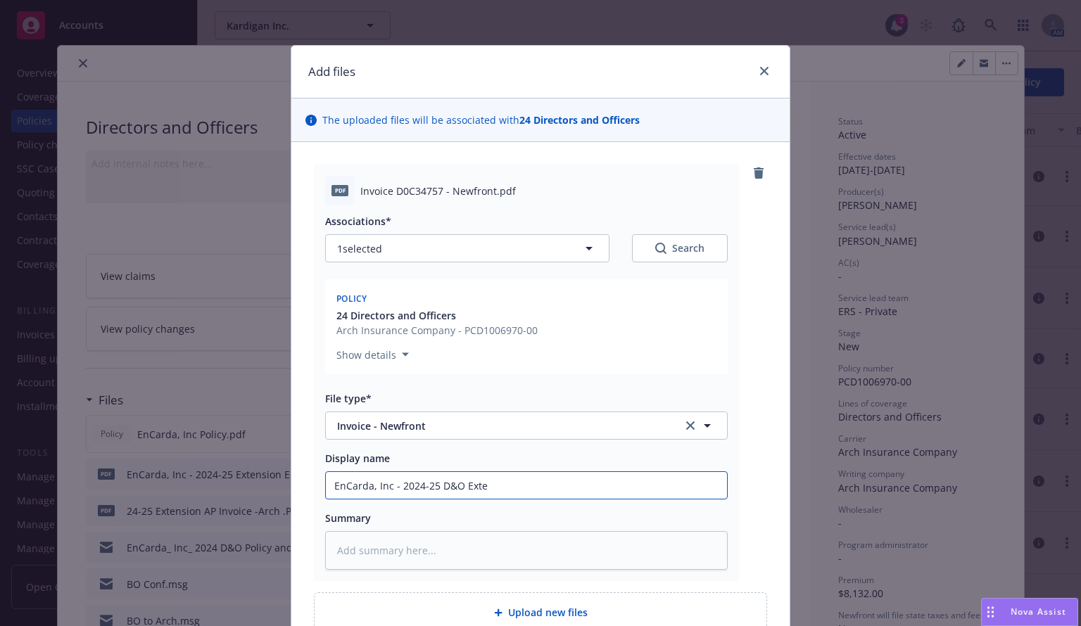
type textarea "x"
type input "EnCarda, Inc - 2024-25 D&O Exten"
type textarea "x"
type input "EnCarda, Inc - 2024-25 D&O Extens"
type textarea "x"
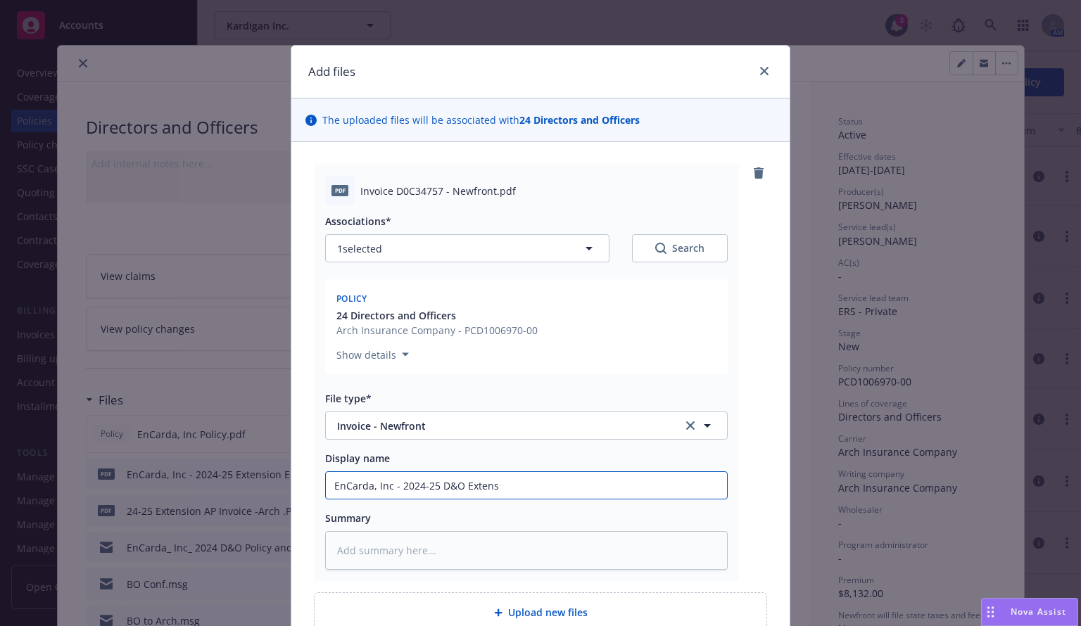
type input "EnCarda, Inc - 2024-25 D&O Extensi"
type textarea "x"
type input "EnCarda, Inc - 2024-25 D&O Extensio"
type textarea "x"
type input "EnCarda, Inc - 2024-25 D&O Extension"
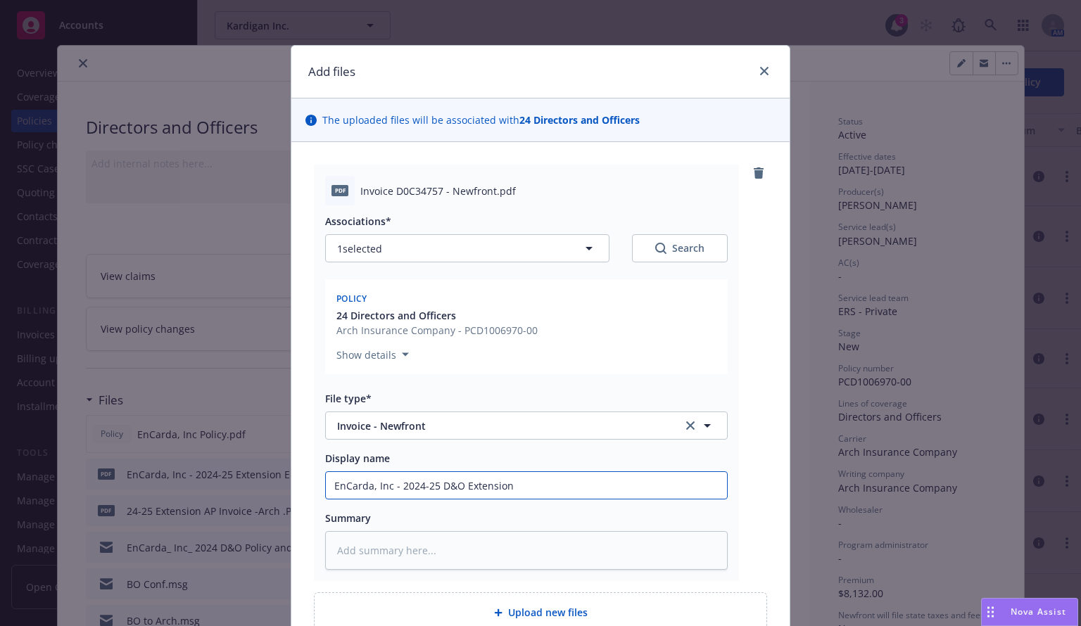
type textarea "x"
type input "EnCarda, Inc - 2024-25 D&O Extension"
type textarea "x"
type input "EnCarda, Inc - 2024-25 D&O Extension AP"
type textarea "x"
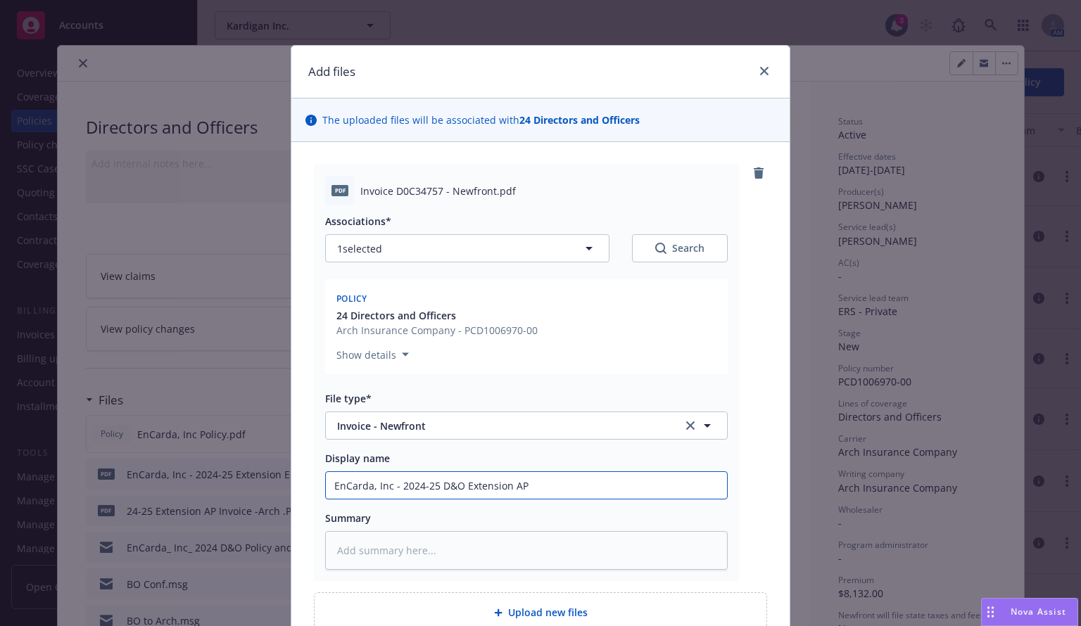
type input "EnCarda, Inc - 2024-25 D&O Extension AP"
type textarea "x"
type input "EnCarda, Inc - 2024-25 D&O Extension AP I"
type textarea "x"
type input "EnCarda, Inc - 2024-25 D&O Extension AP In"
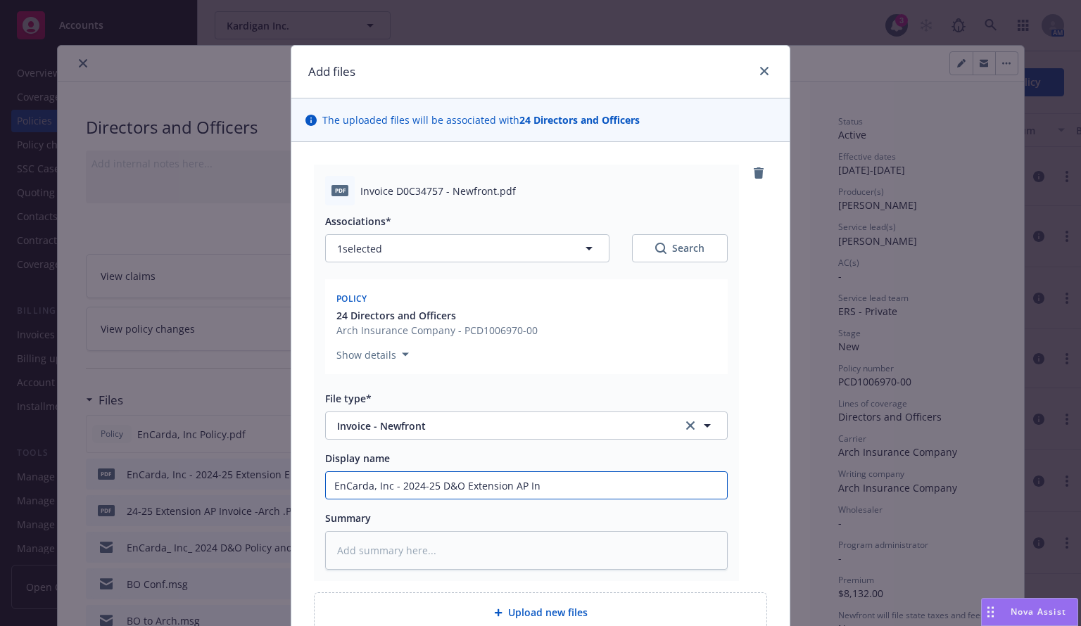
type textarea "x"
type input "EnCarda, Inc - 2024-25 D&O Extension AP Invo"
type textarea "x"
type input "EnCarda, Inc - 2024-25 D&O Extension AP Invoic"
type textarea "x"
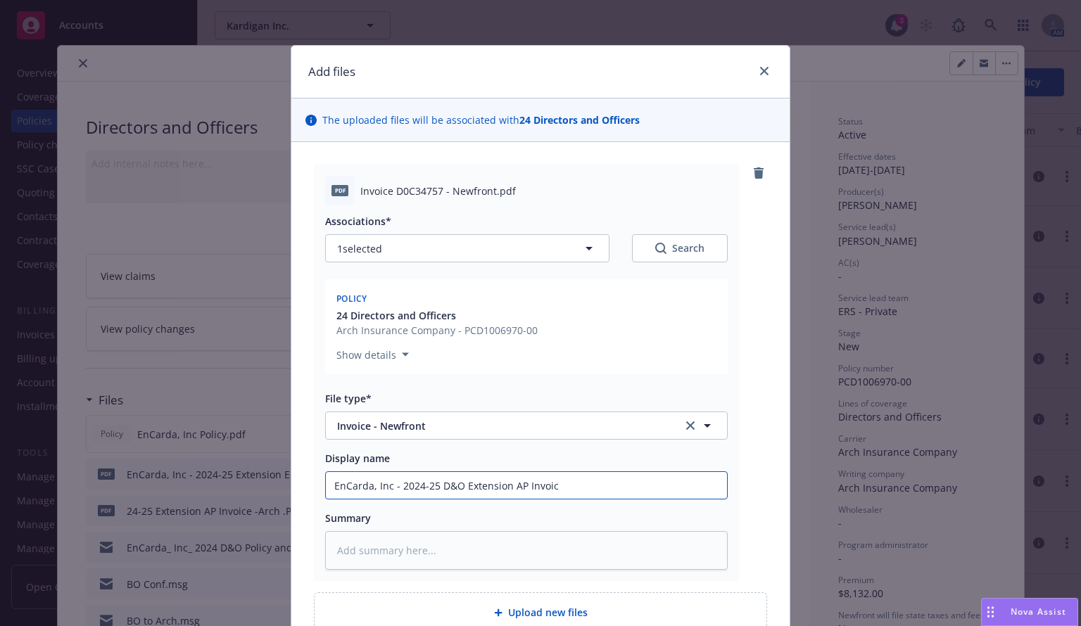
type input "EnCarda, Inc - 2024-25 D&O Extension AP Invoice"
type textarea "x"
type input "EnCarda, Inc - 2024-25 D&O Extension AP Invoice"
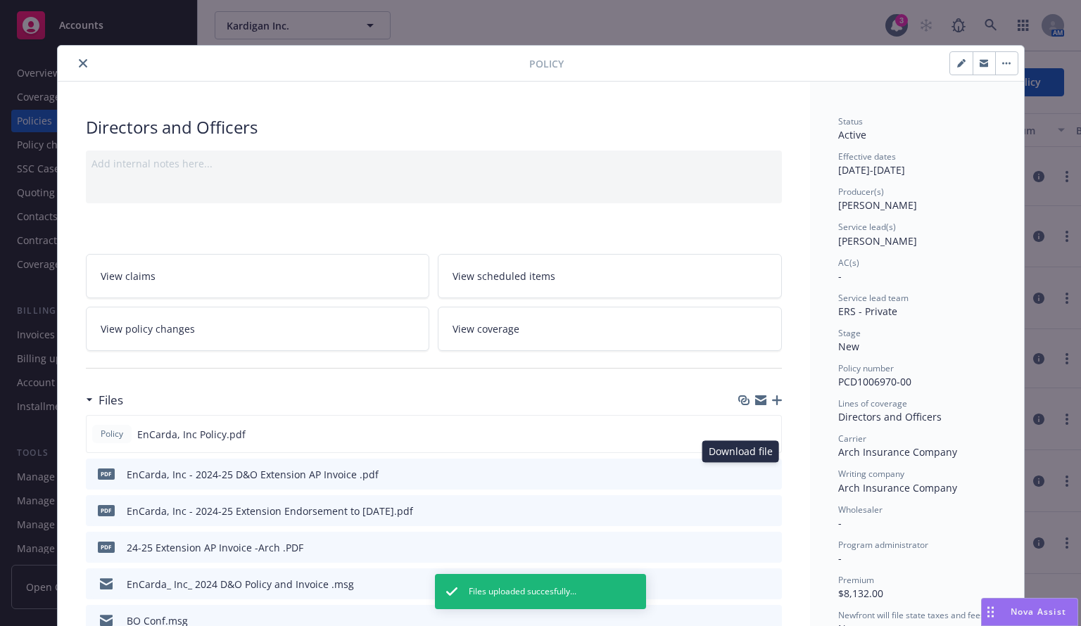
click at [742, 473] on icon "download file" at bounding box center [745, 473] width 11 height 11
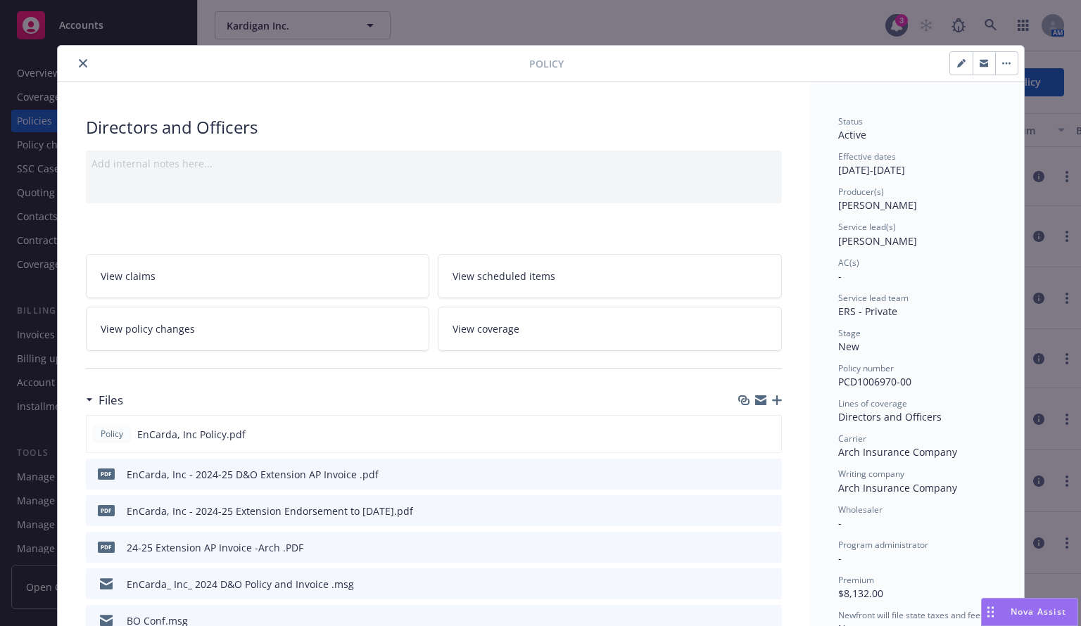
click at [759, 70] on div at bounding box center [791, 63] width 455 height 24
click at [774, 402] on icon "button" at bounding box center [777, 401] width 10 height 10
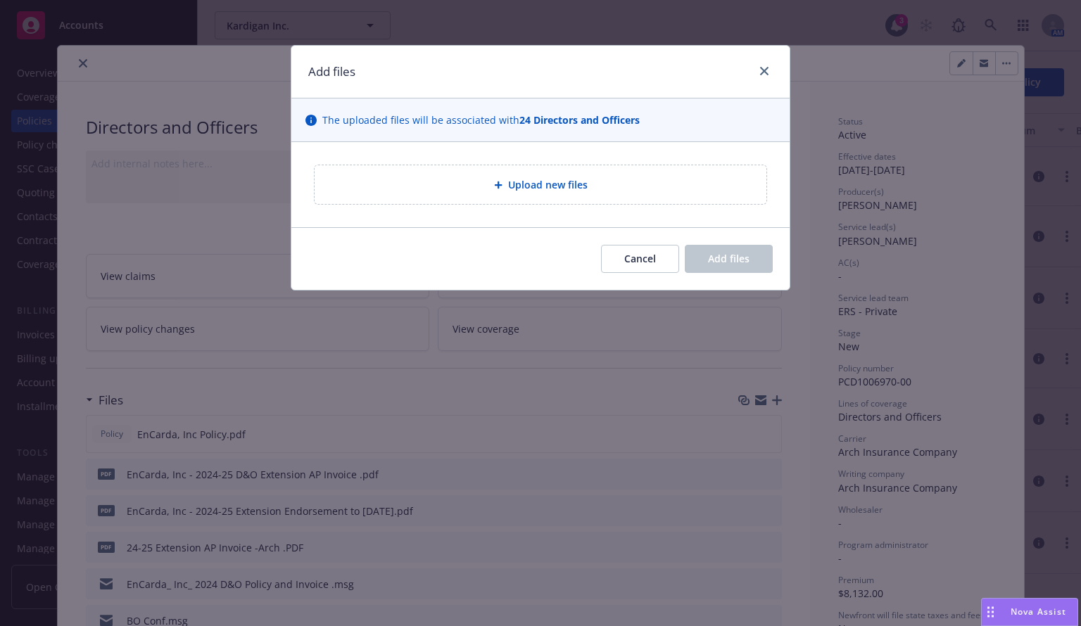
type textarea "x"
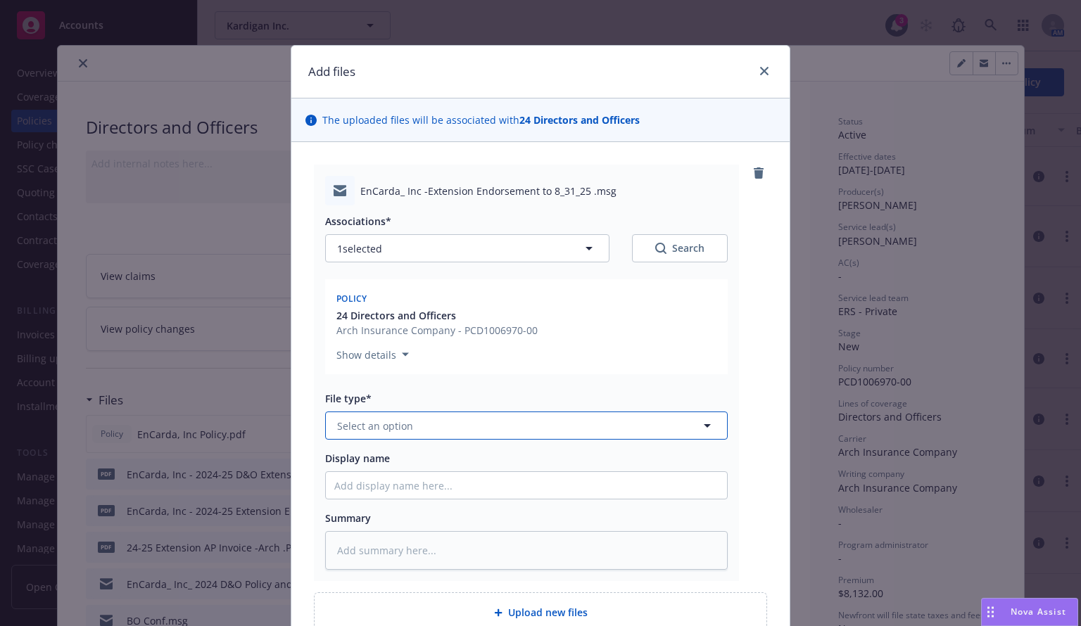
click at [377, 429] on span "Select an option" at bounding box center [375, 426] width 76 height 15
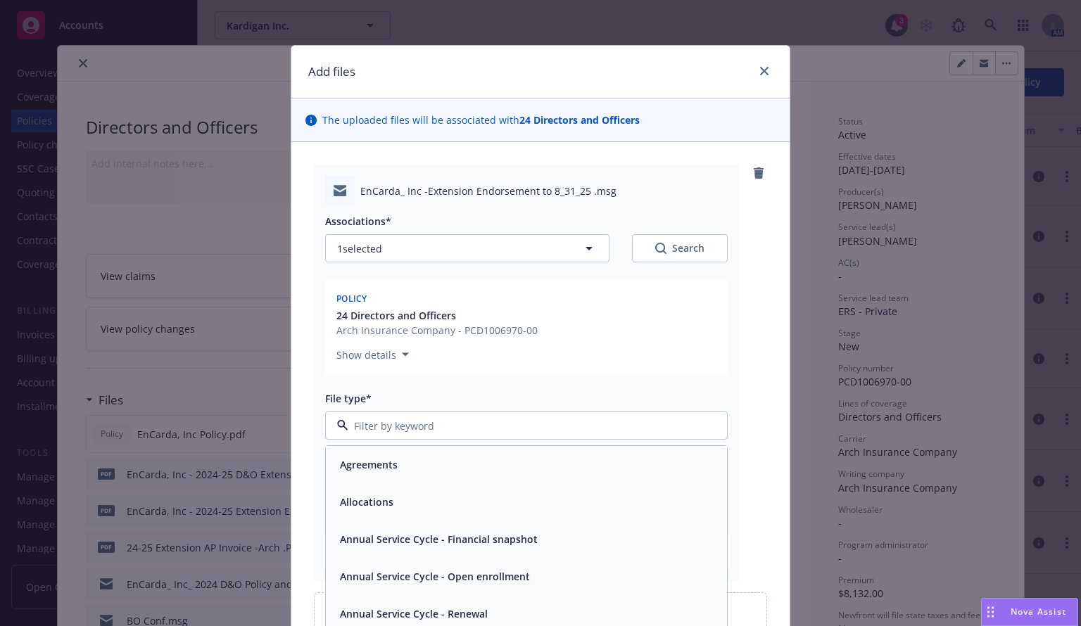
type input "d"
type input "endo"
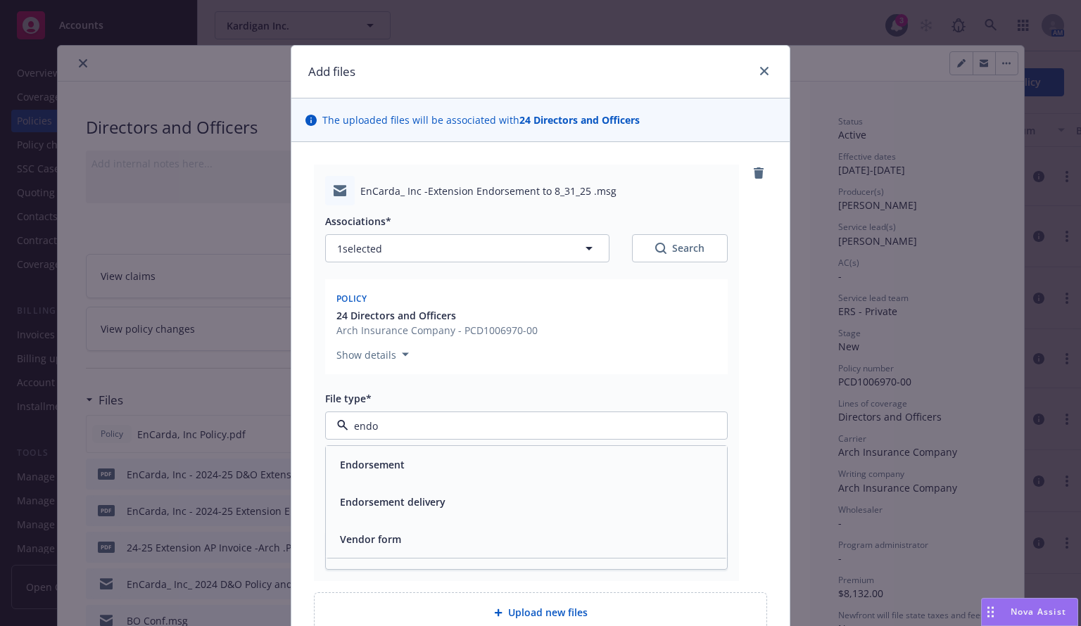
drag, startPoint x: 400, startPoint y: 520, endPoint x: 397, endPoint y: 498, distance: 22.7
click at [401, 517] on div "Endorsement Endorsement delivery Vendor form" at bounding box center [526, 502] width 401 height 112
click at [388, 491] on div "Endorsement delivery" at bounding box center [526, 501] width 401 height 37
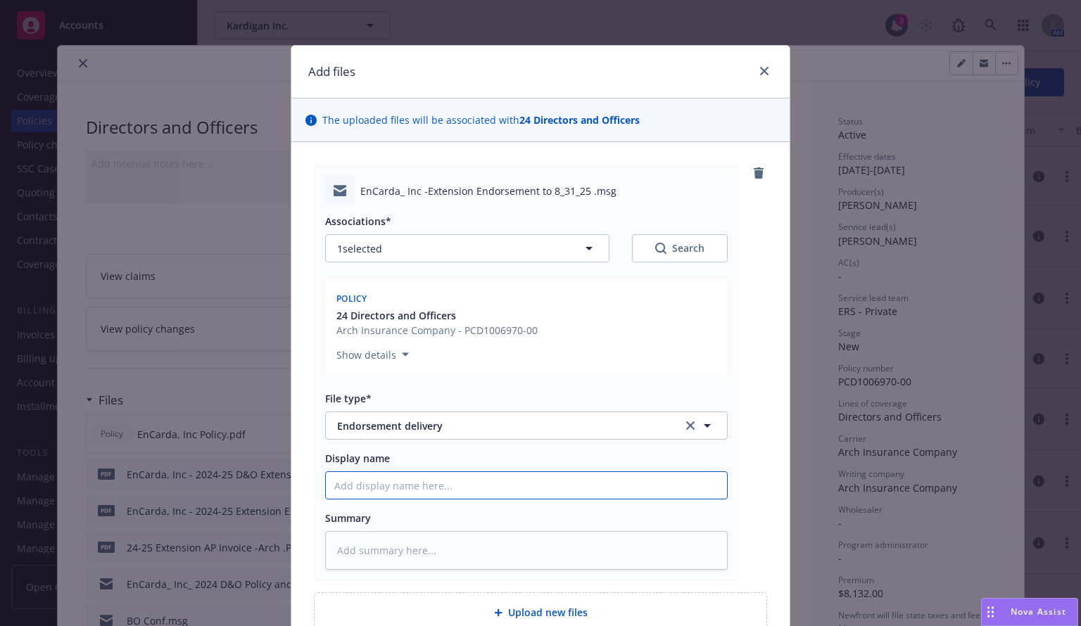
click at [374, 486] on input "Display name" at bounding box center [526, 485] width 401 height 27
type textarea "x"
type input "D"
type textarea "x"
type input "D&"
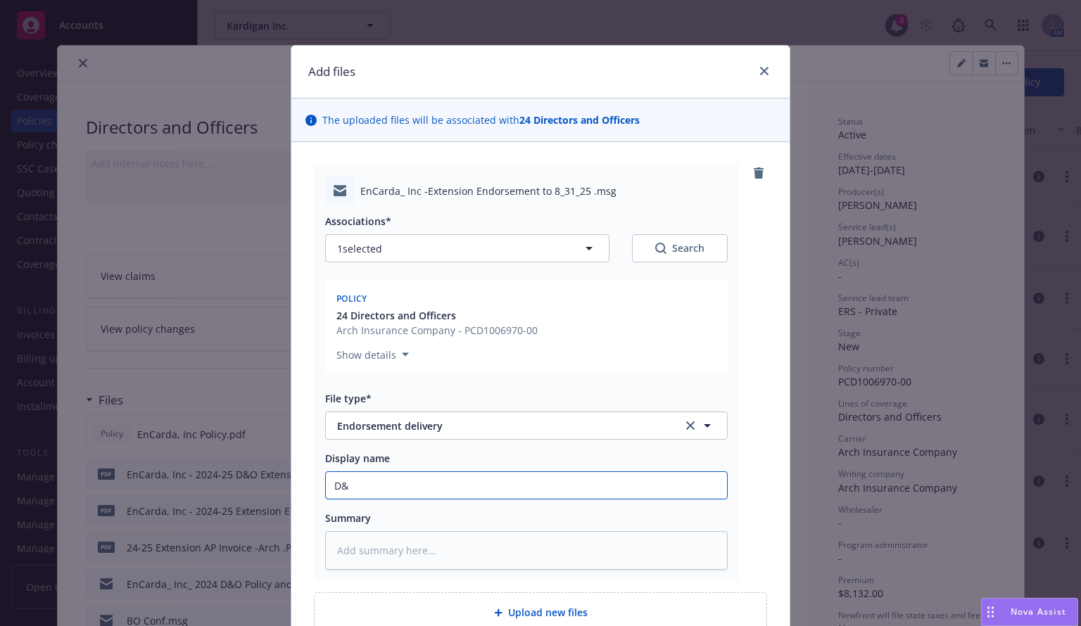
type textarea "x"
type input "D&O"
type textarea "x"
type input "D&O E"
type textarea "x"
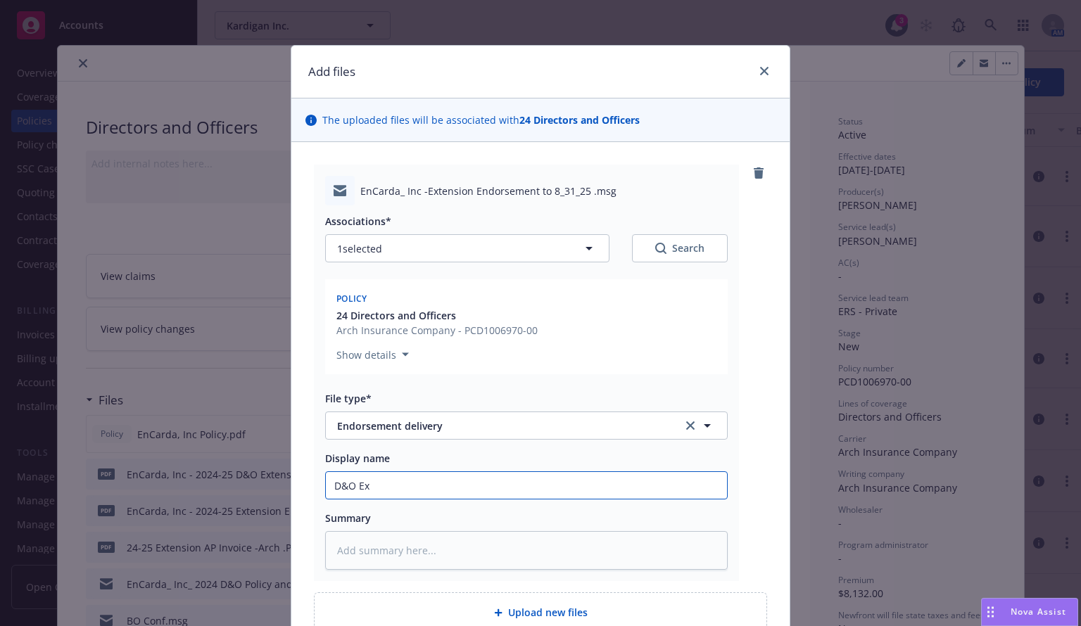
type input "D&O Extension email to client"
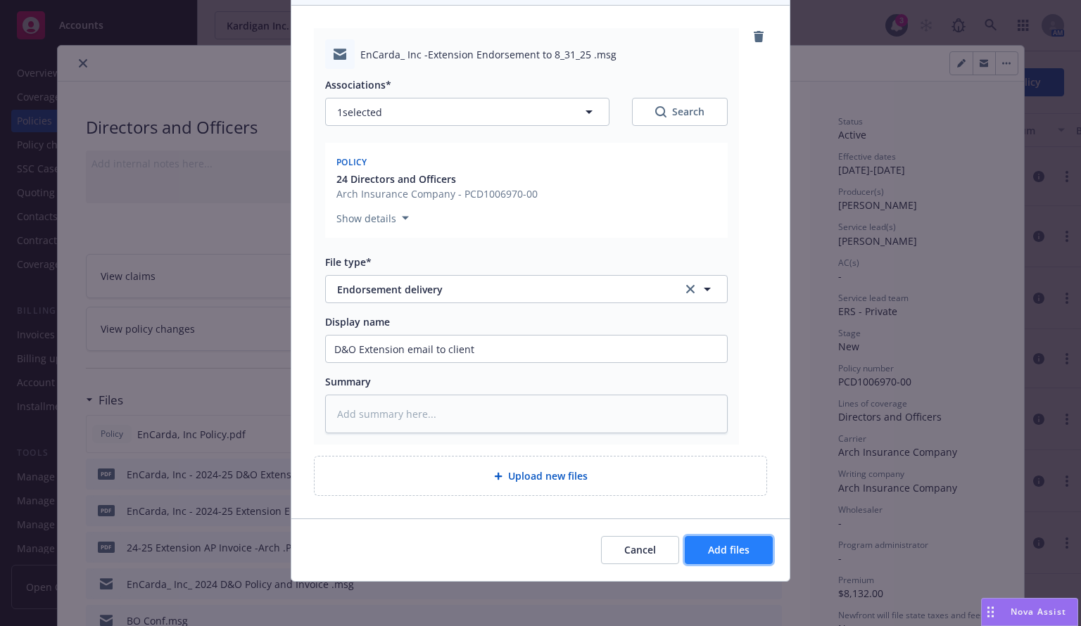
click at [726, 549] on span "Add files" at bounding box center [729, 549] width 42 height 13
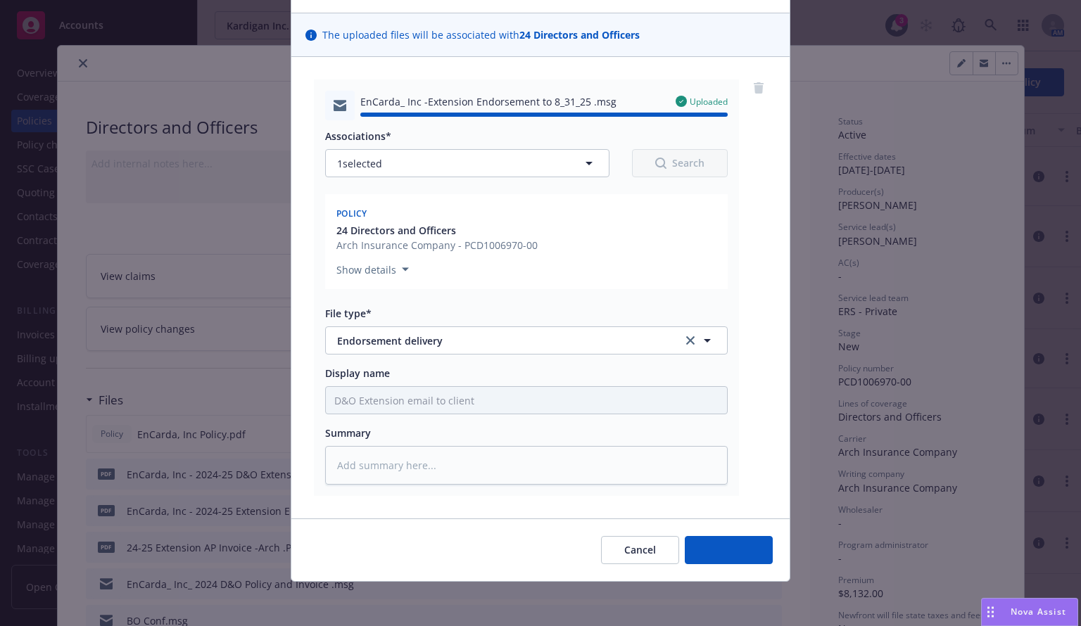
type textarea "x"
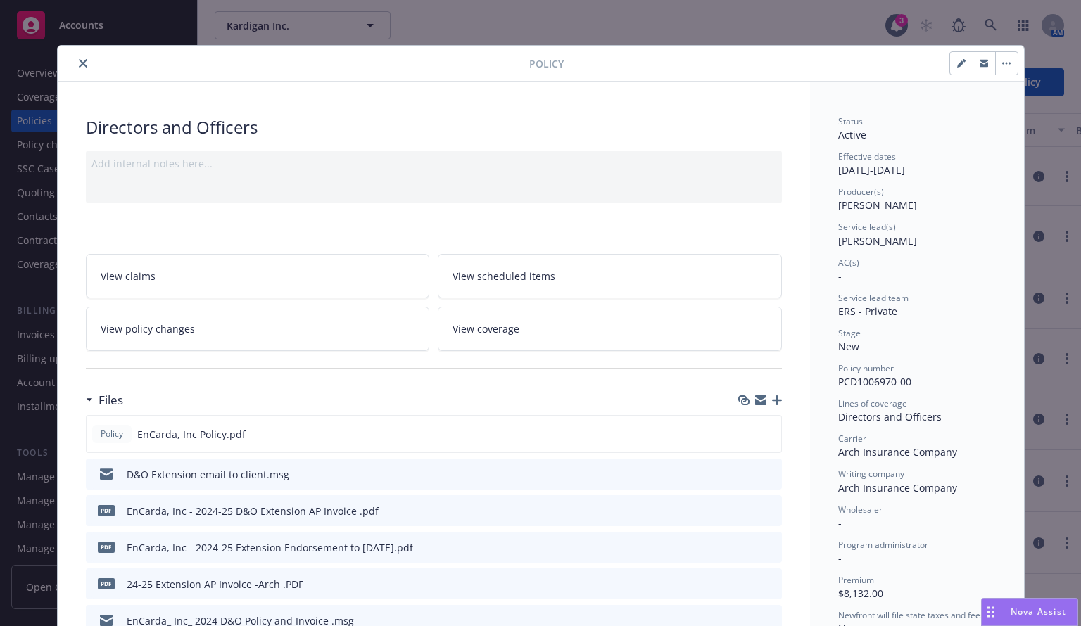
click at [501, 65] on div at bounding box center [296, 63] width 466 height 17
click at [79, 60] on icon "close" at bounding box center [83, 63] width 8 height 8
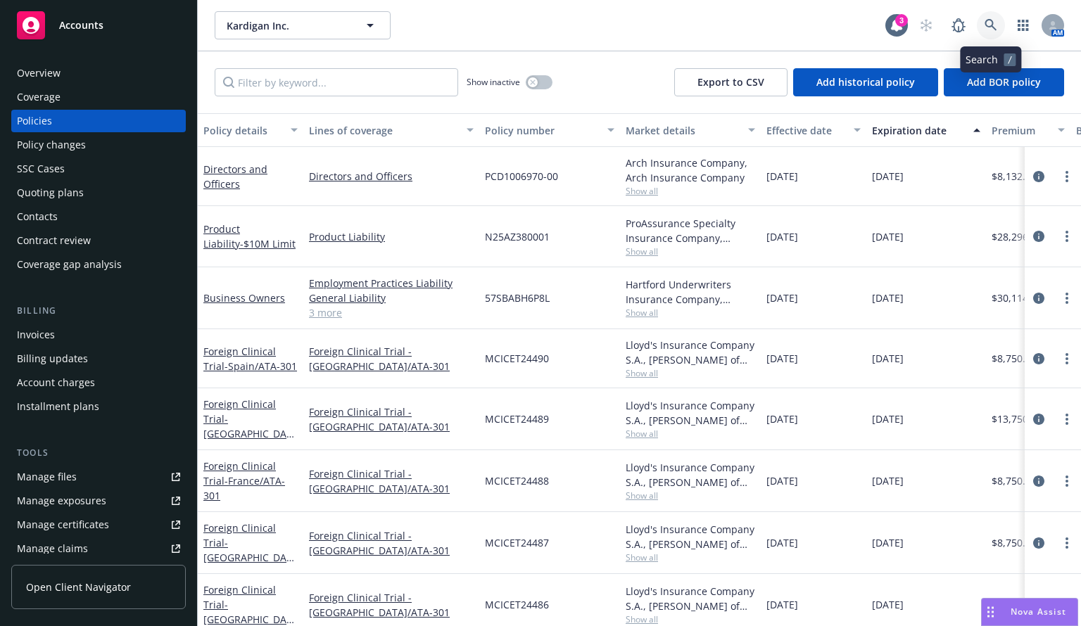
click at [987, 22] on icon at bounding box center [991, 25] width 13 height 13
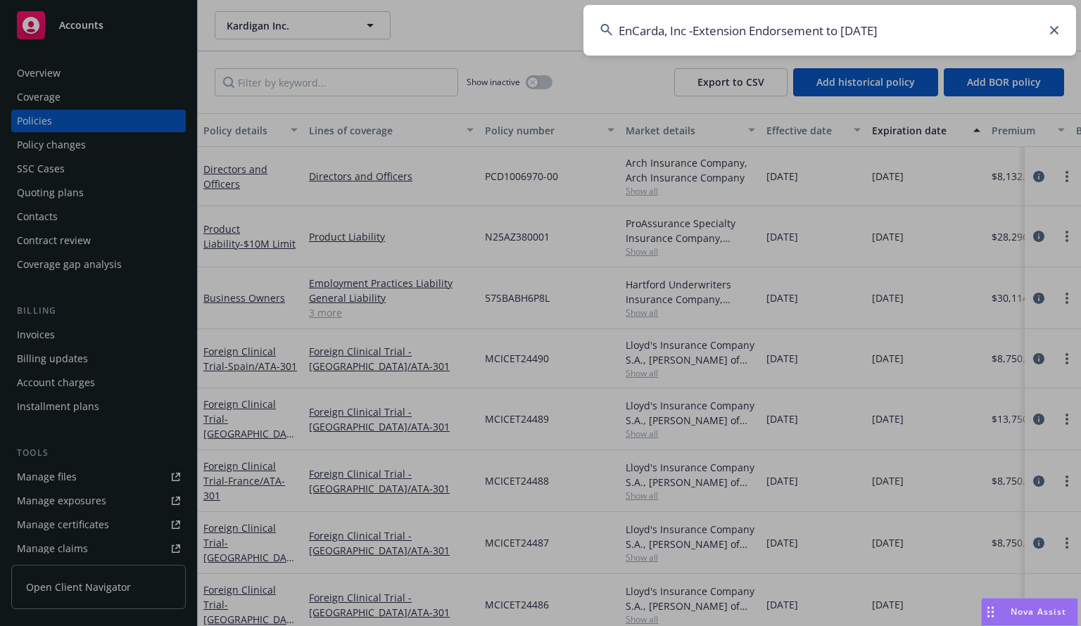
click at [837, 33] on input "EnCarda, Inc -Extension Endorsement to [DATE]" at bounding box center [829, 30] width 493 height 51
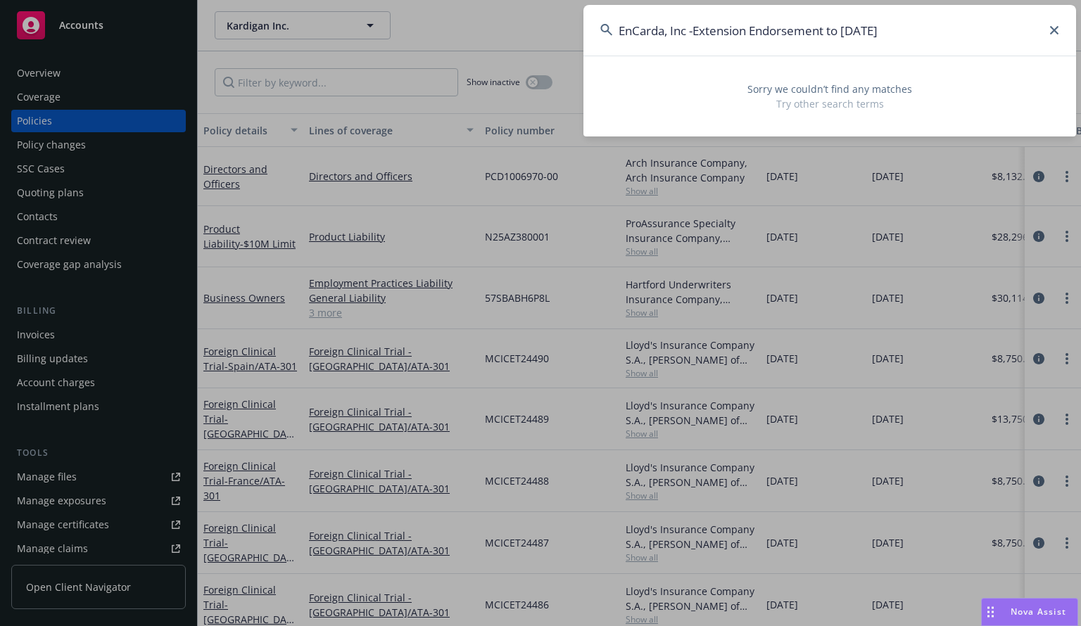
click at [837, 33] on input "EnCarda, Inc -Extension Endorsement to [DATE]" at bounding box center [829, 30] width 493 height 51
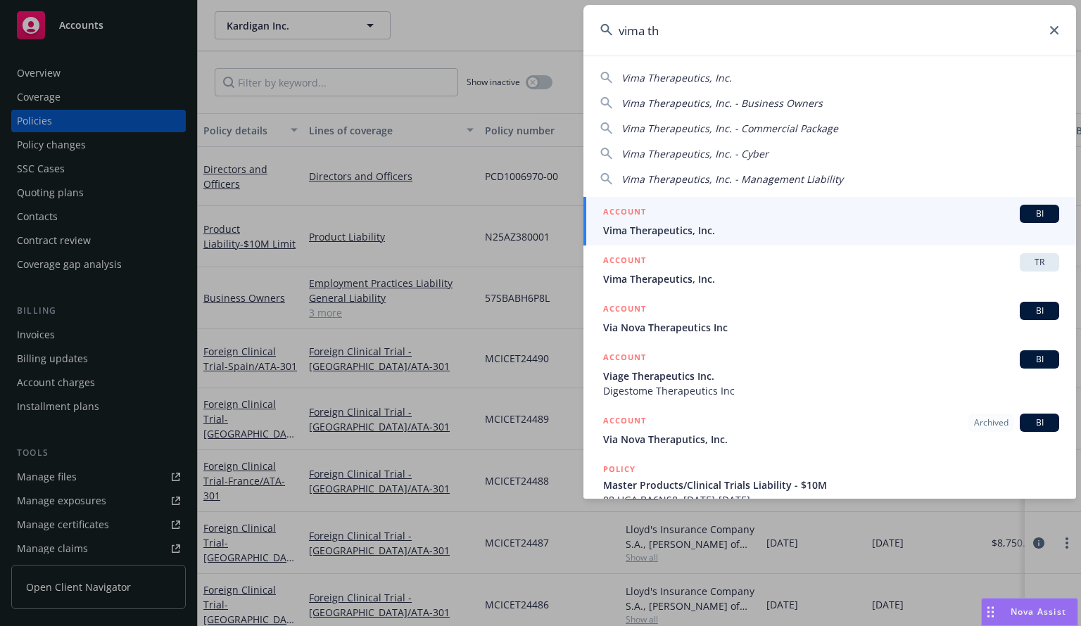
type input "vima th"
click at [730, 219] on div "ACCOUNT BI" at bounding box center [831, 214] width 456 height 18
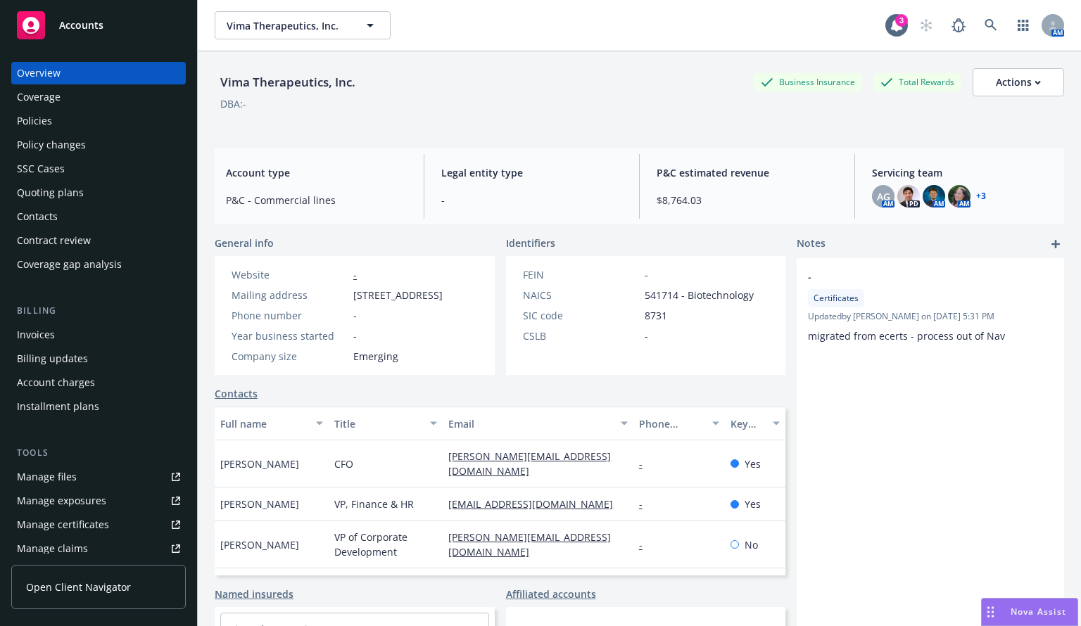
click at [51, 126] on div "Policies" at bounding box center [34, 121] width 35 height 23
